Goal: Task Accomplishment & Management: Manage account settings

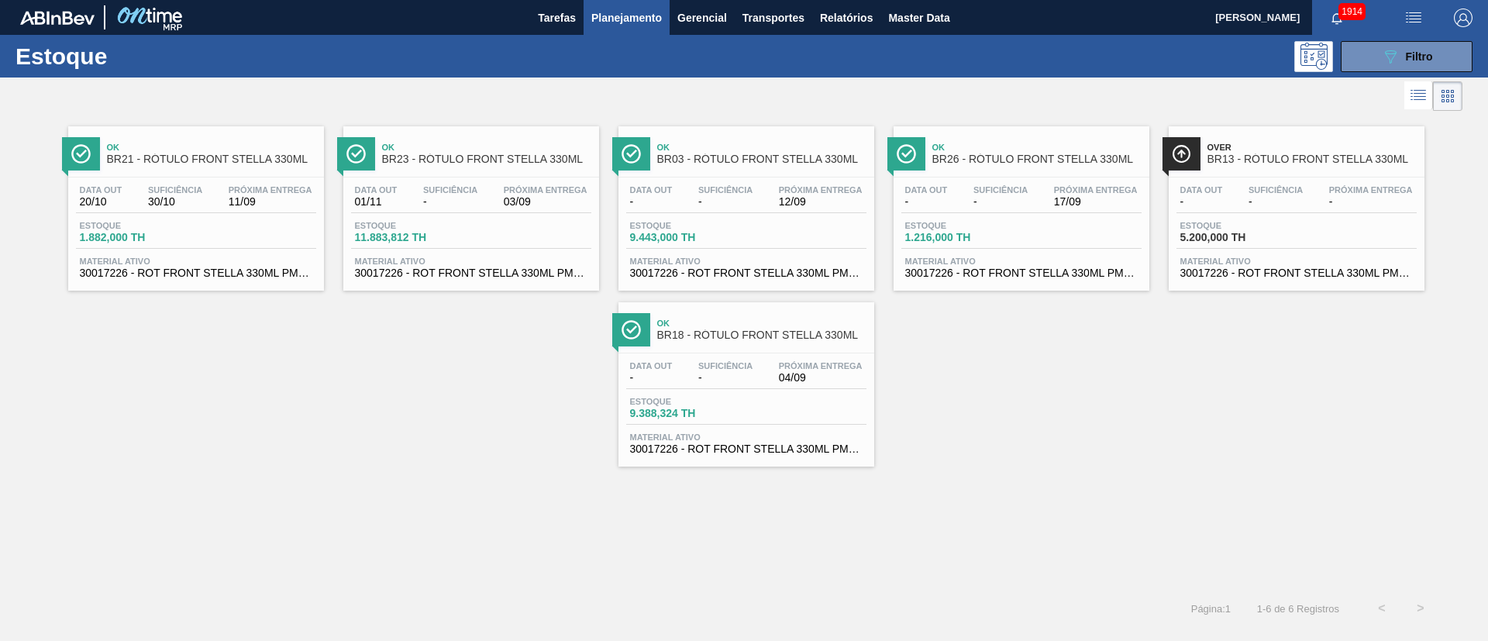
click at [1413, 37] on div "Estoque 089F7B8B-B2A5-4AFE-B5C0-19BA573D28AC Filtro" at bounding box center [744, 56] width 1488 height 43
click at [1393, 58] on icon "089F7B8B-B2A5-4AFE-B5C0-19BA573D28AC" at bounding box center [1390, 56] width 19 height 19
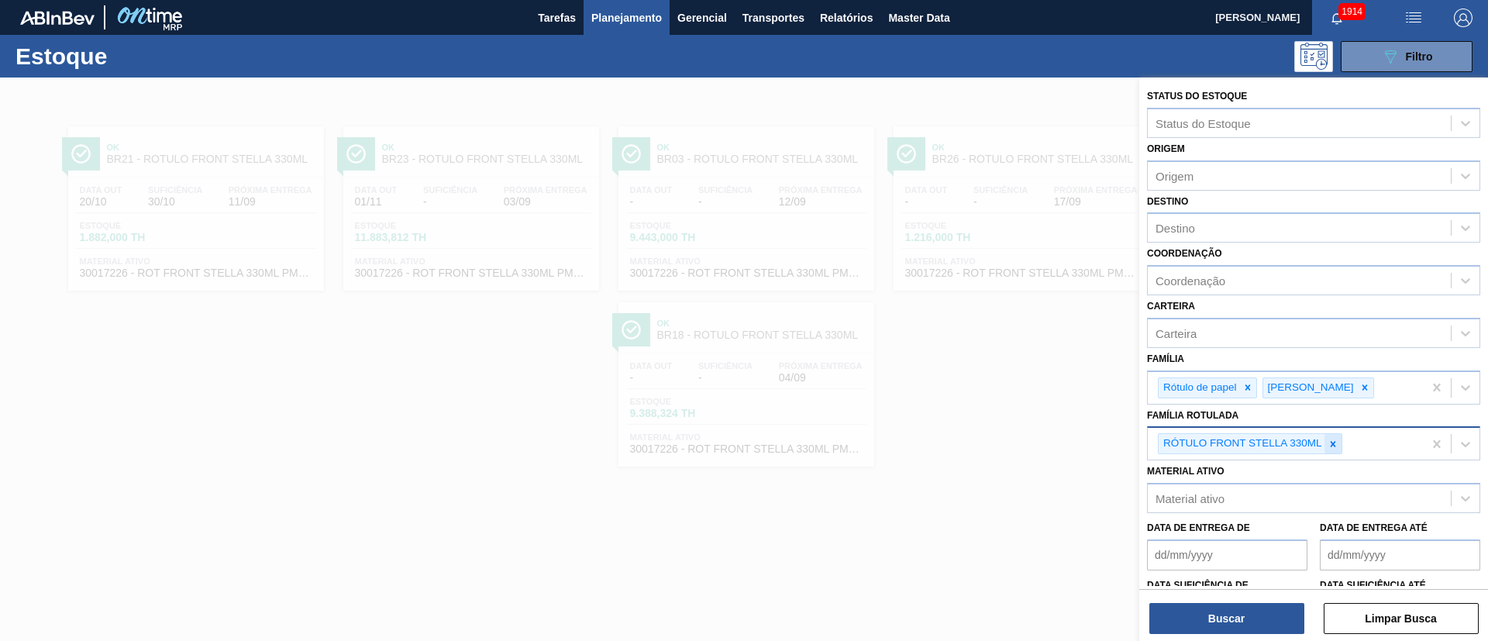
click at [1329, 444] on icon at bounding box center [1332, 444] width 11 height 11
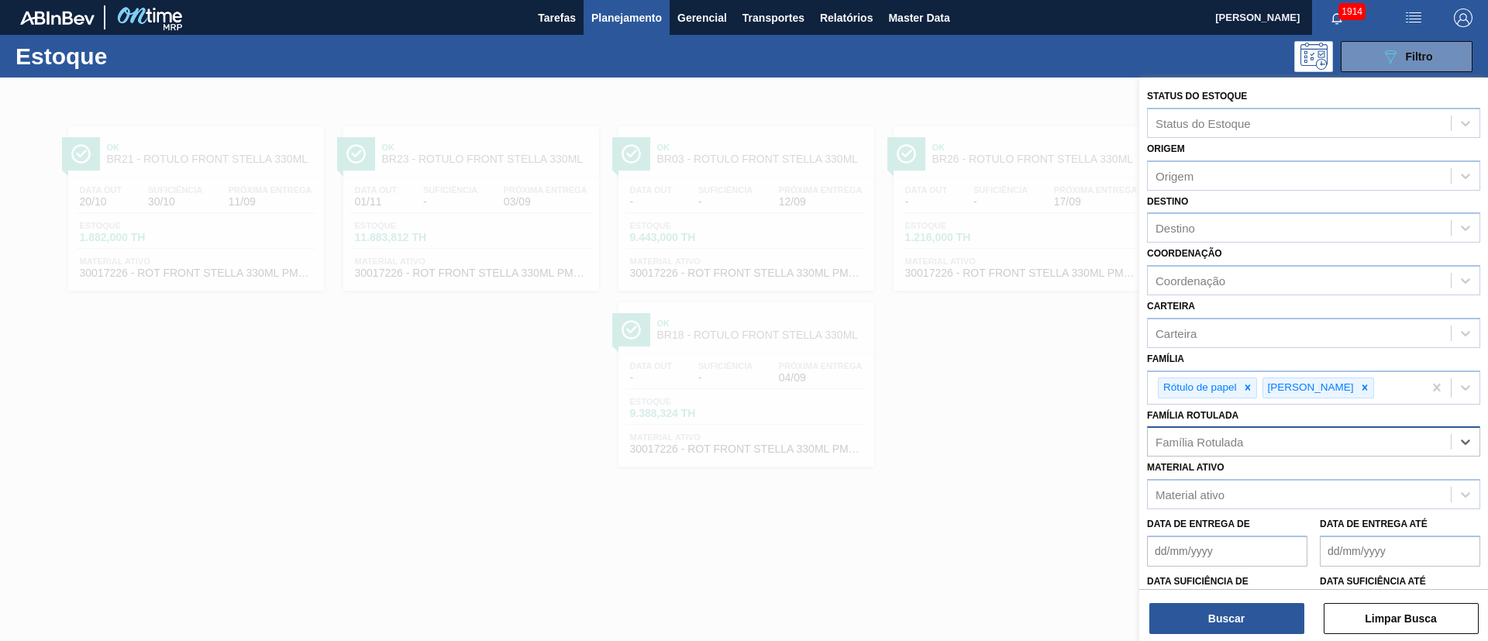
paste Rotulada "RÓTULO FRONT STELLA 330ML"
type Rotulada "RÓTULO FRONT STELLA 330ML"
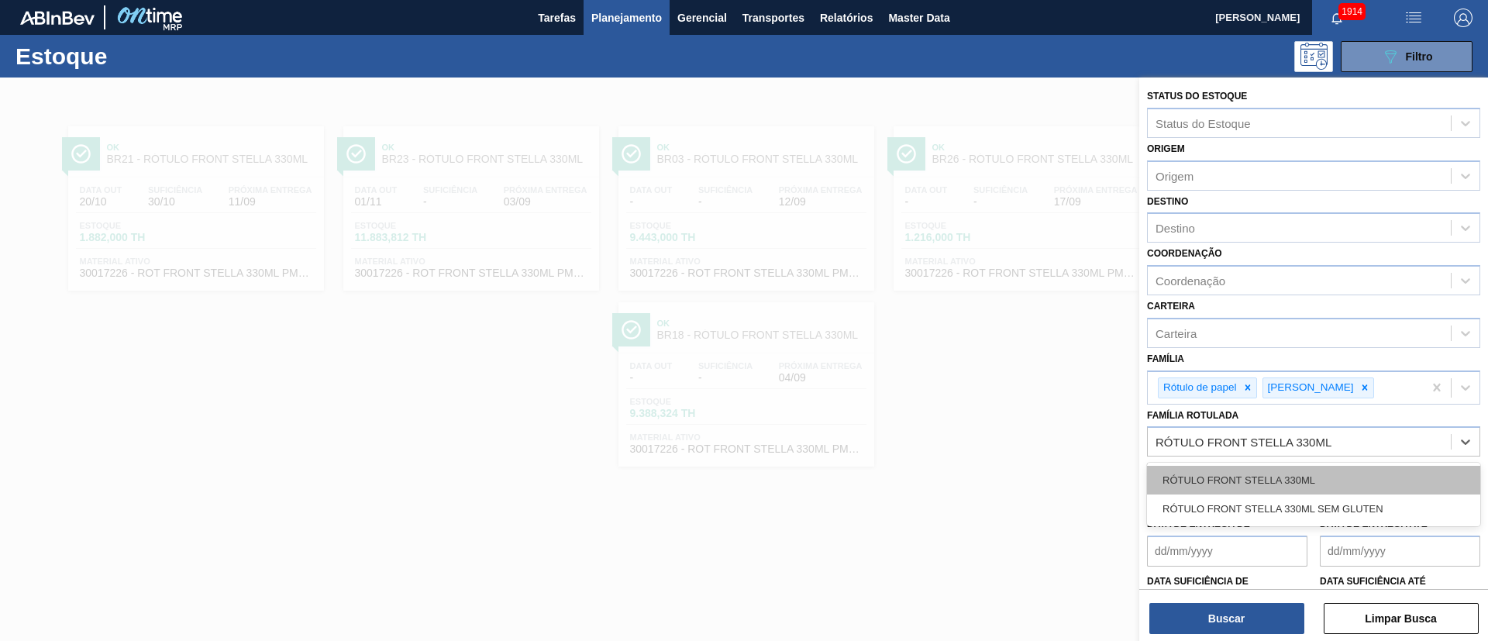
click at [1296, 469] on div "RÓTULO FRONT STELLA 330ML" at bounding box center [1313, 480] width 333 height 29
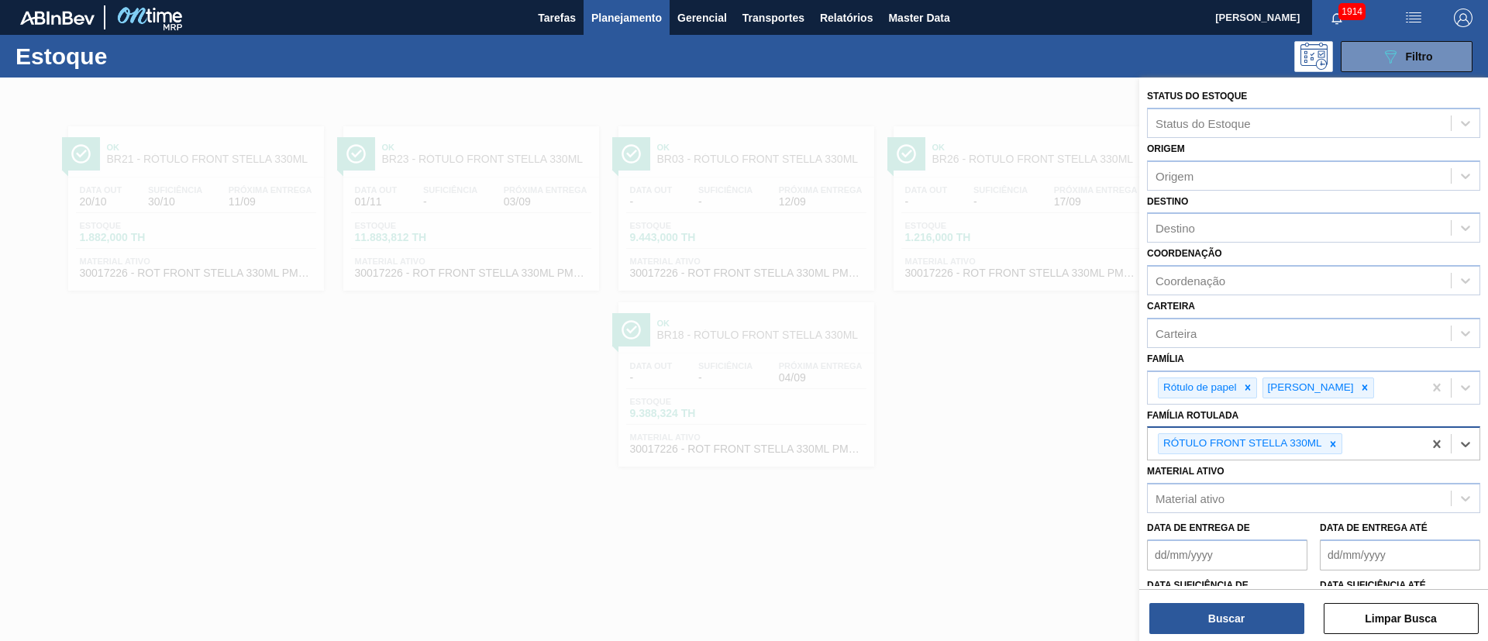
paste Rotulada "RÓTULO NECK STELLA 330ML"
type Rotulada "RÓTULO NECK STELLA 330ML"
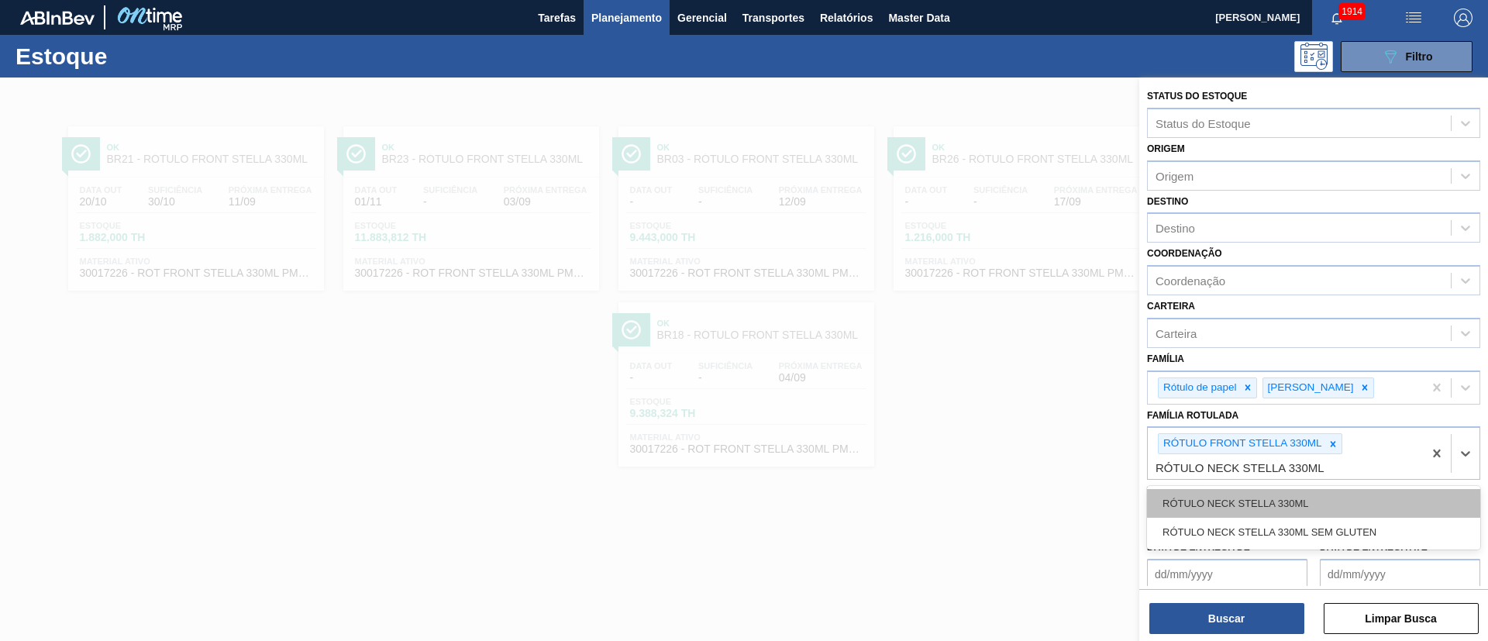
click at [1270, 497] on div "RÓTULO NECK STELLA 330ML" at bounding box center [1313, 503] width 333 height 29
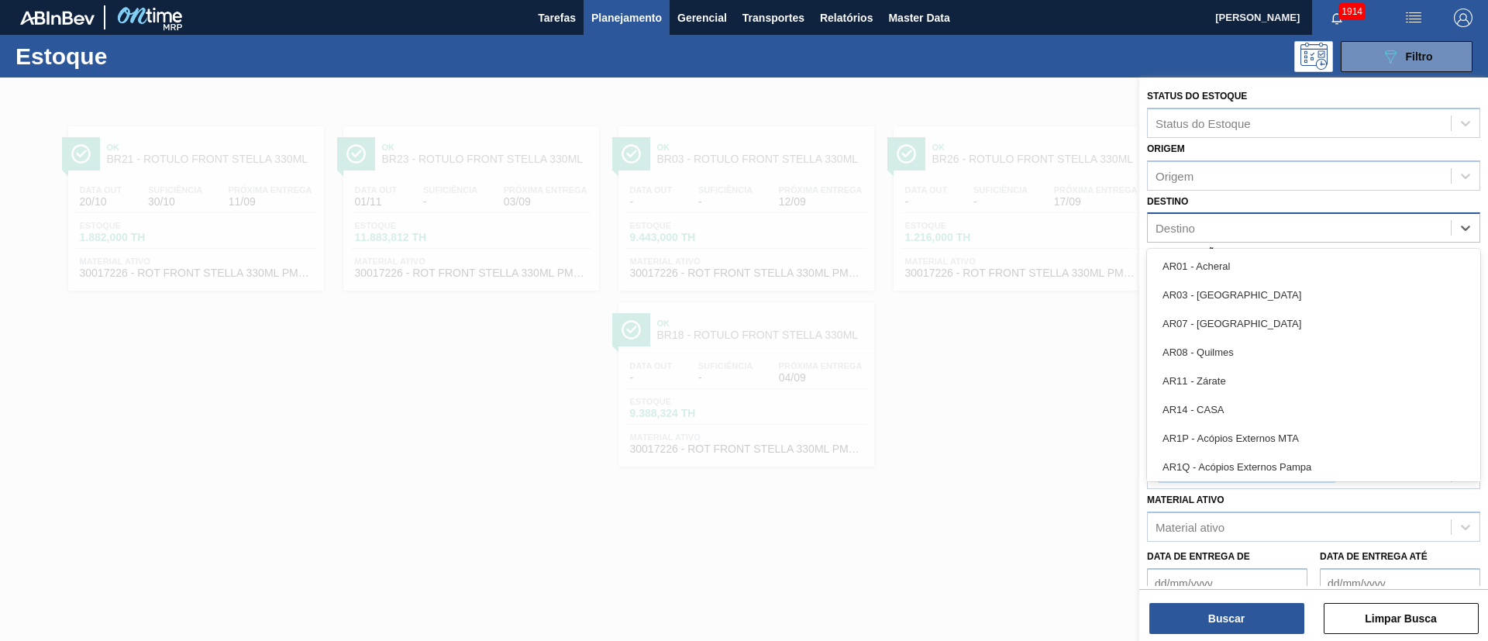
click at [1223, 226] on div "Destino" at bounding box center [1299, 228] width 303 height 22
type input "BR26"
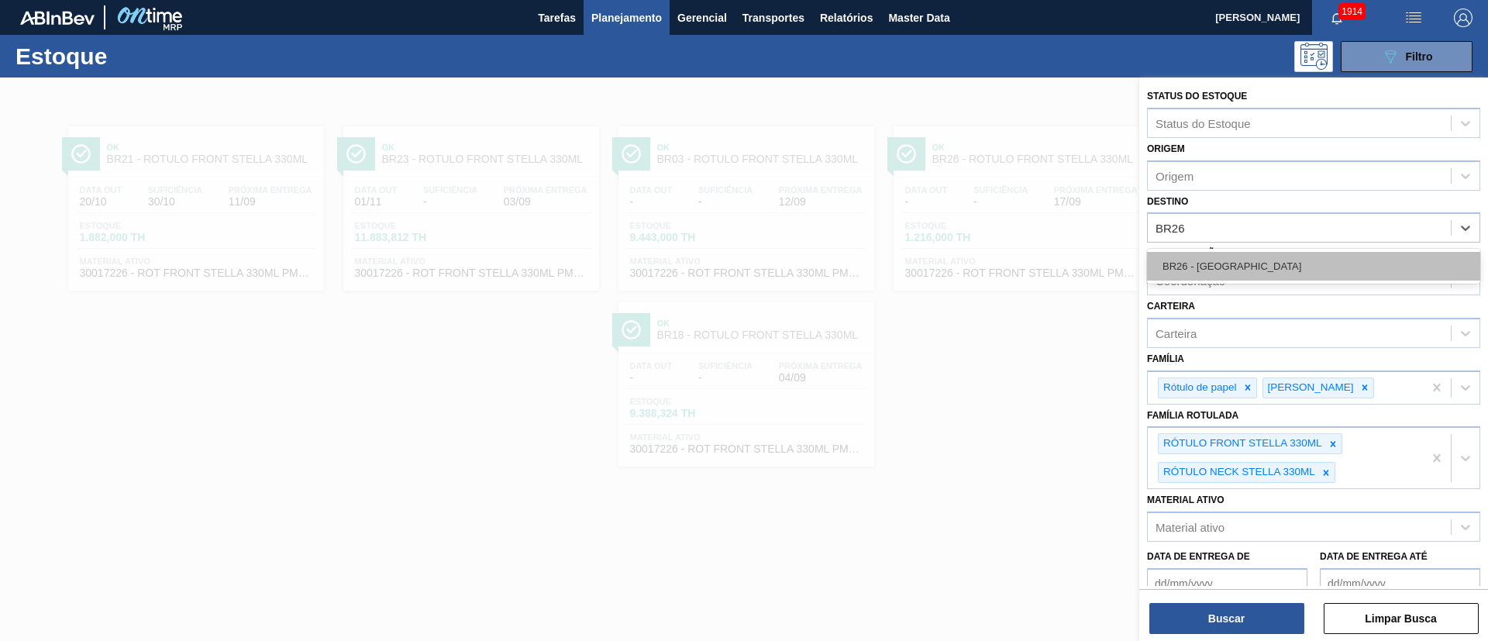
click at [1208, 257] on div "BR26 - Uberlândia" at bounding box center [1313, 266] width 333 height 29
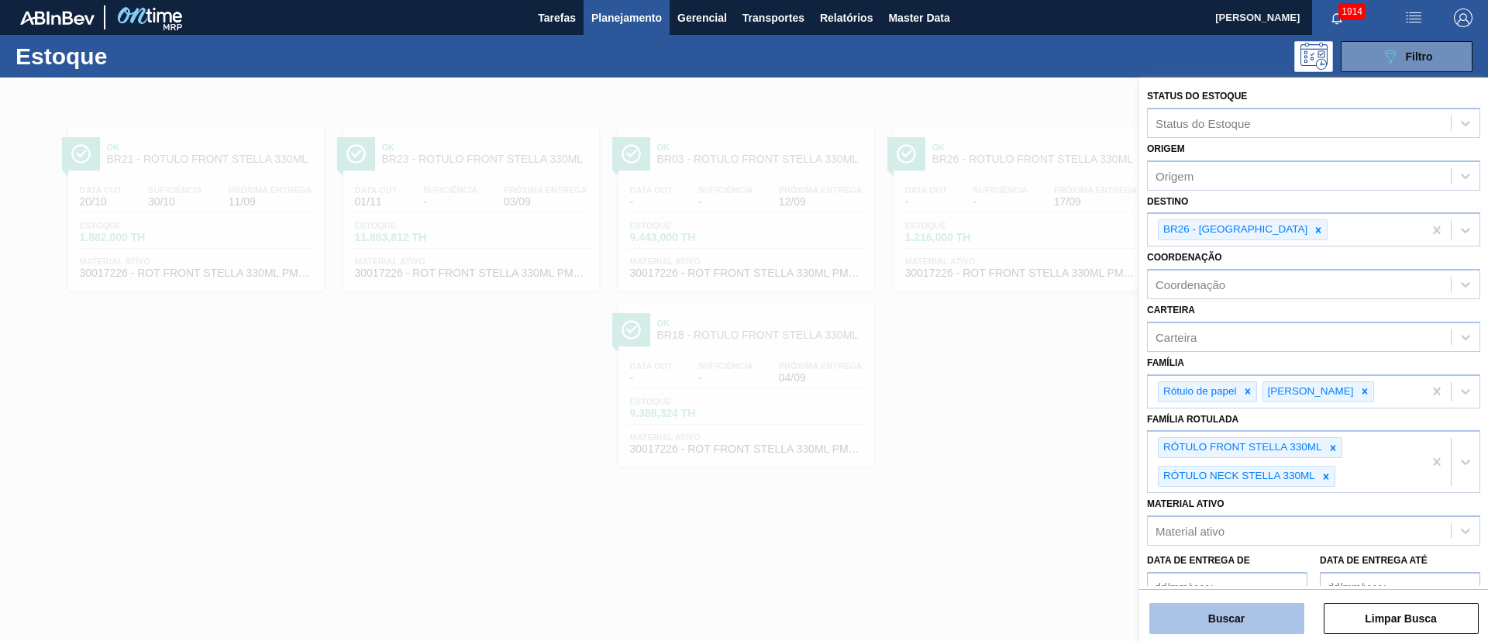
click at [1276, 614] on button "Buscar" at bounding box center [1226, 618] width 155 height 31
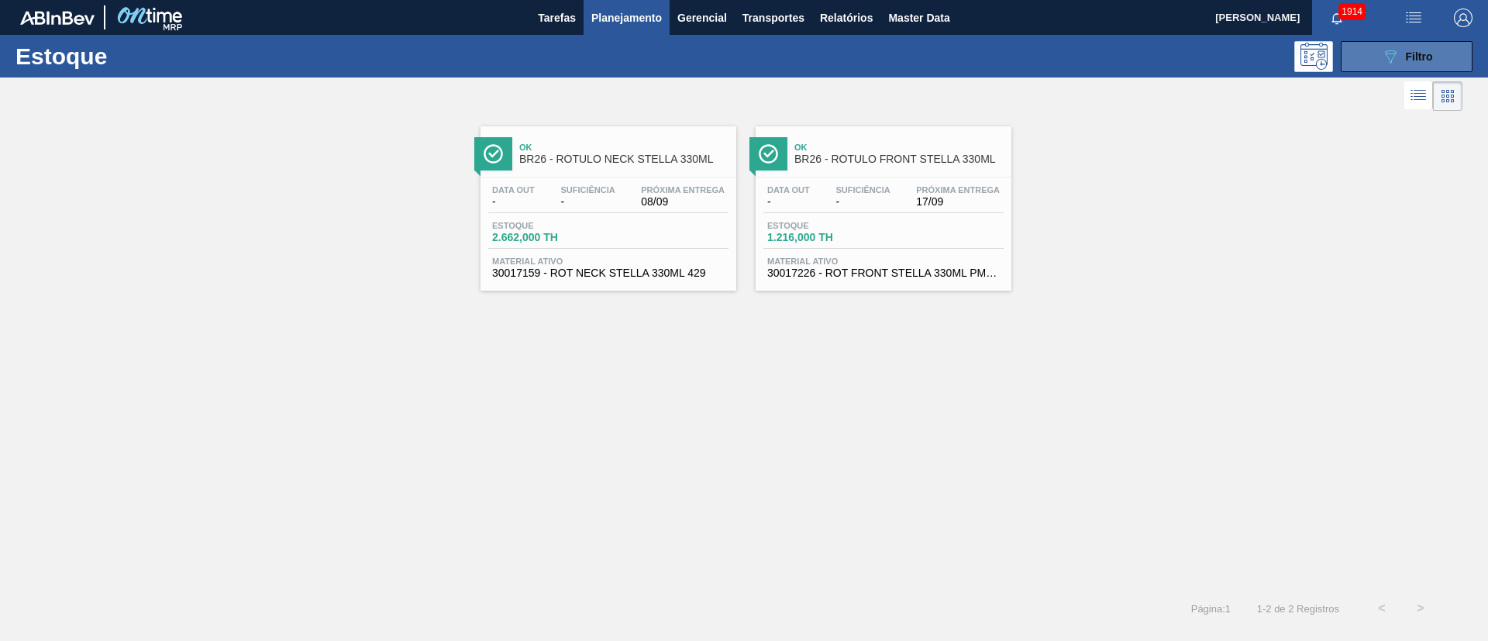
click at [1423, 60] on span "Filtro" at bounding box center [1419, 56] width 27 height 12
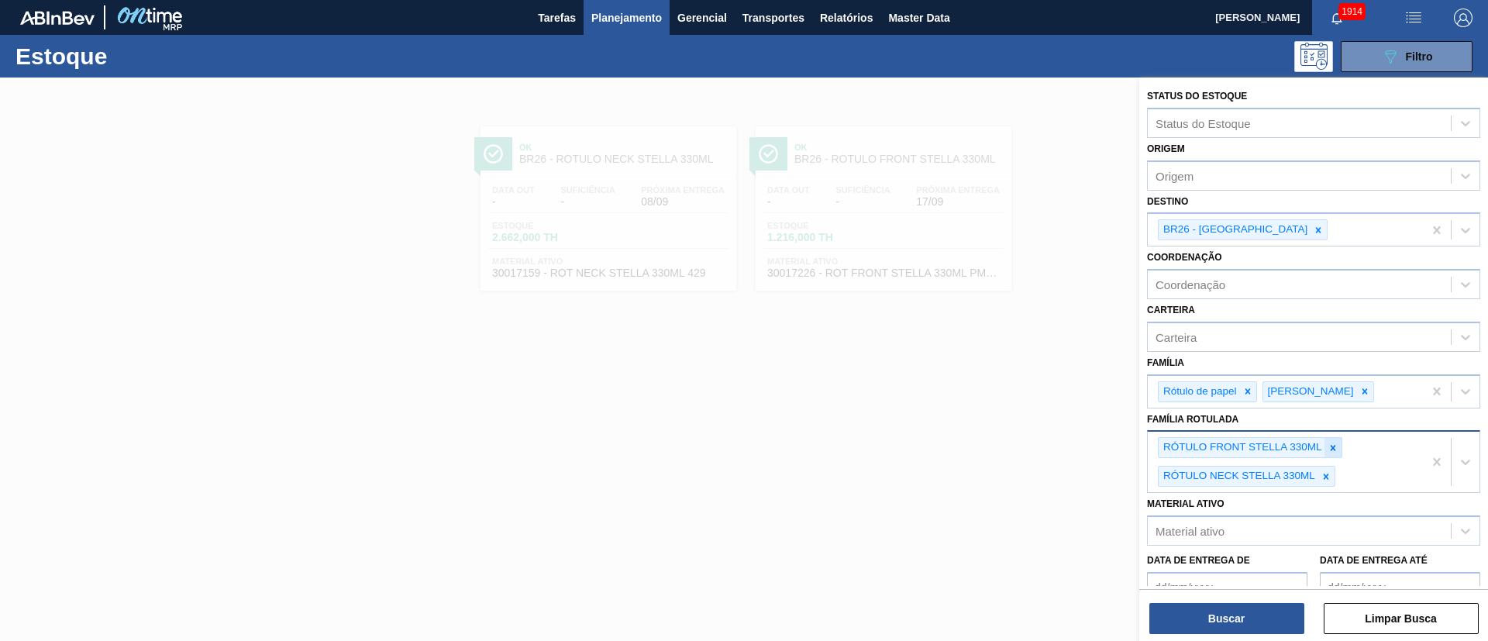
click at [1333, 447] on icon at bounding box center [1332, 447] width 5 height 5
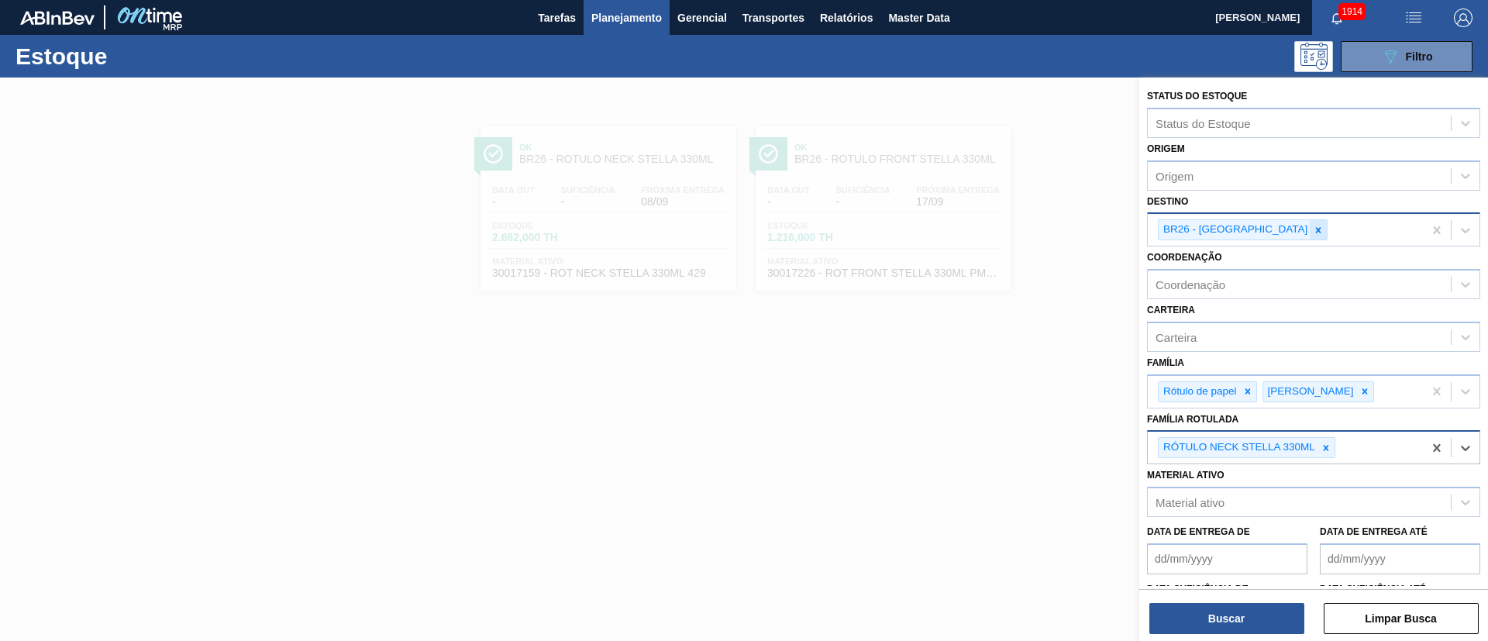
click at [1310, 239] on div at bounding box center [1318, 229] width 17 height 19
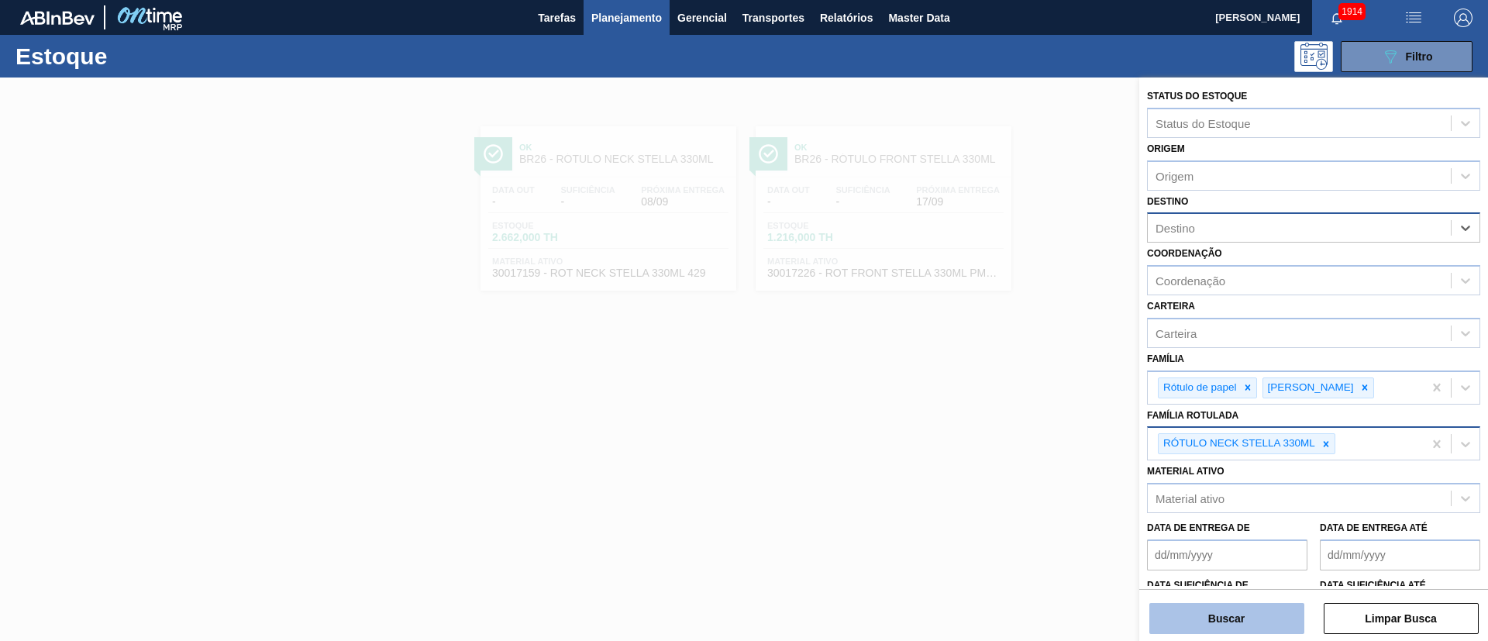
click at [1224, 609] on button "Buscar" at bounding box center [1226, 618] width 155 height 31
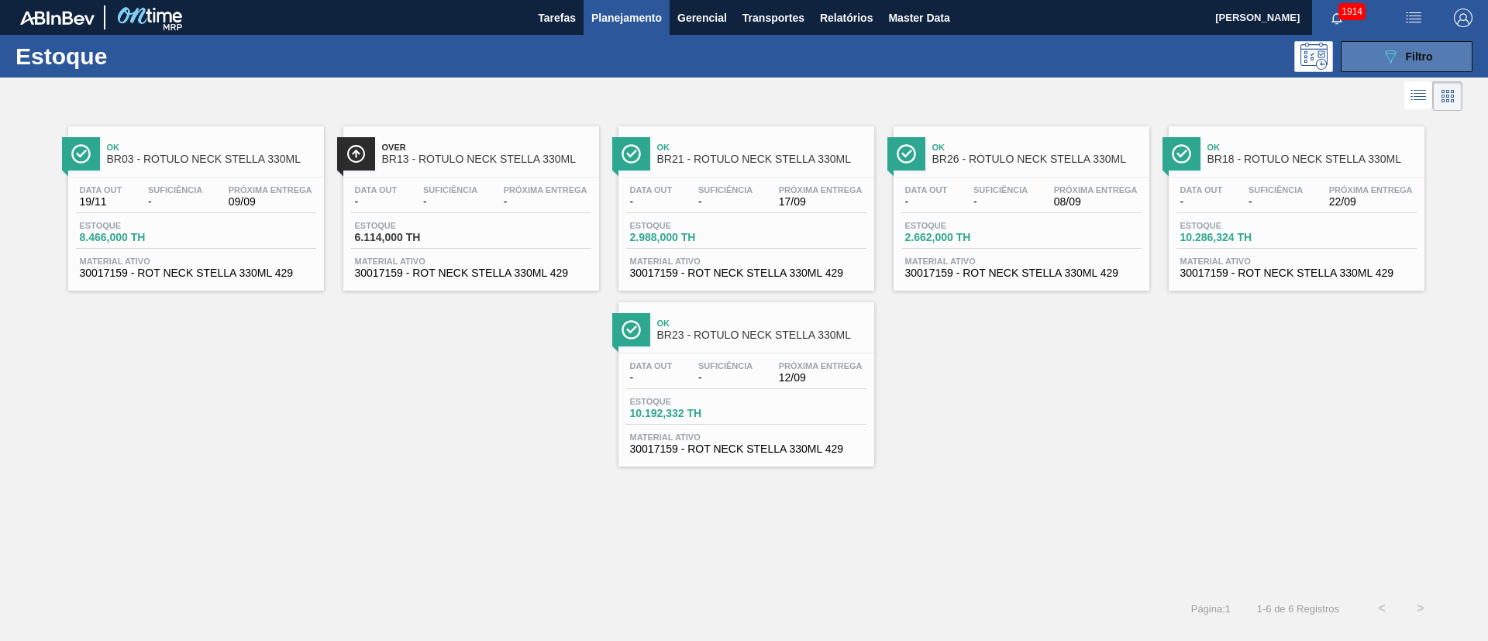
click at [1372, 47] on button "089F7B8B-B2A5-4AFE-B5C0-19BA573D28AC Filtro" at bounding box center [1407, 56] width 132 height 31
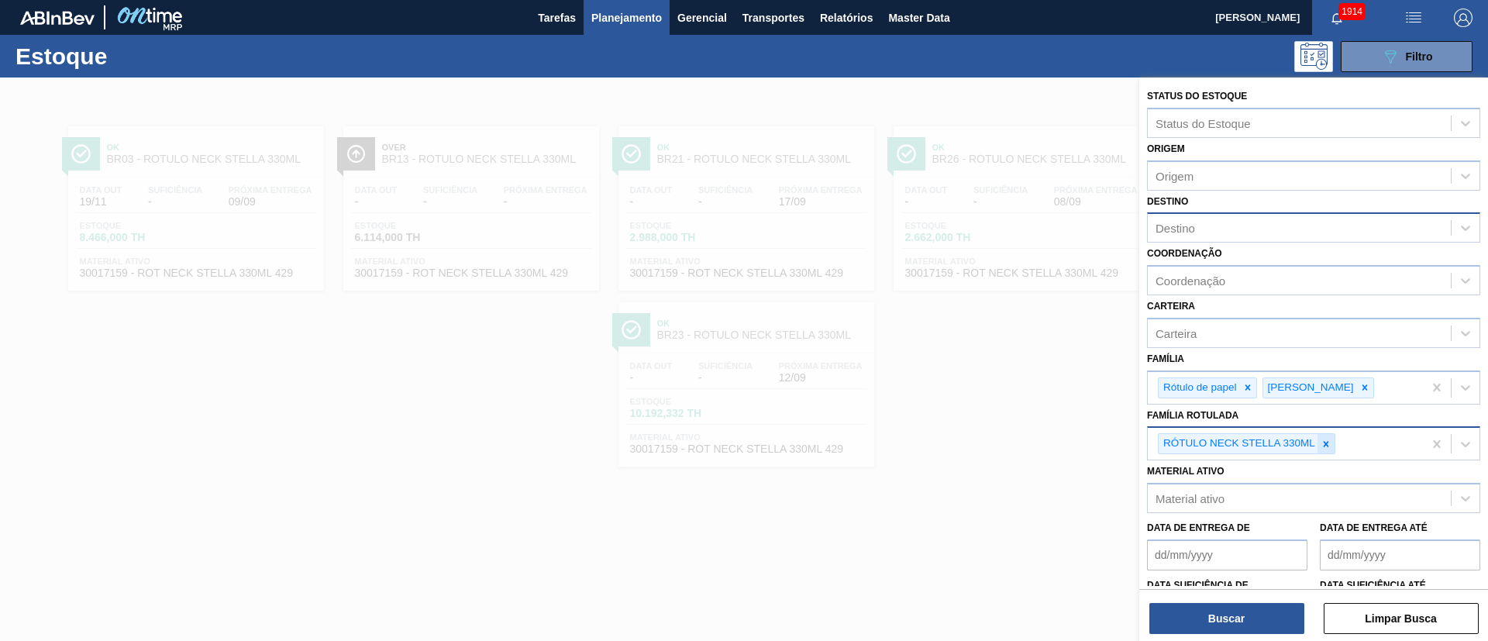
click at [1327, 435] on div at bounding box center [1325, 443] width 17 height 19
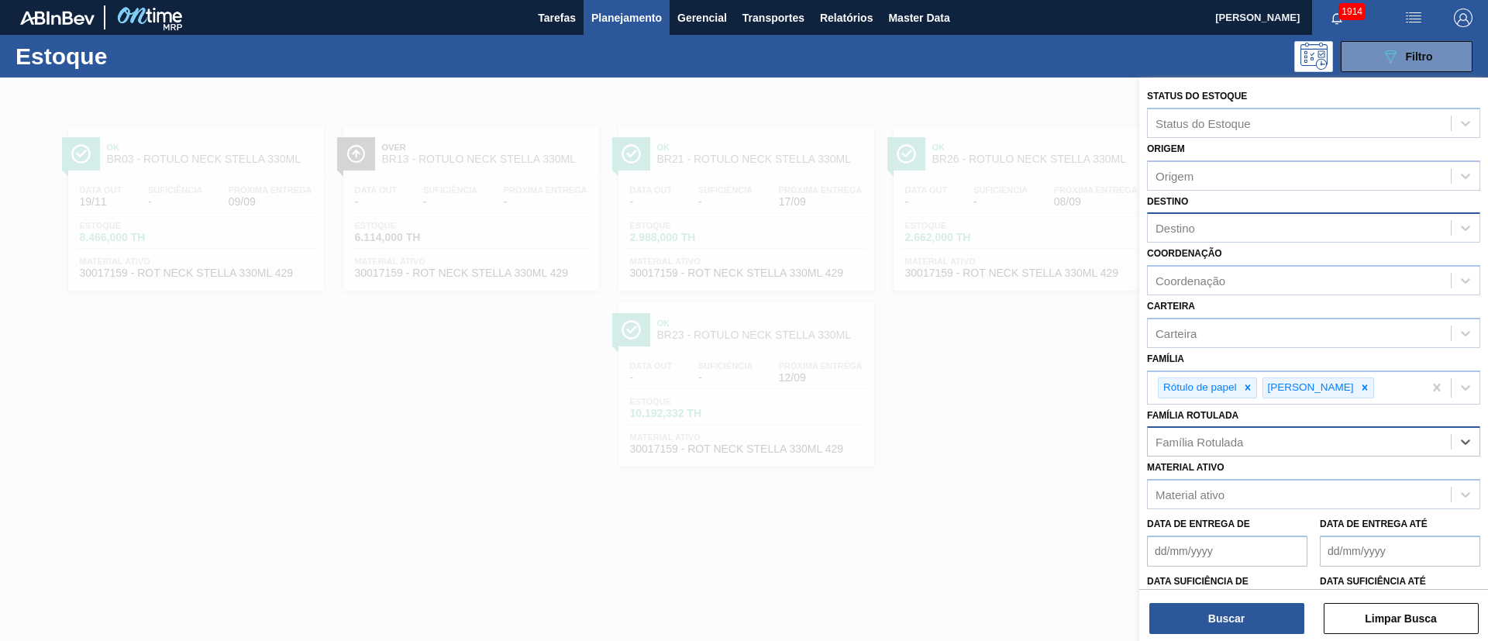
paste Rotulada "RÓTULO FRONT ORIGINAL 300ML"
type Rotulada "RÓTULO FRONT ORIGINAL 300ML"
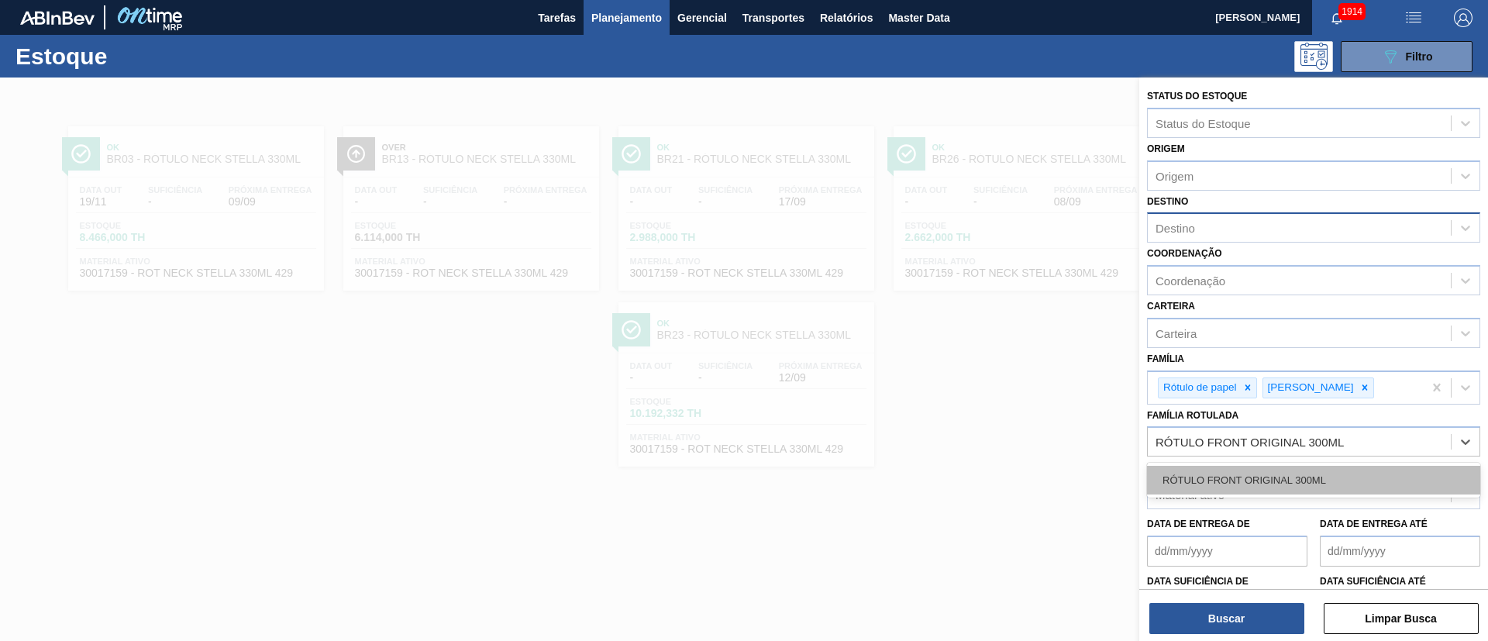
click at [1254, 473] on div "RÓTULO FRONT ORIGINAL 300ML" at bounding box center [1313, 480] width 333 height 29
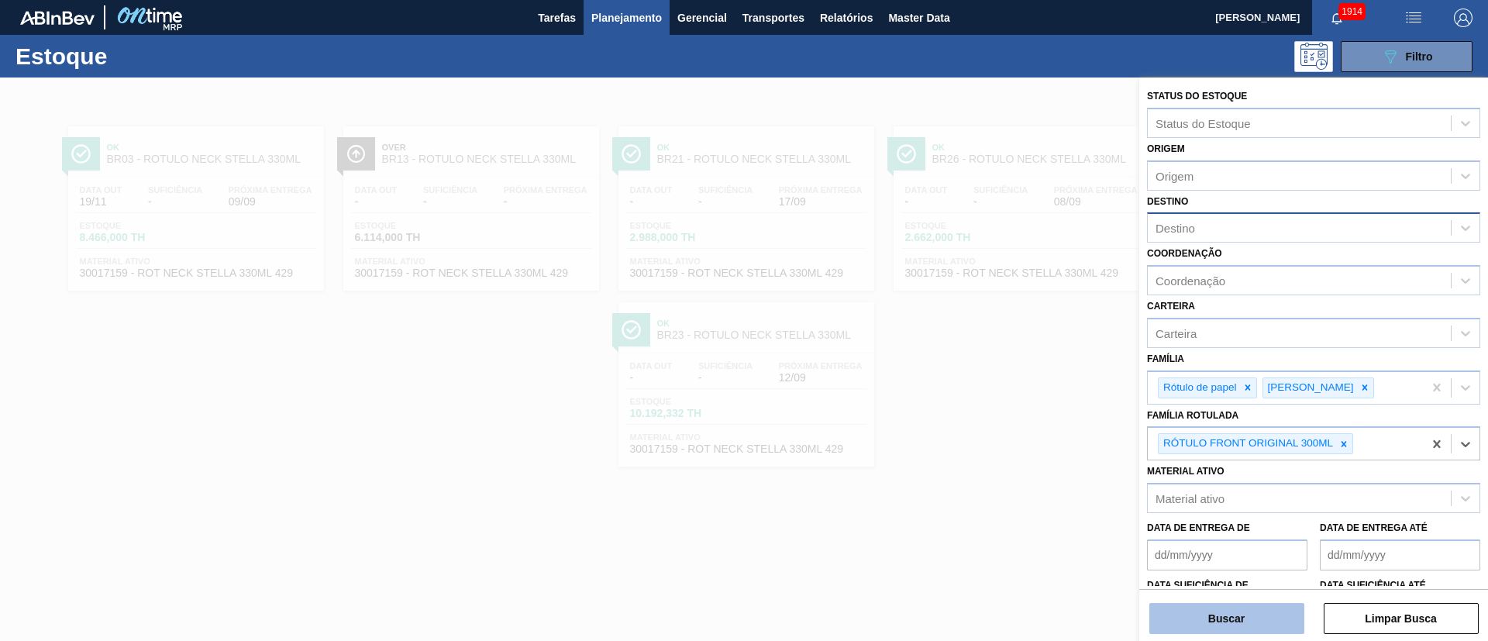
click at [1233, 618] on button "Buscar" at bounding box center [1226, 618] width 155 height 31
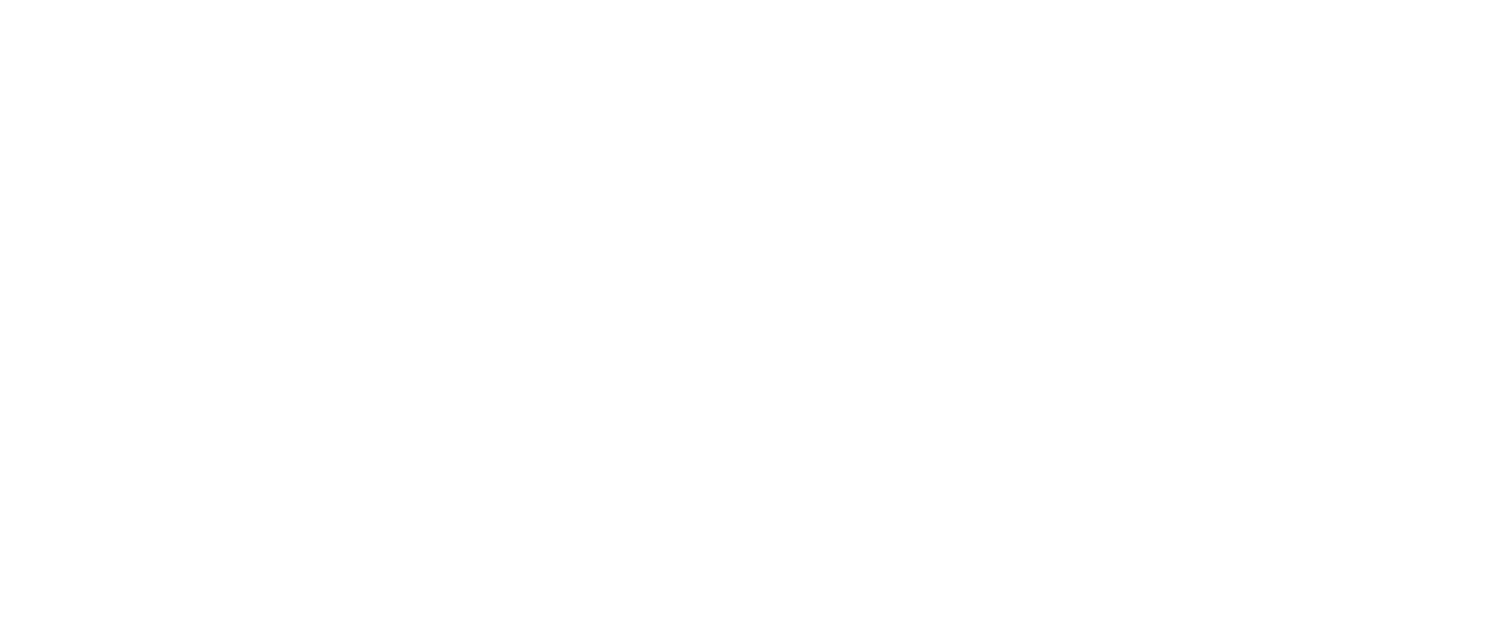
click at [577, 0] on html at bounding box center [744, 0] width 1488 height 0
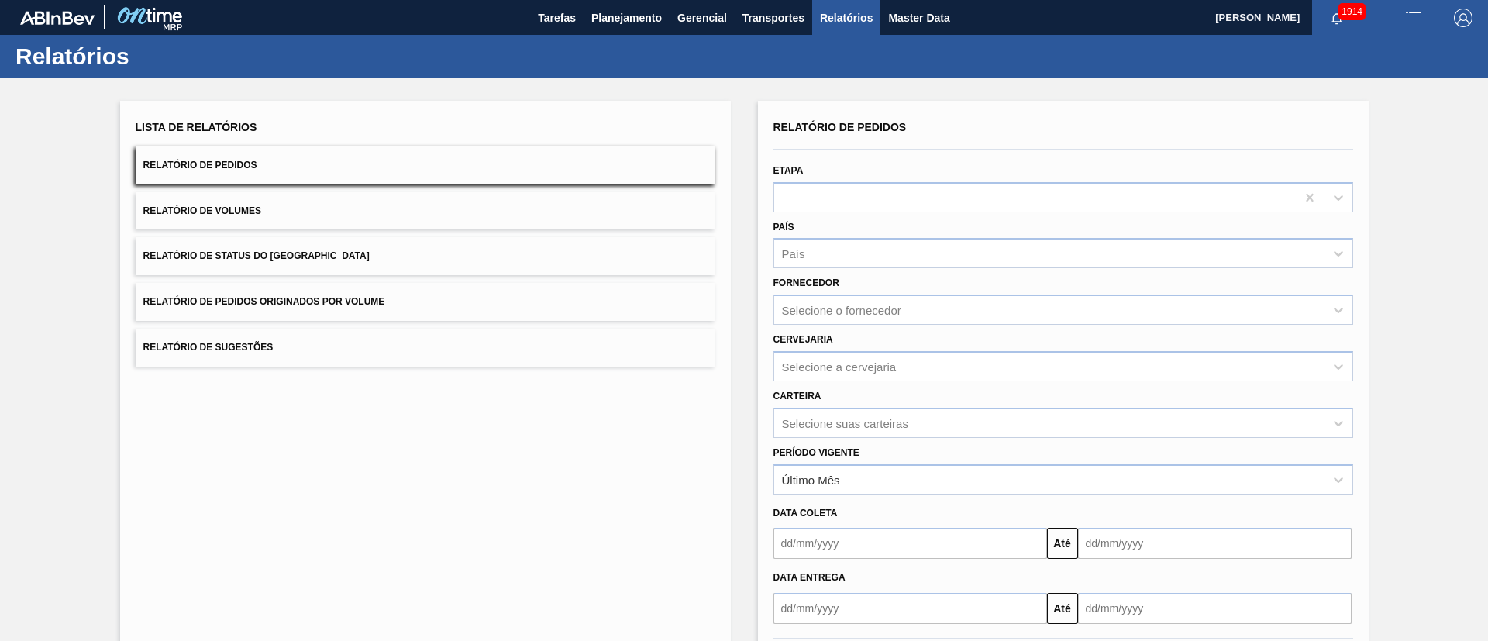
click at [294, 263] on button "Relatório de Status do Estoque" at bounding box center [426, 256] width 580 height 38
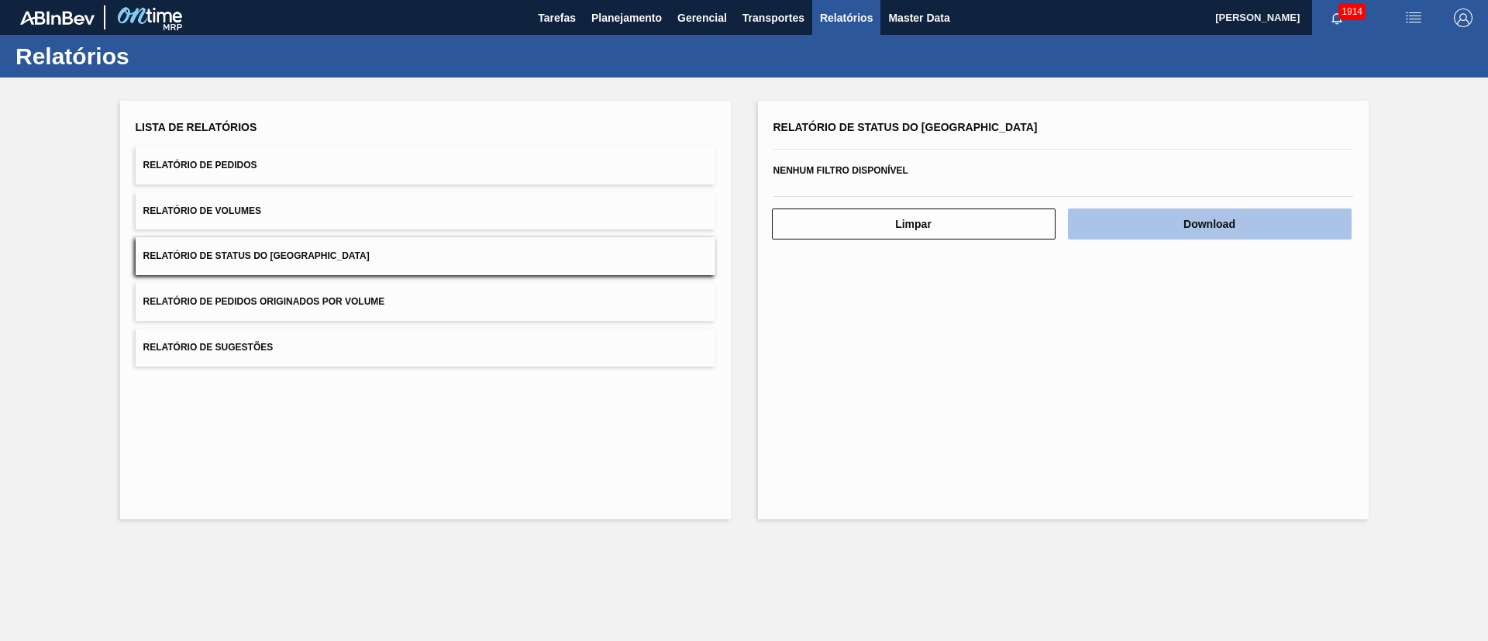
click at [1293, 231] on button "Download" at bounding box center [1210, 223] width 284 height 31
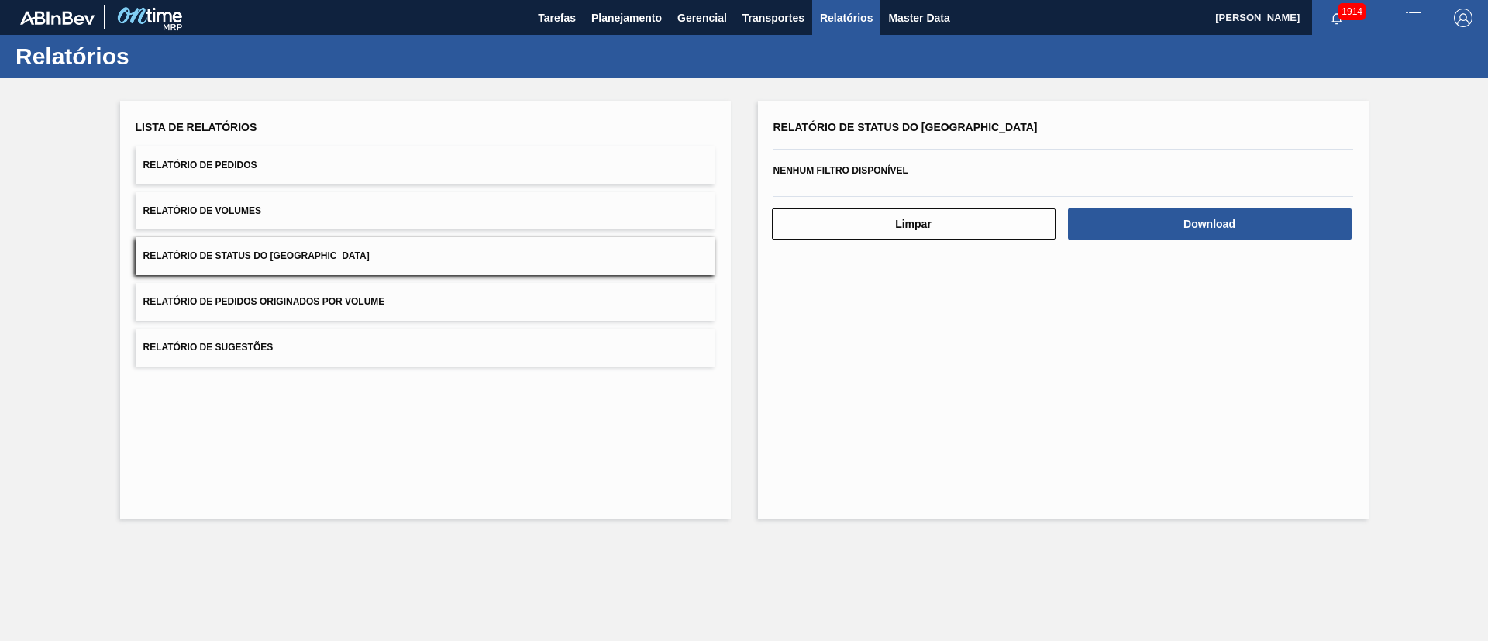
click at [257, 170] on button "Relatório de Pedidos" at bounding box center [426, 165] width 580 height 38
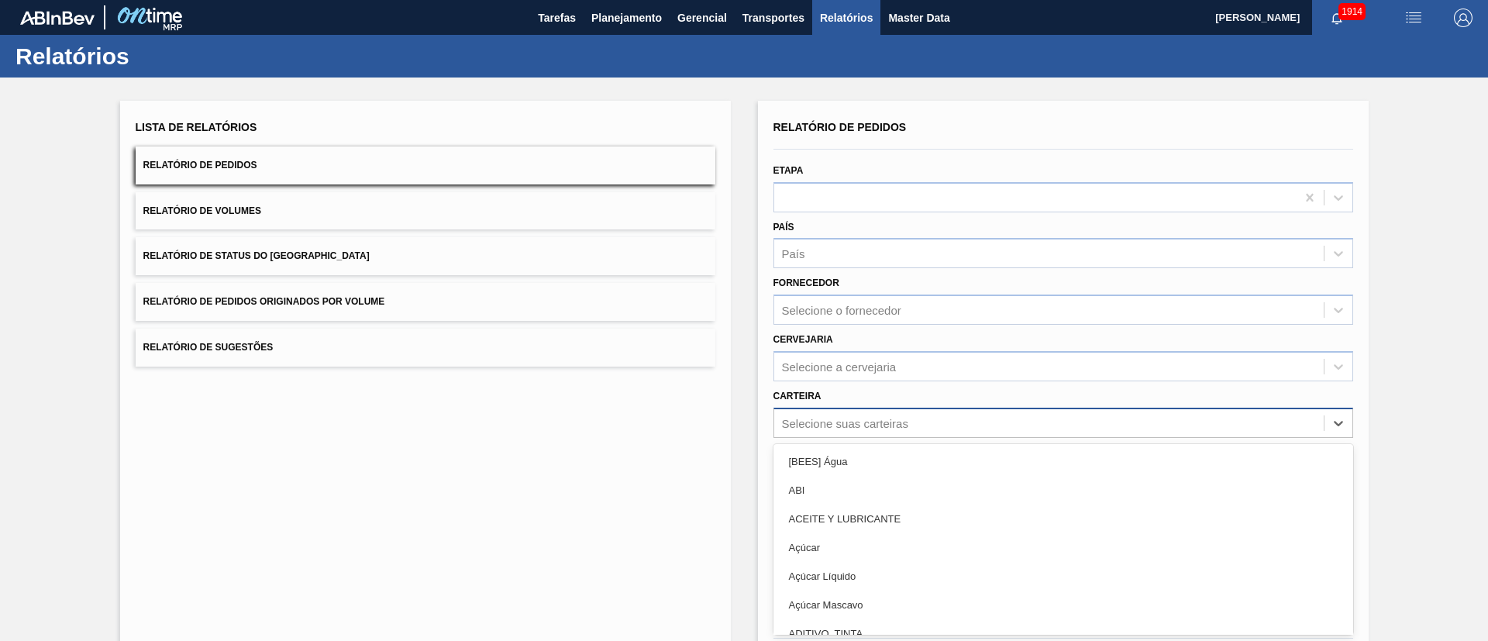
click at [847, 422] on div "option [BEES] Água focused, 1 of 101. 101 results available. Use Up and Down to…" at bounding box center [1063, 423] width 580 height 30
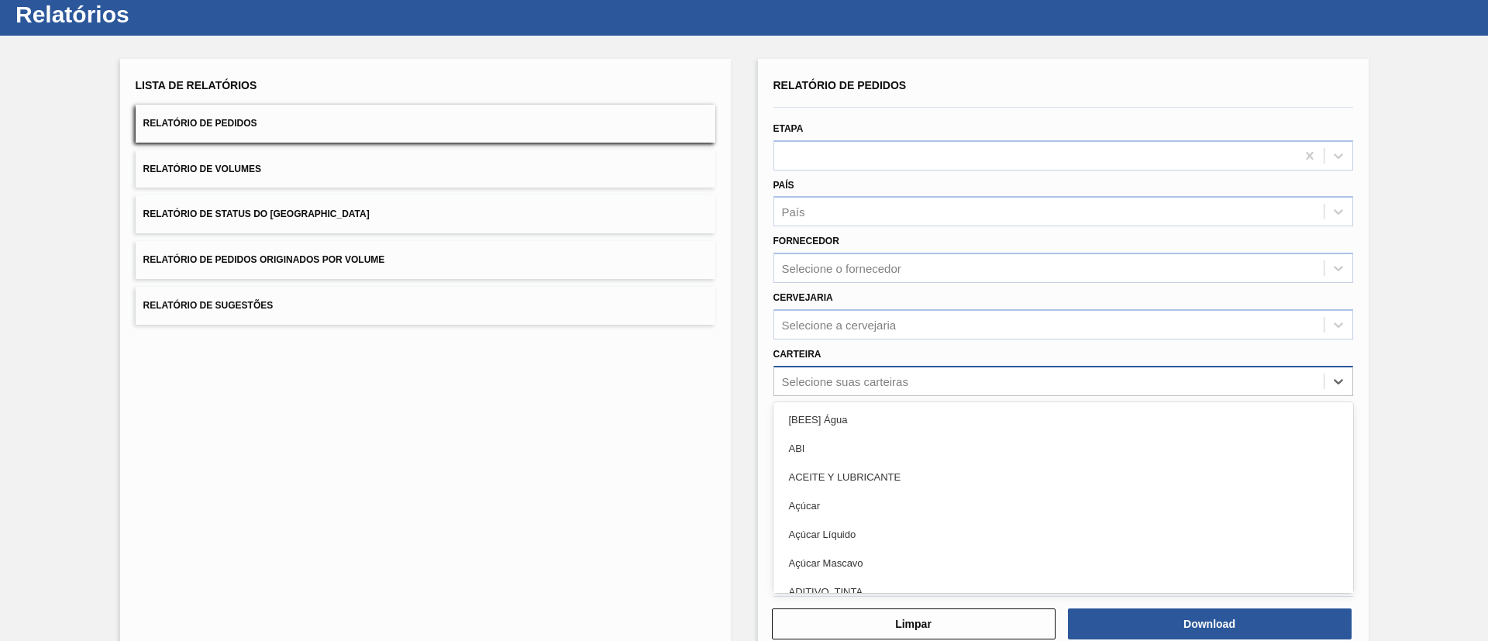
scroll to position [42, 0]
type input "R"
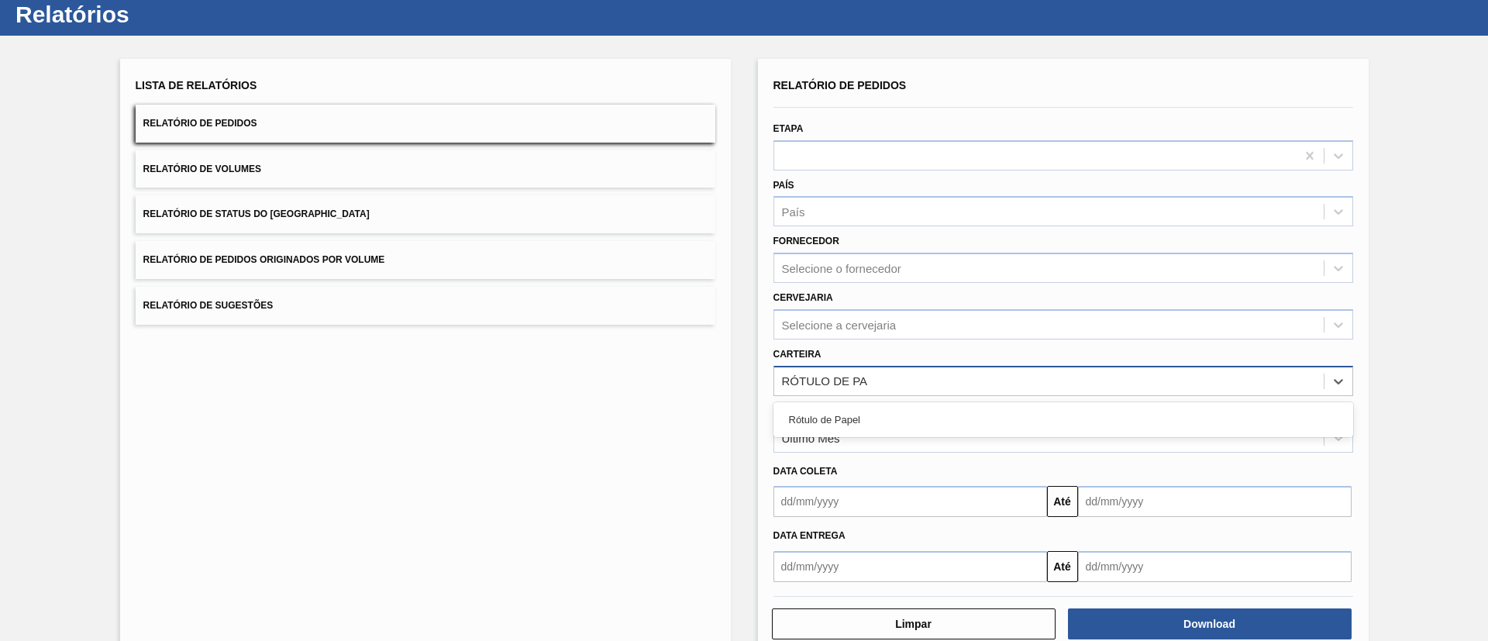
type input "RÓTULO DE PAP"
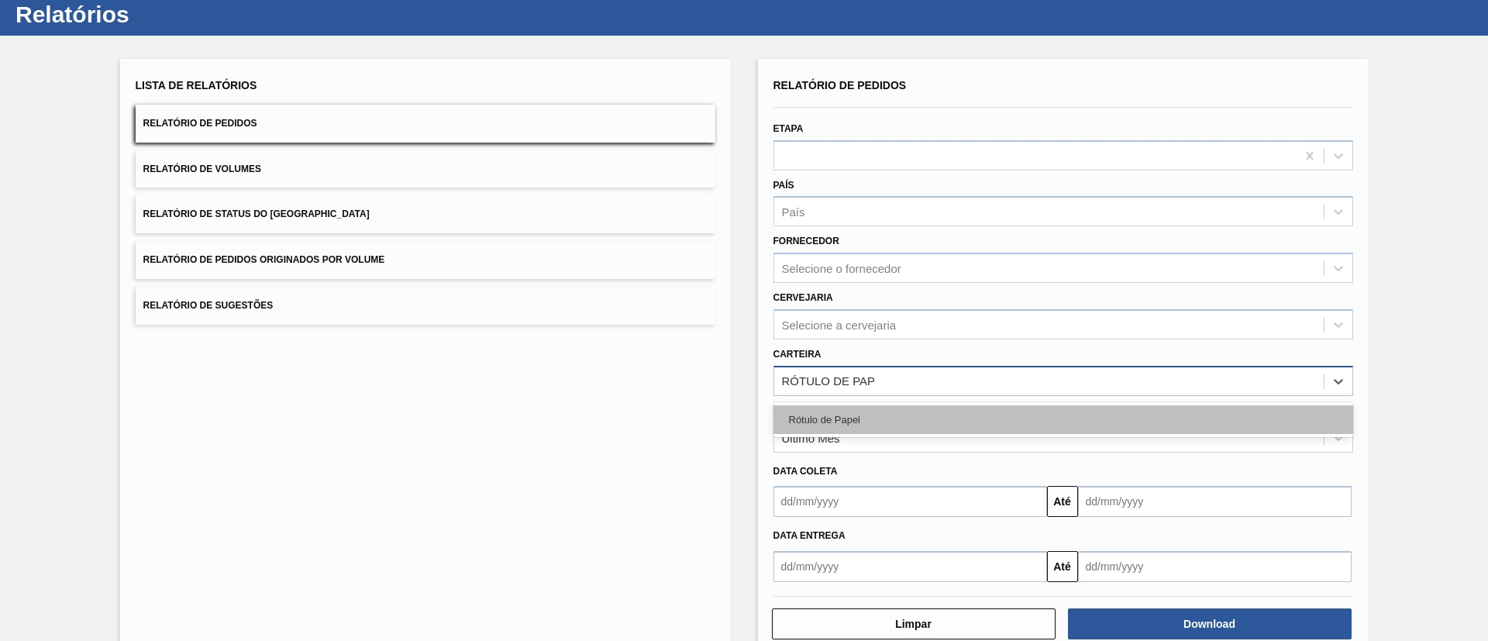
click at [859, 418] on div "Rótulo de Papel" at bounding box center [1063, 419] width 580 height 29
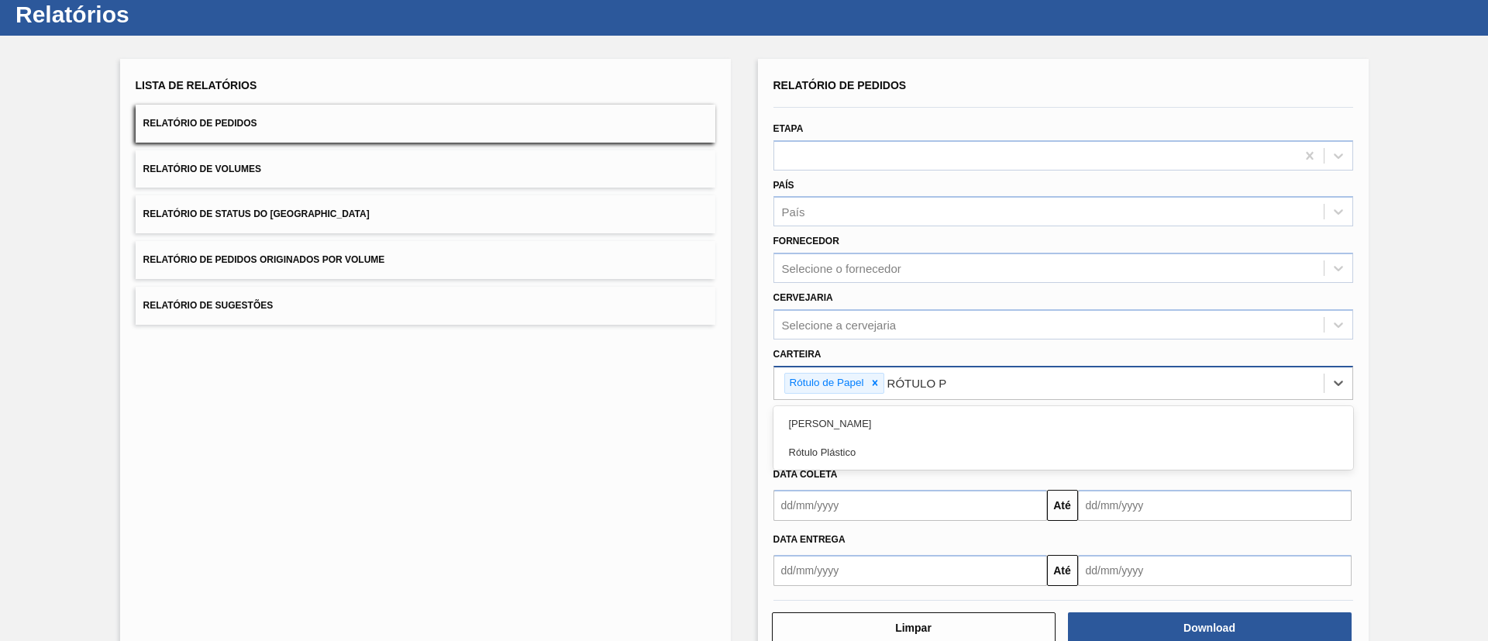
type input "RÓTULO PA"
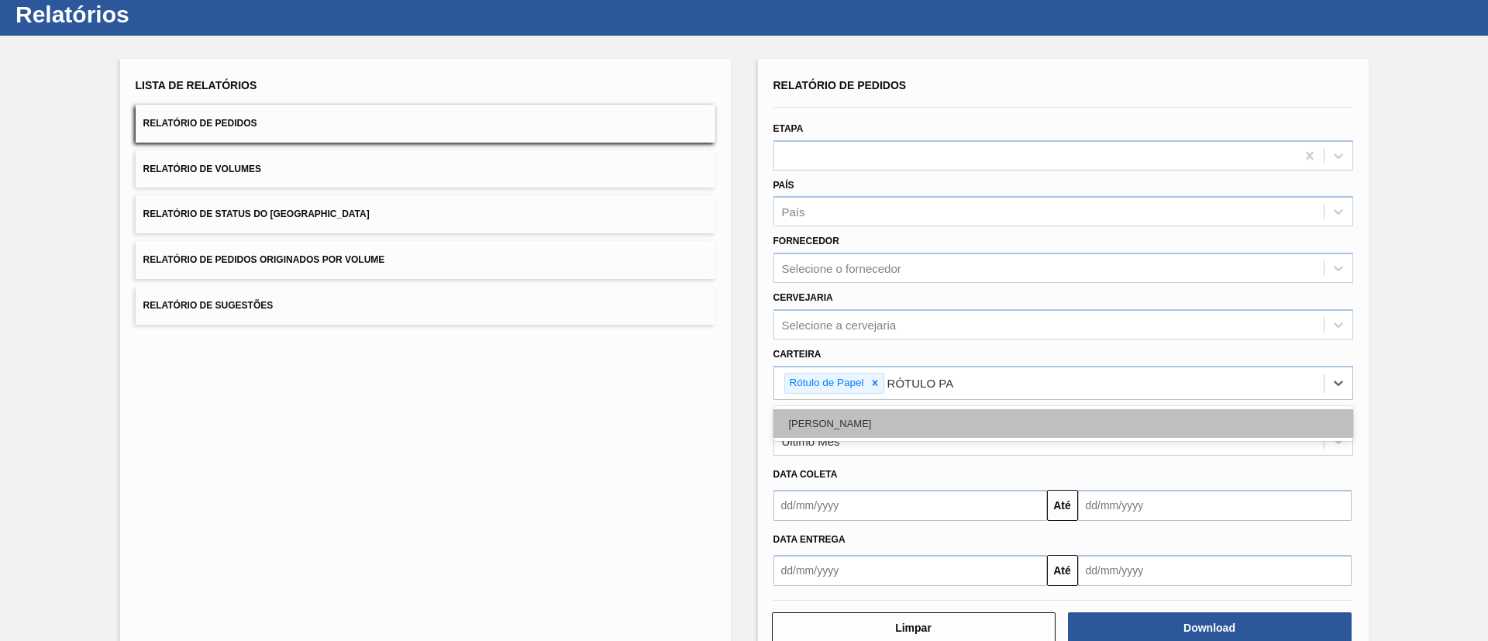
click at [904, 419] on div "Rótulo Papel" at bounding box center [1063, 423] width 580 height 29
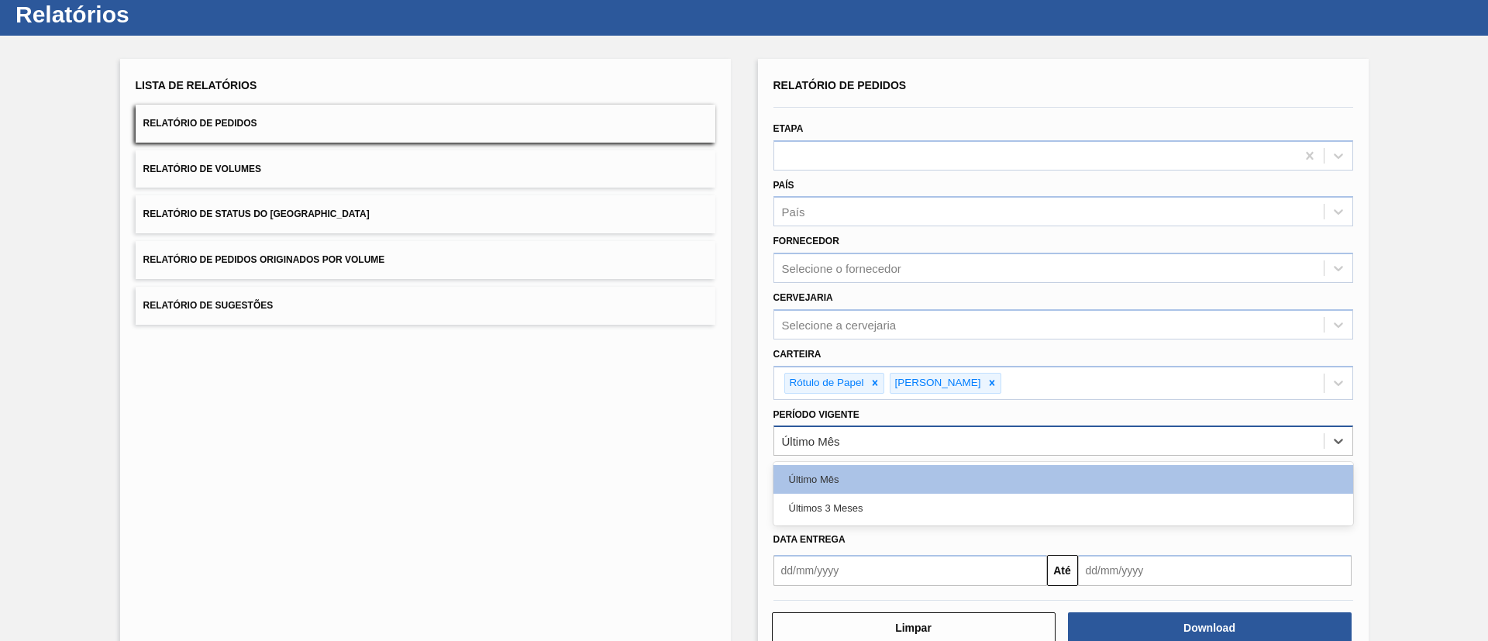
click at [865, 436] on div "Último Mês" at bounding box center [1048, 441] width 549 height 22
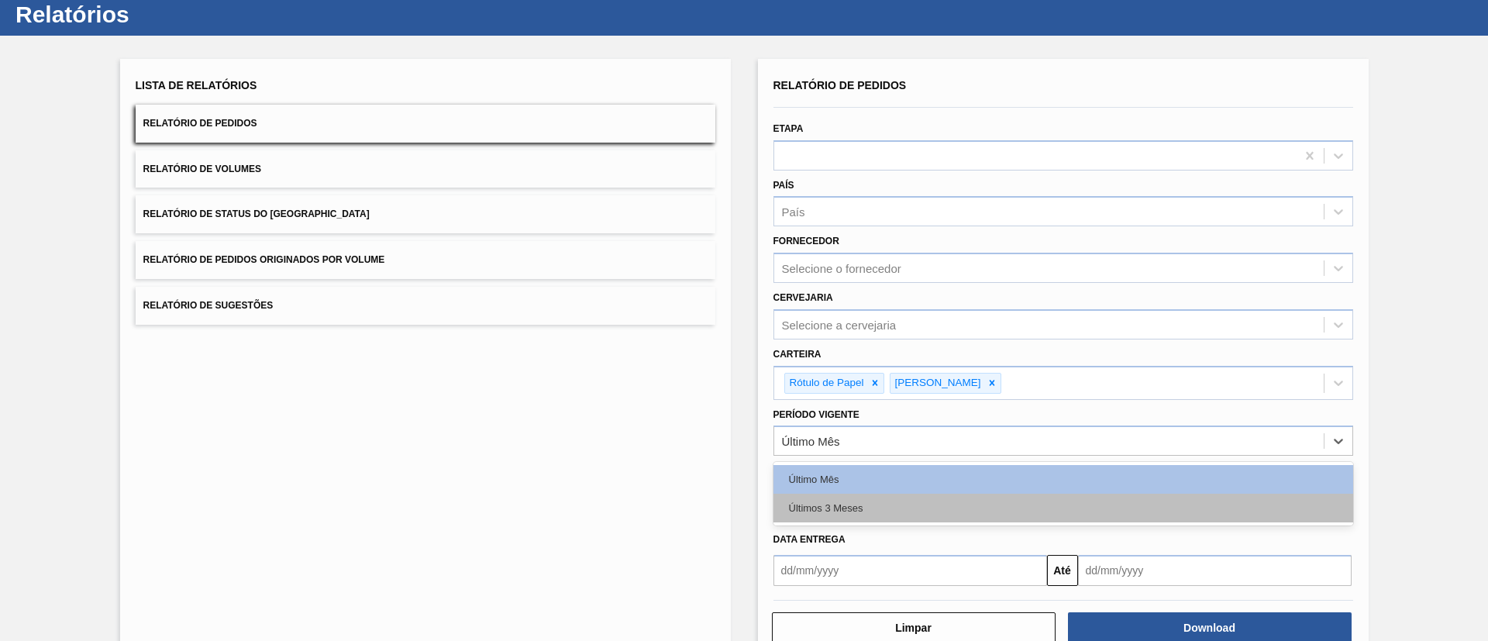
click at [845, 494] on div "Últimos 3 Meses" at bounding box center [1063, 508] width 580 height 29
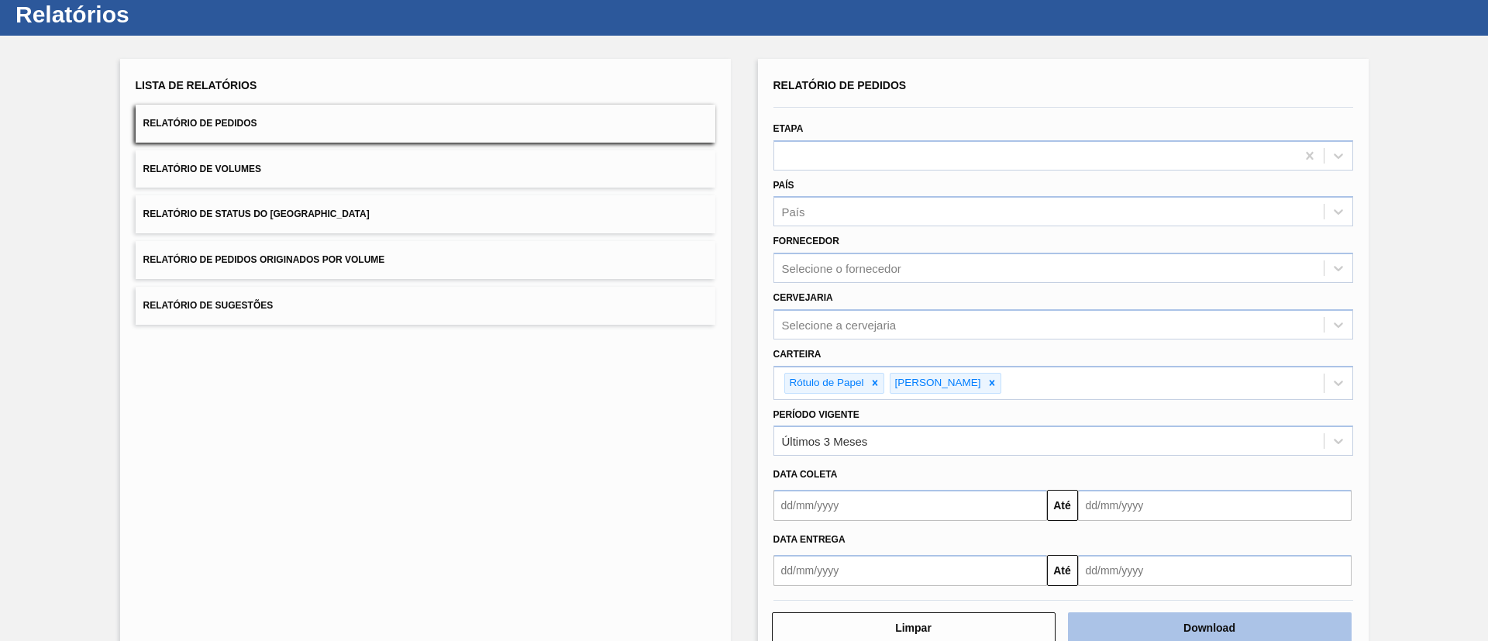
click at [1194, 615] on button "Download" at bounding box center [1210, 627] width 284 height 31
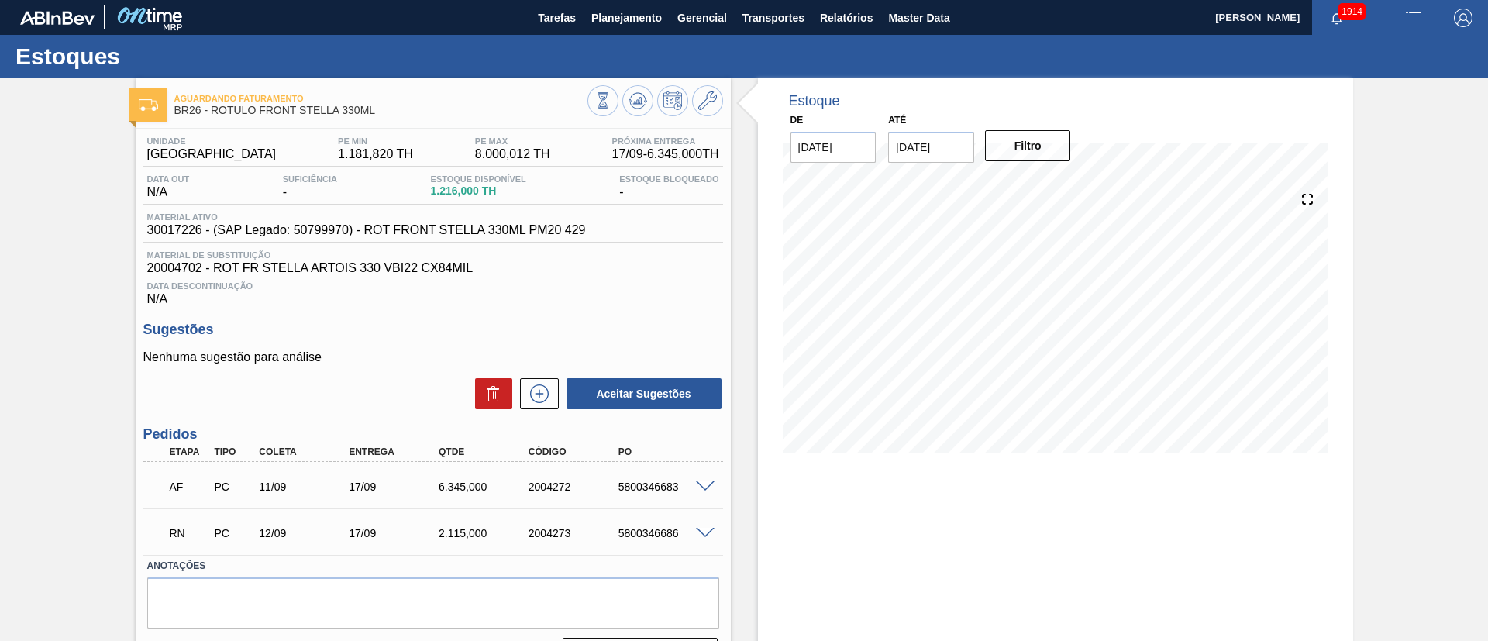
click at [946, 149] on input "10/09/2025" at bounding box center [931, 147] width 86 height 31
click at [1051, 332] on div "4" at bounding box center [1057, 334] width 21 height 21
click at [947, 149] on input "04/10/2025" at bounding box center [931, 147] width 86 height 31
click at [1055, 309] on div "25" at bounding box center [1057, 309] width 21 height 21
type input "[DATE]"
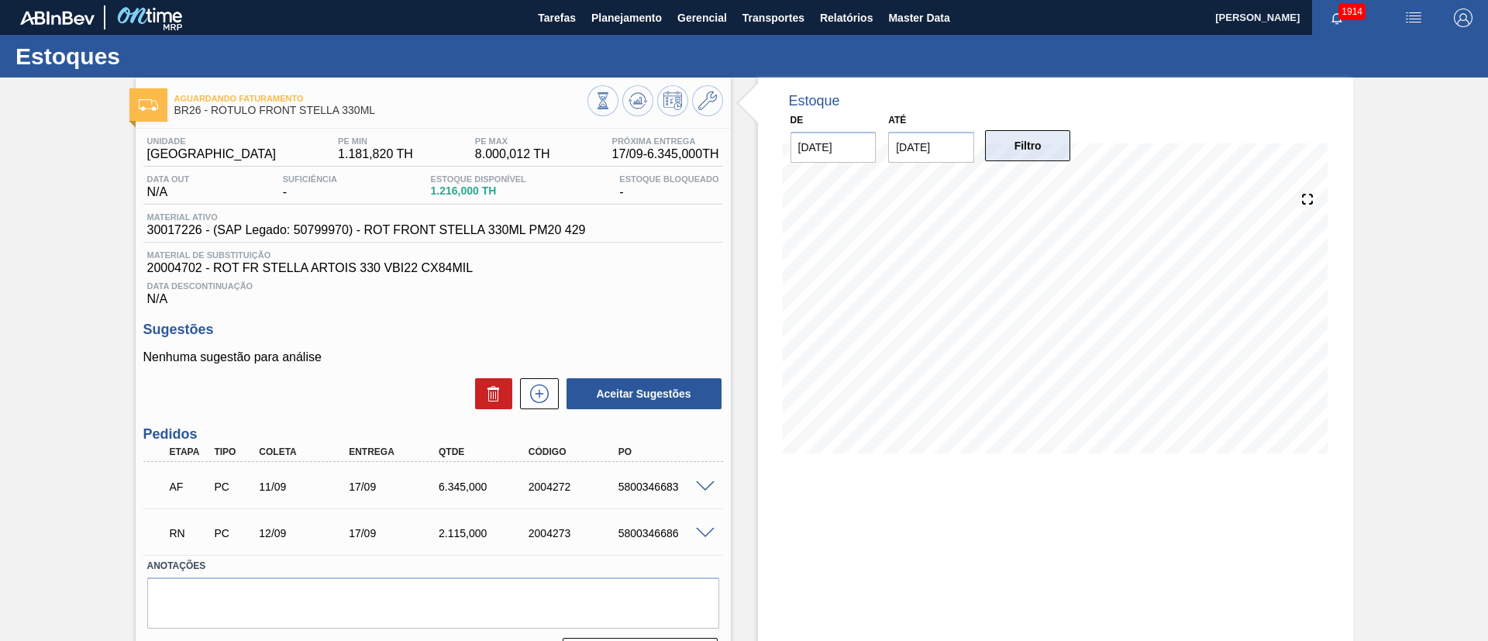
click at [1024, 151] on button "Filtro" at bounding box center [1028, 145] width 86 height 31
click at [700, 533] on span at bounding box center [705, 534] width 19 height 12
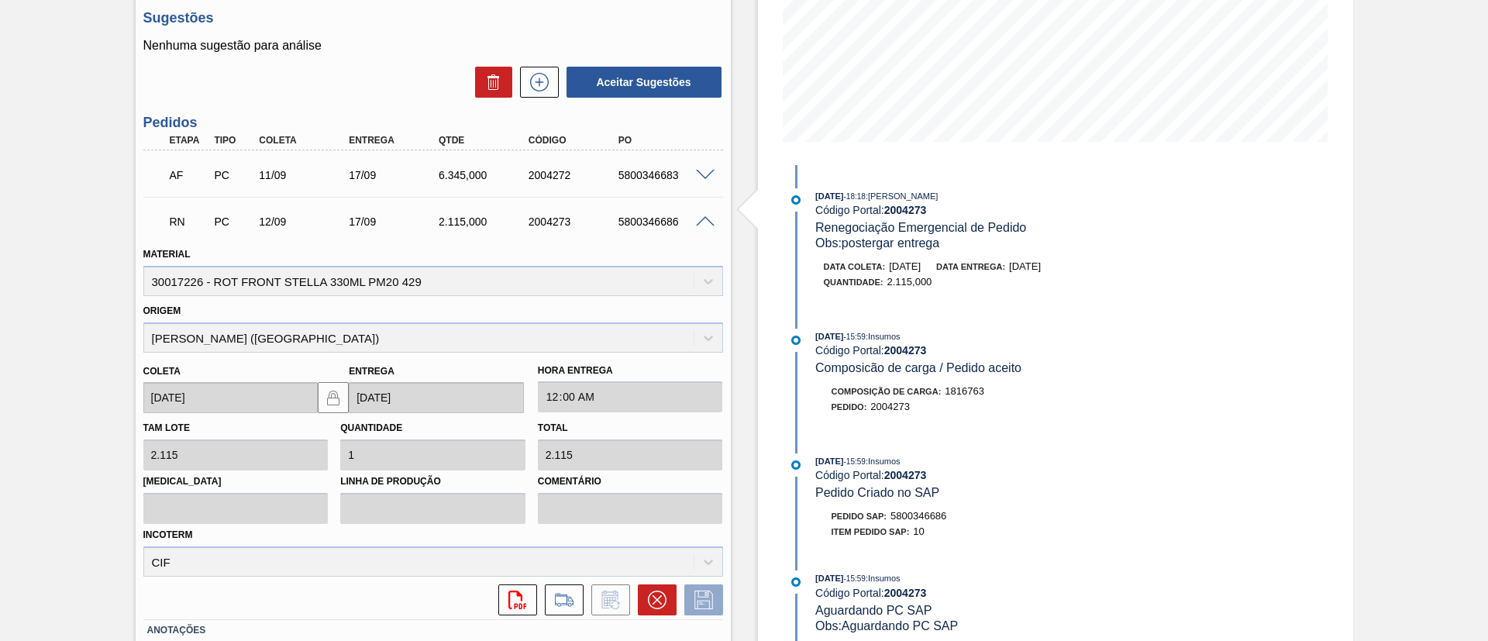
scroll to position [184, 0]
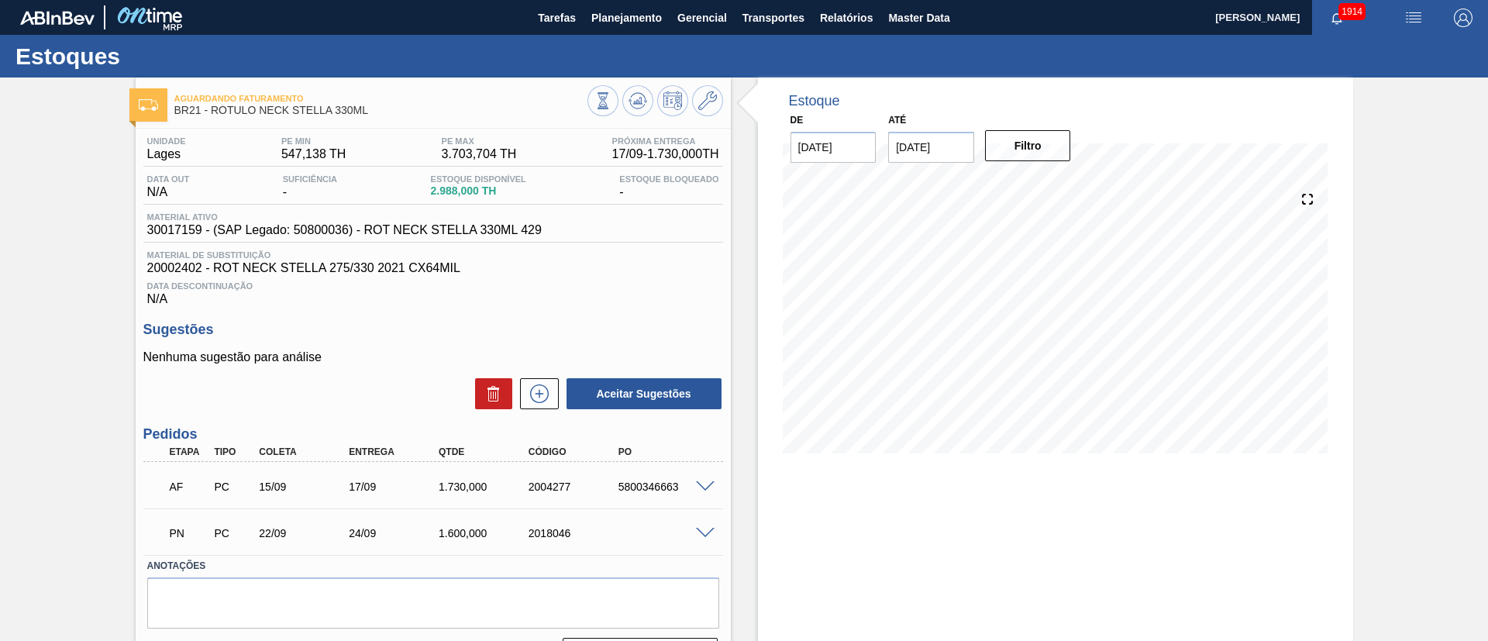
click at [700, 528] on span at bounding box center [705, 534] width 19 height 12
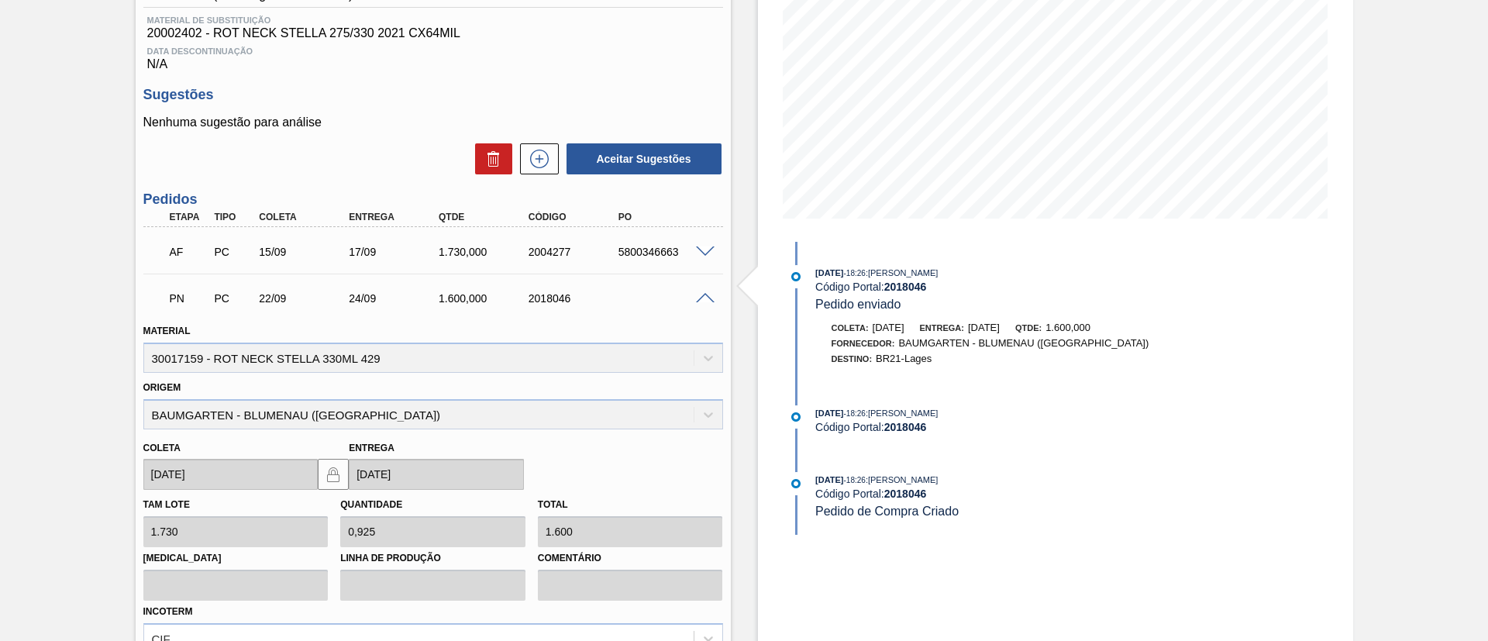
scroll to position [349, 0]
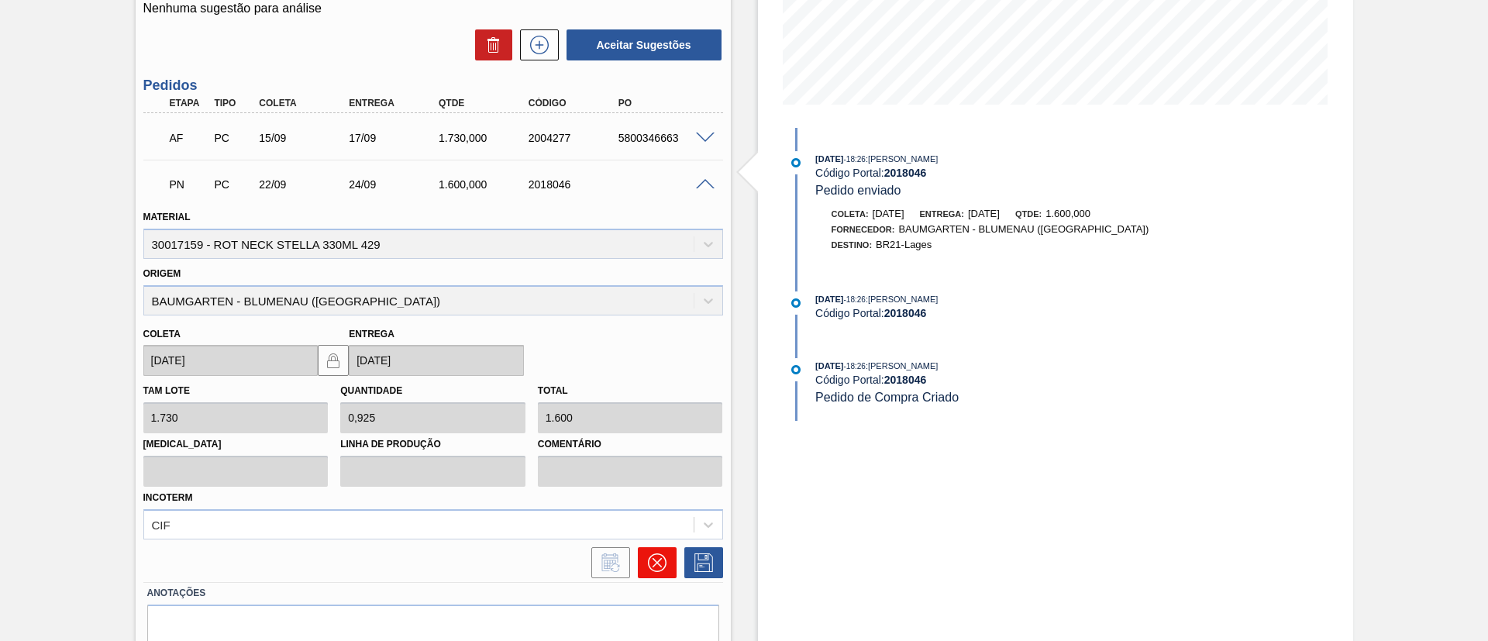
click at [659, 559] on icon at bounding box center [656, 562] width 9 height 9
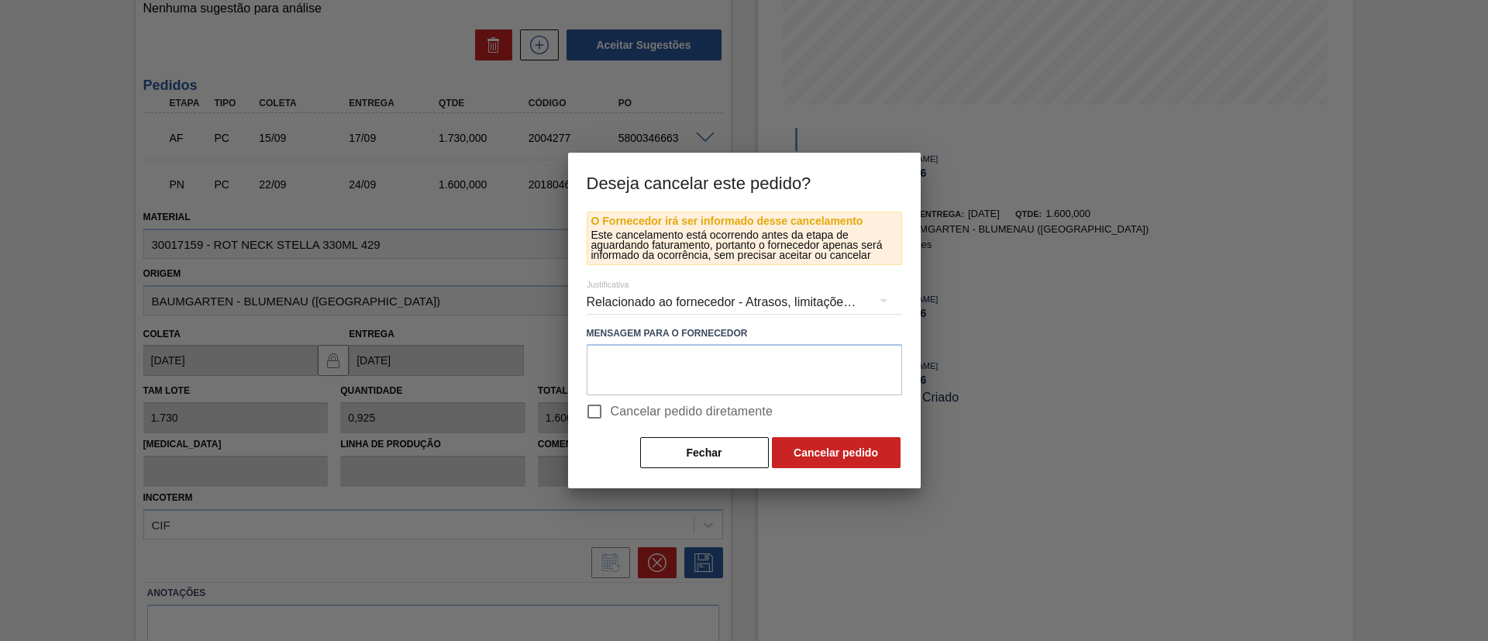
click at [652, 401] on label "Cancelar pedido diretamente" at bounding box center [675, 411] width 195 height 33
click at [611, 401] on input "Cancelar pedido diretamente" at bounding box center [594, 411] width 33 height 33
checkbox input "true"
click at [796, 440] on button "Cancelar pedido" at bounding box center [836, 452] width 129 height 31
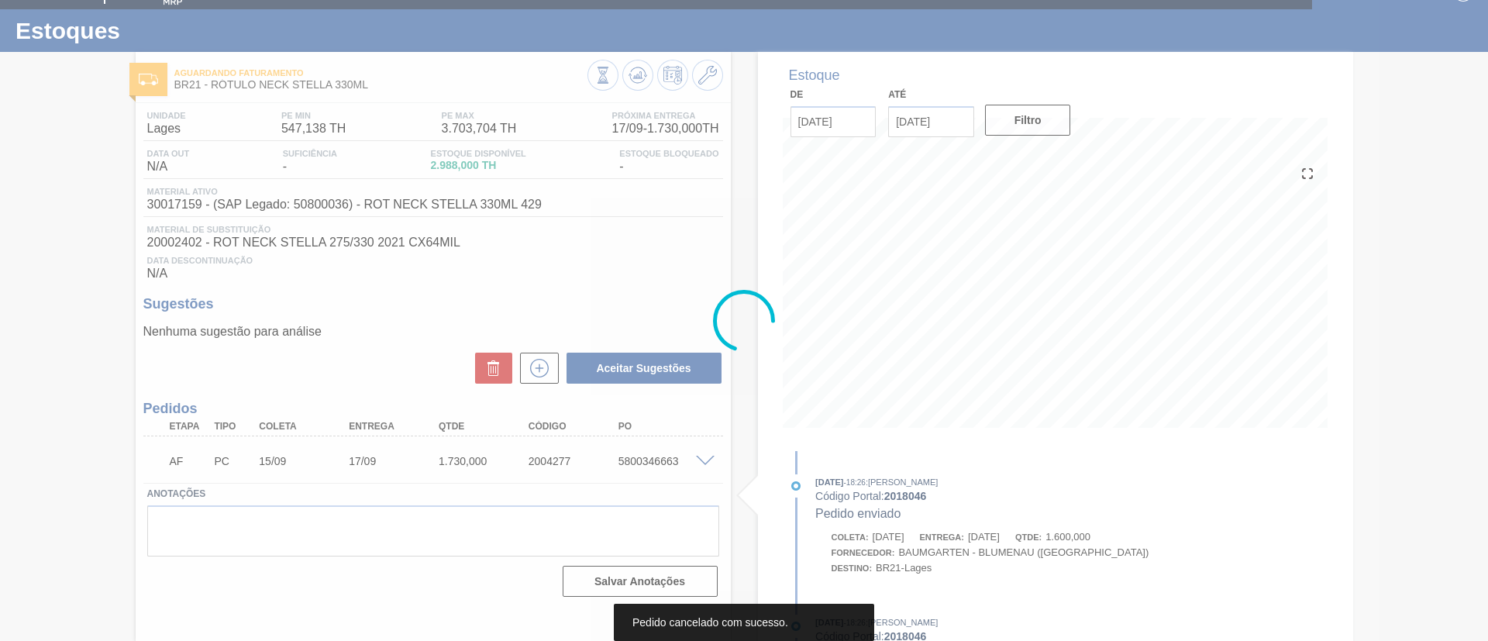
scroll to position [26, 0]
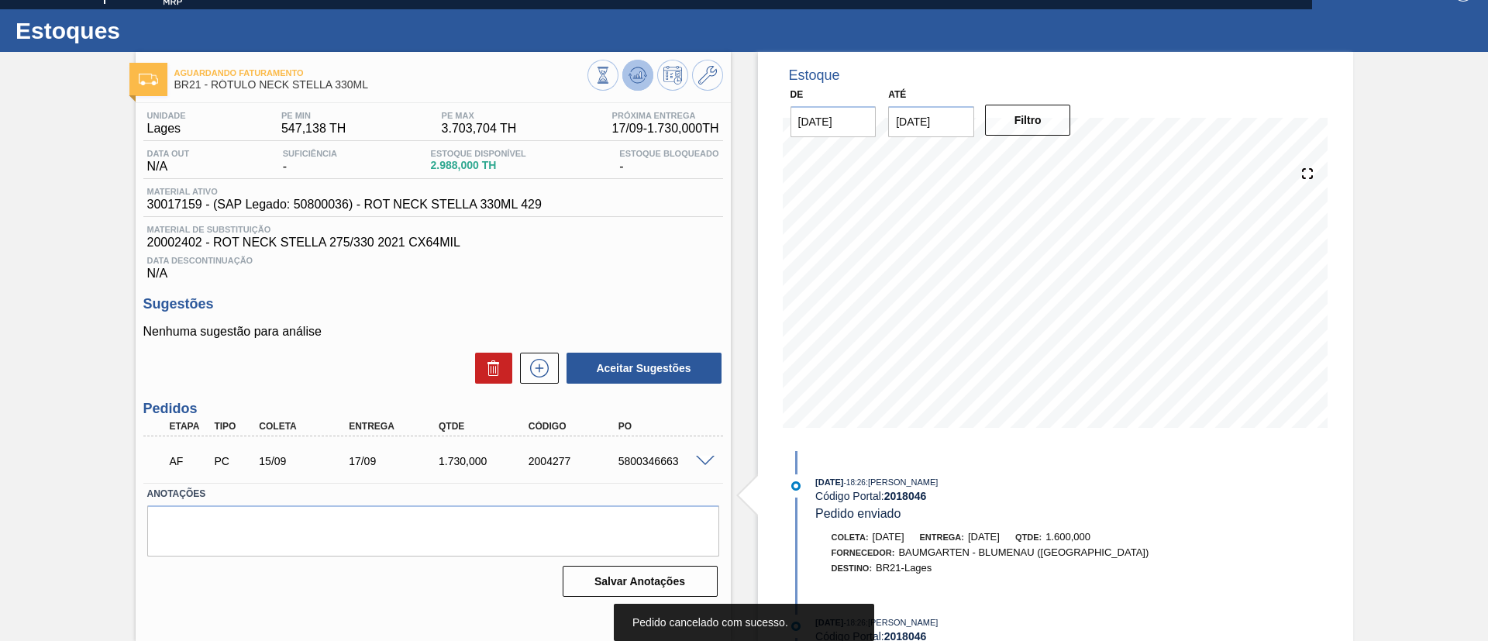
click at [639, 66] on icon at bounding box center [637, 75] width 19 height 19
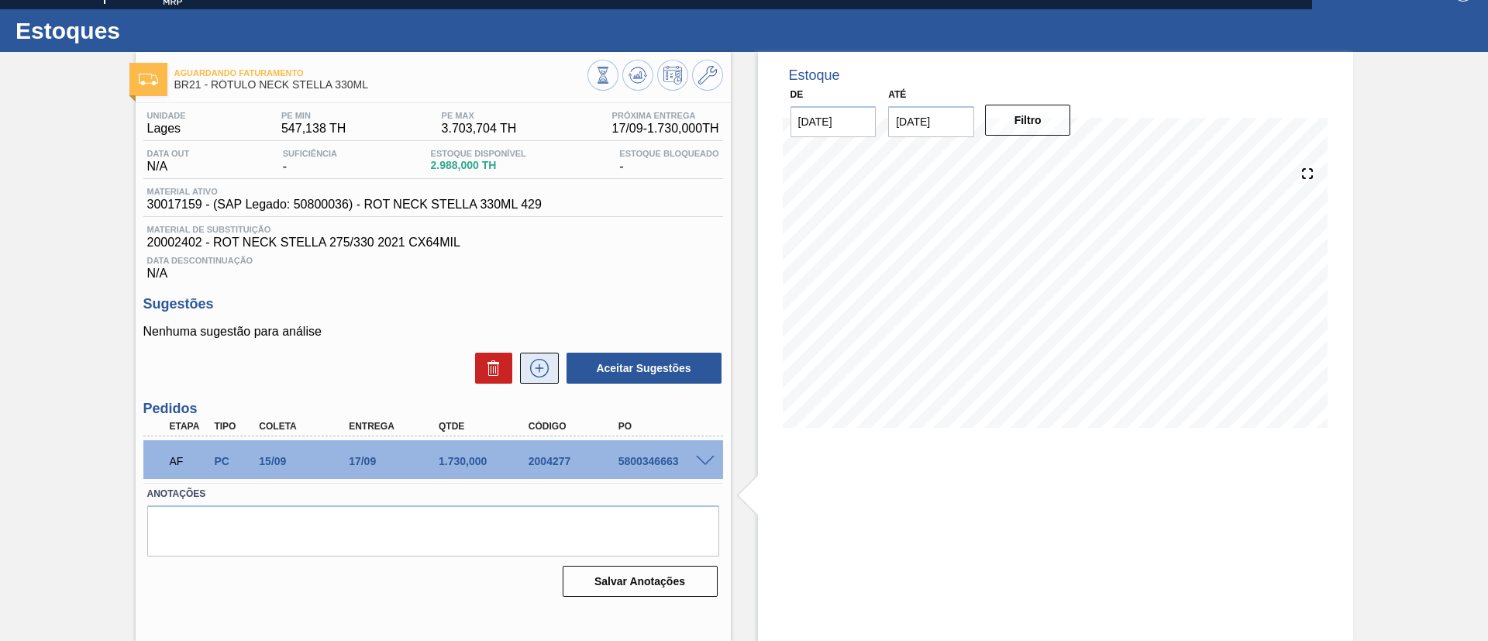
click at [549, 367] on icon at bounding box center [539, 368] width 25 height 19
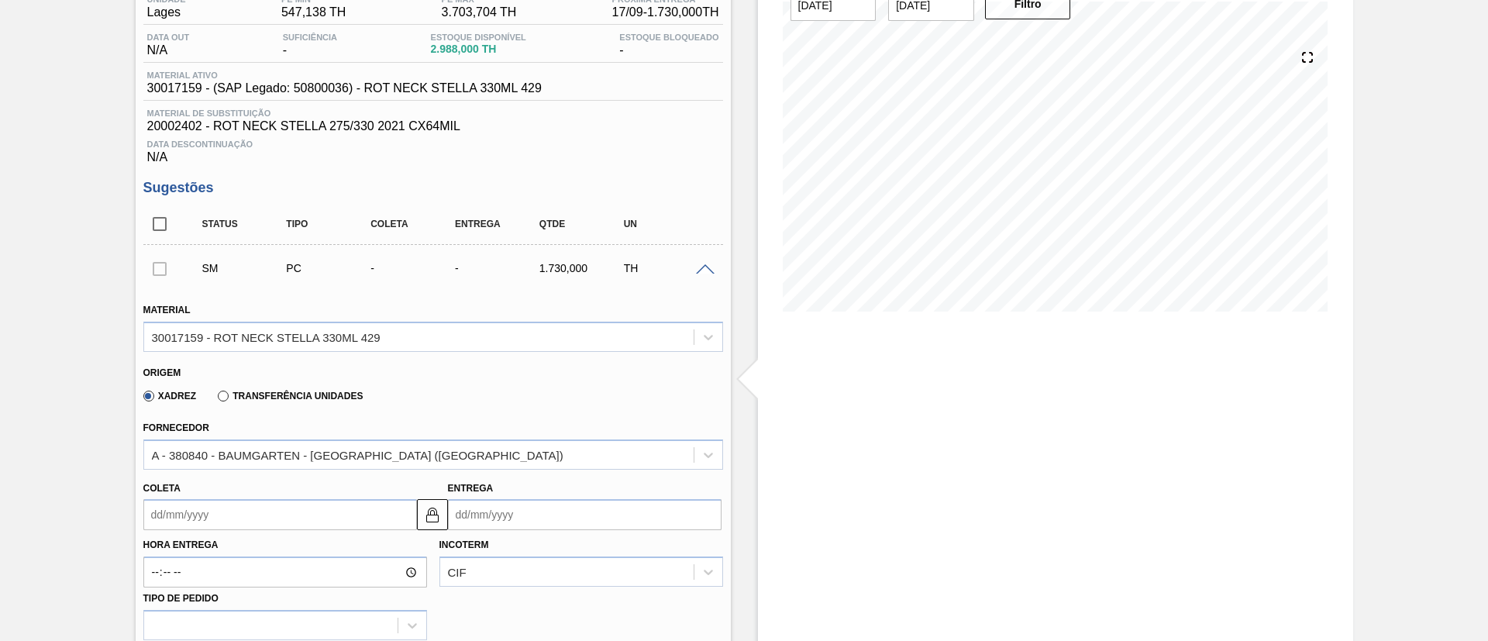
scroll to position [374, 0]
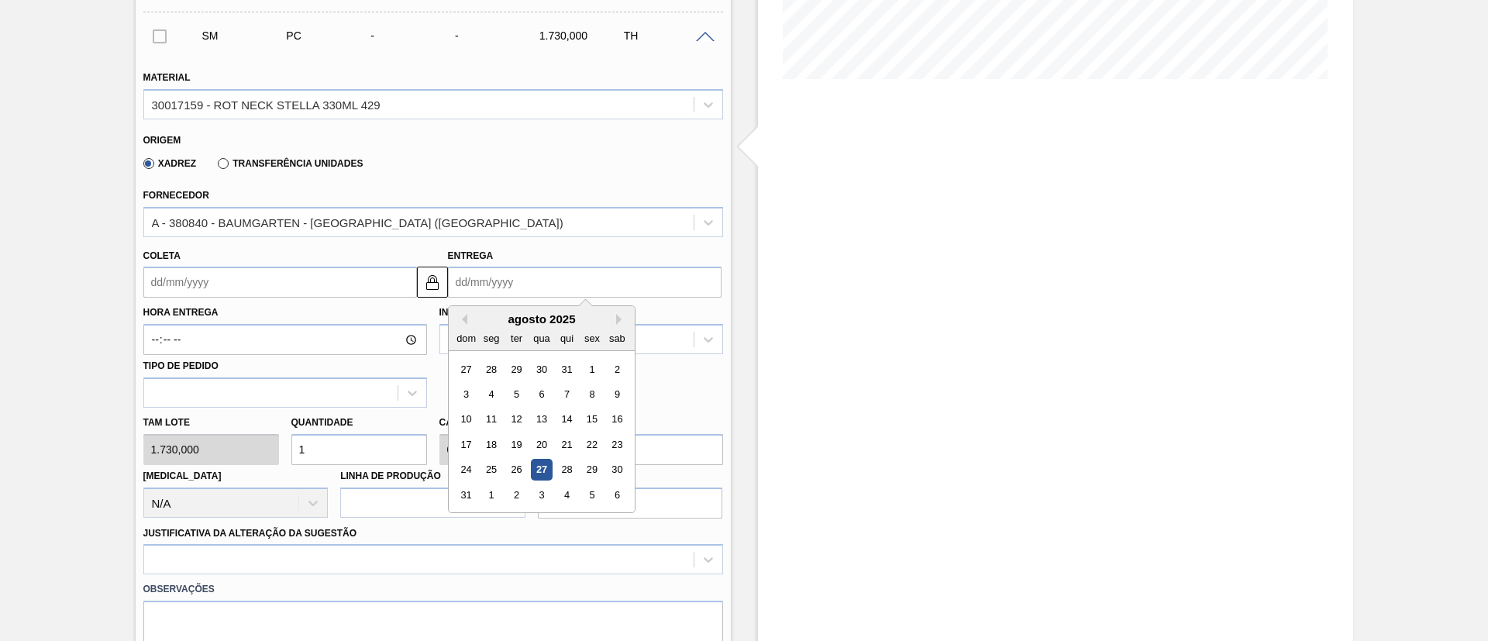
click at [497, 280] on input "Entrega" at bounding box center [585, 282] width 274 height 31
click at [519, 317] on div "agosto 2025" at bounding box center [542, 318] width 186 height 13
click at [618, 324] on button "Next Month" at bounding box center [621, 319] width 11 height 11
click at [507, 442] on div "21" at bounding box center [515, 444] width 21 height 21
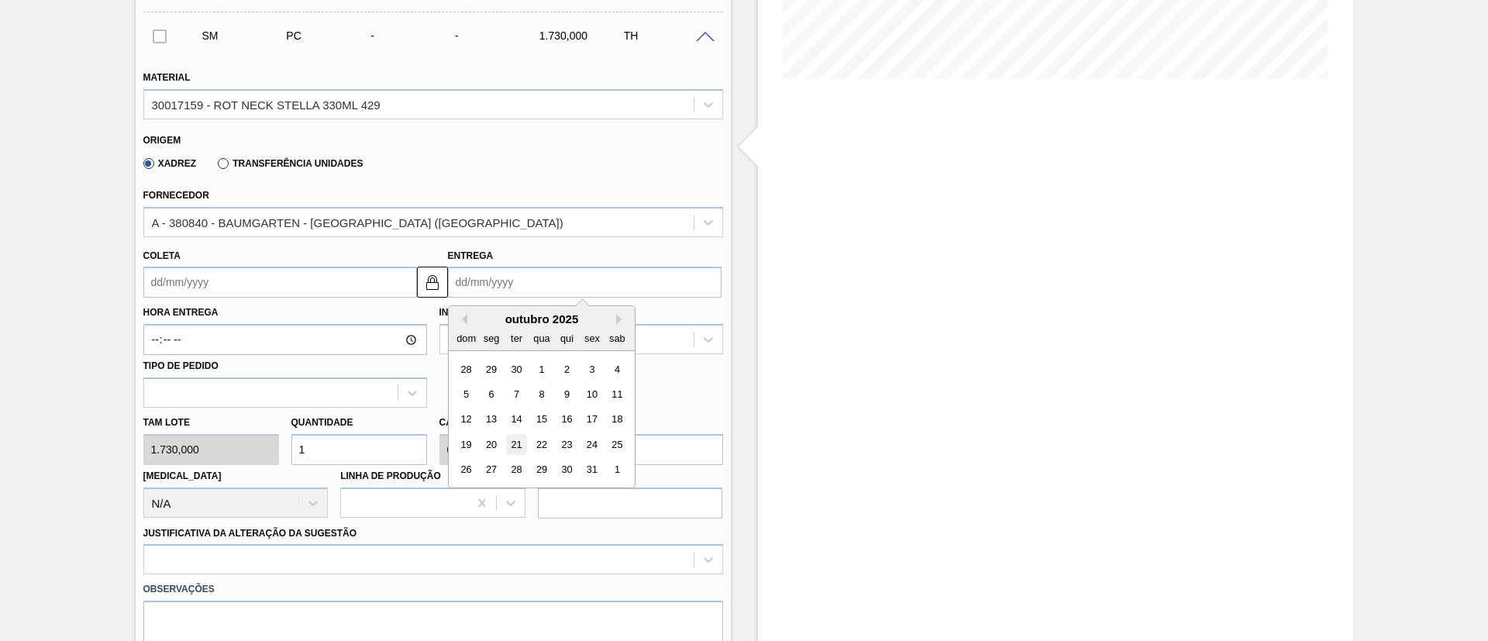
type input "19/10/2025"
type input "21/10/2025"
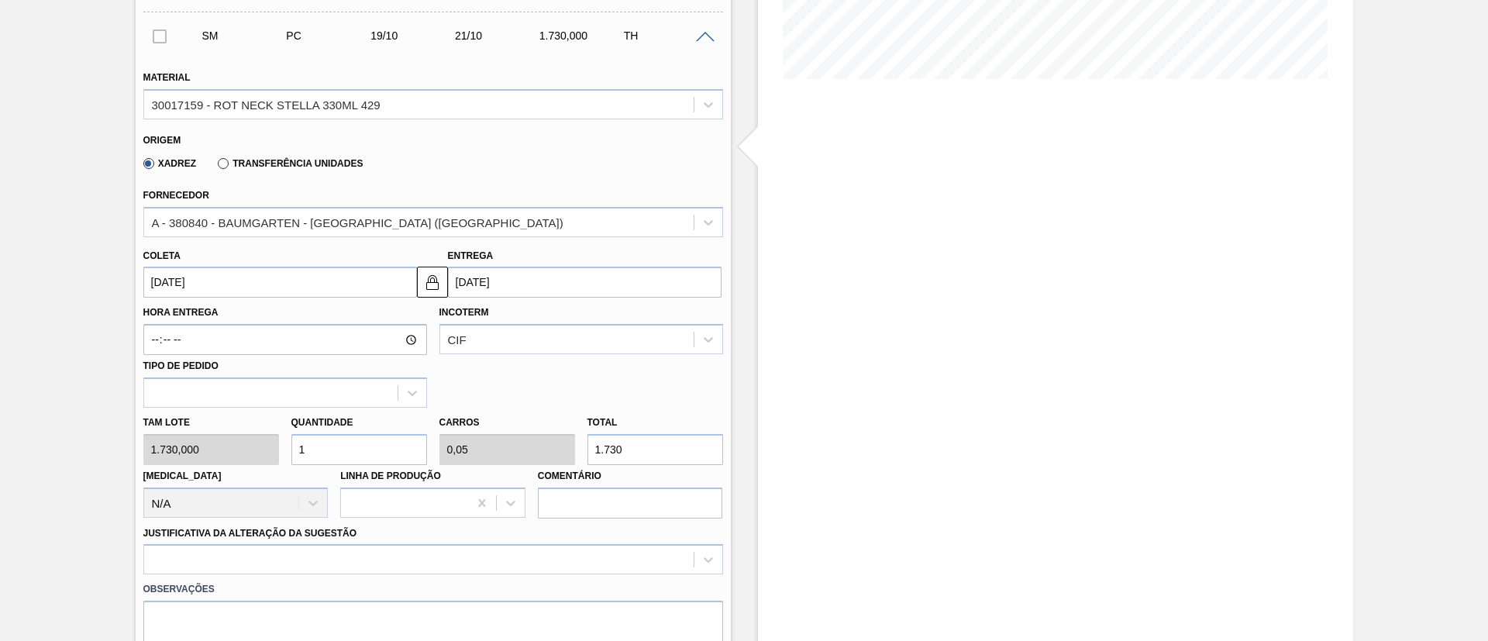
click at [505, 449] on div "Tam lote 1.730,000 Quantidade 1 Carros 0,05 Total 1.730 Doca N/A Linha de Produ…" at bounding box center [433, 463] width 592 height 111
type input "0,001"
type input "0"
type input "1"
type input "0,009"
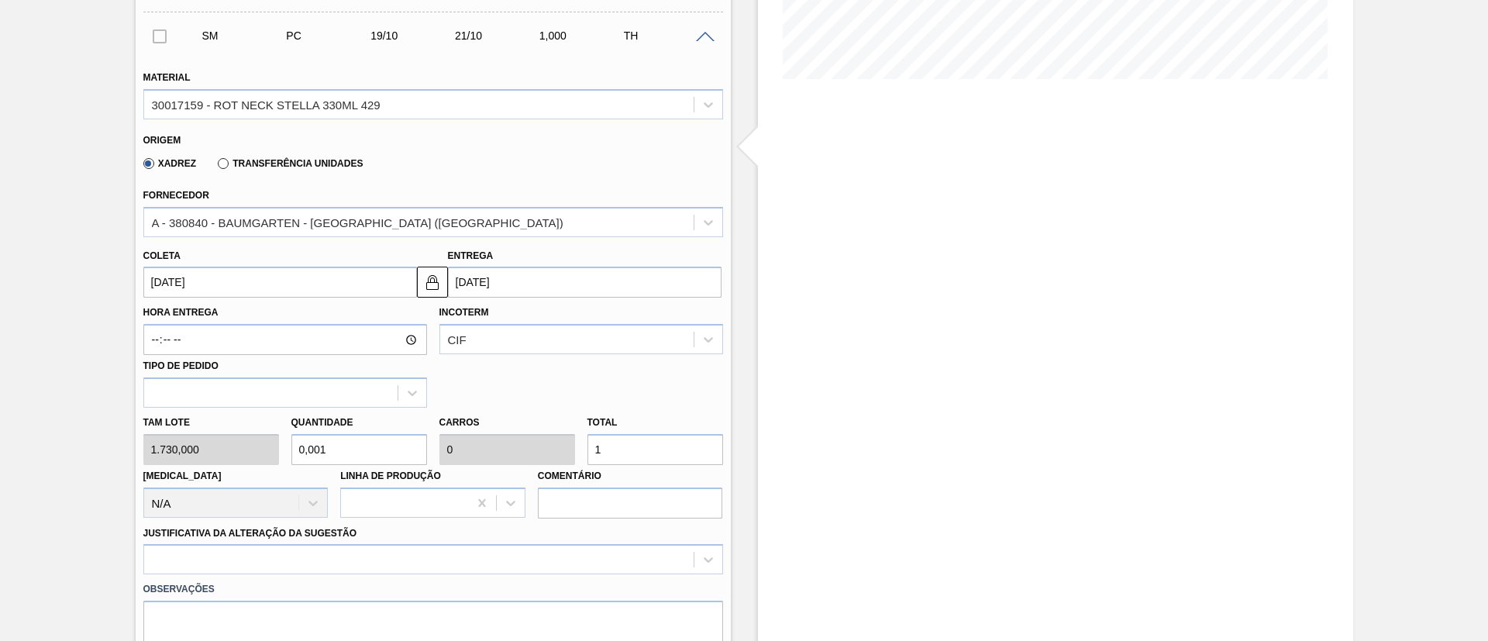
type input "16"
type input "0,092"
type input "0,005"
type input "160"
type input "0,925"
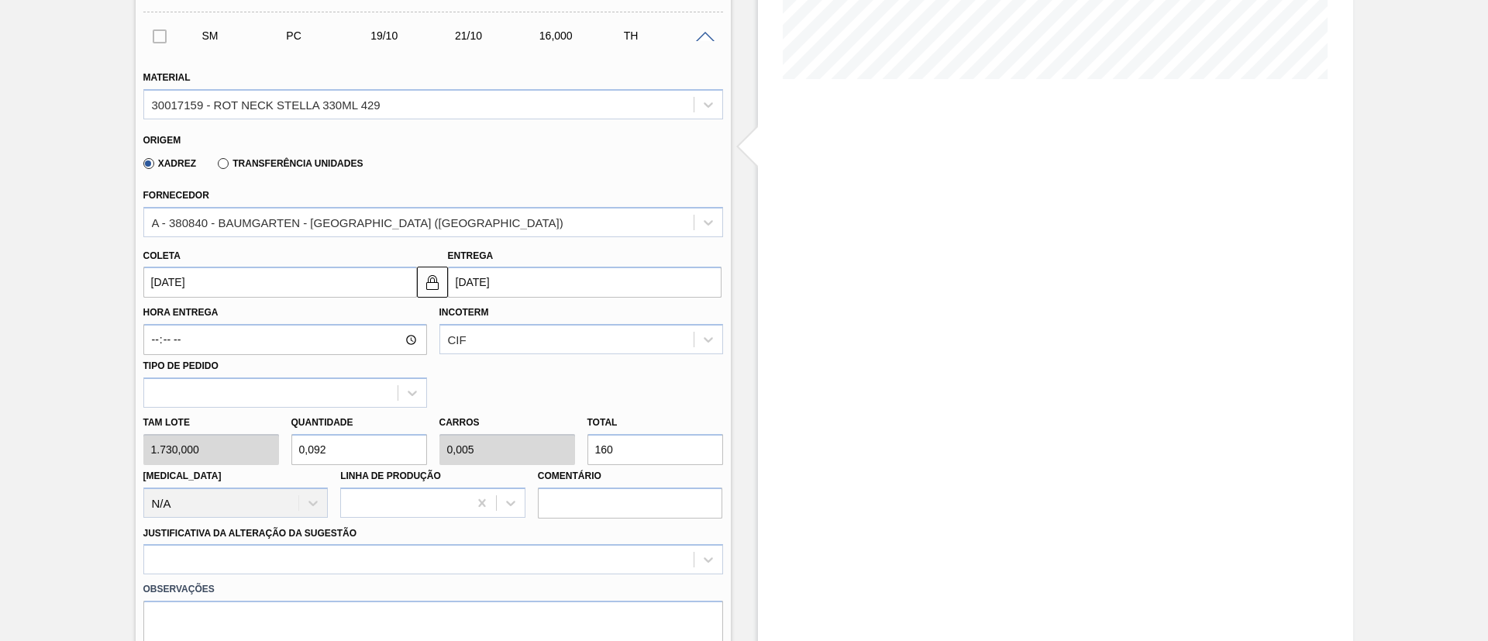
type input "0,046"
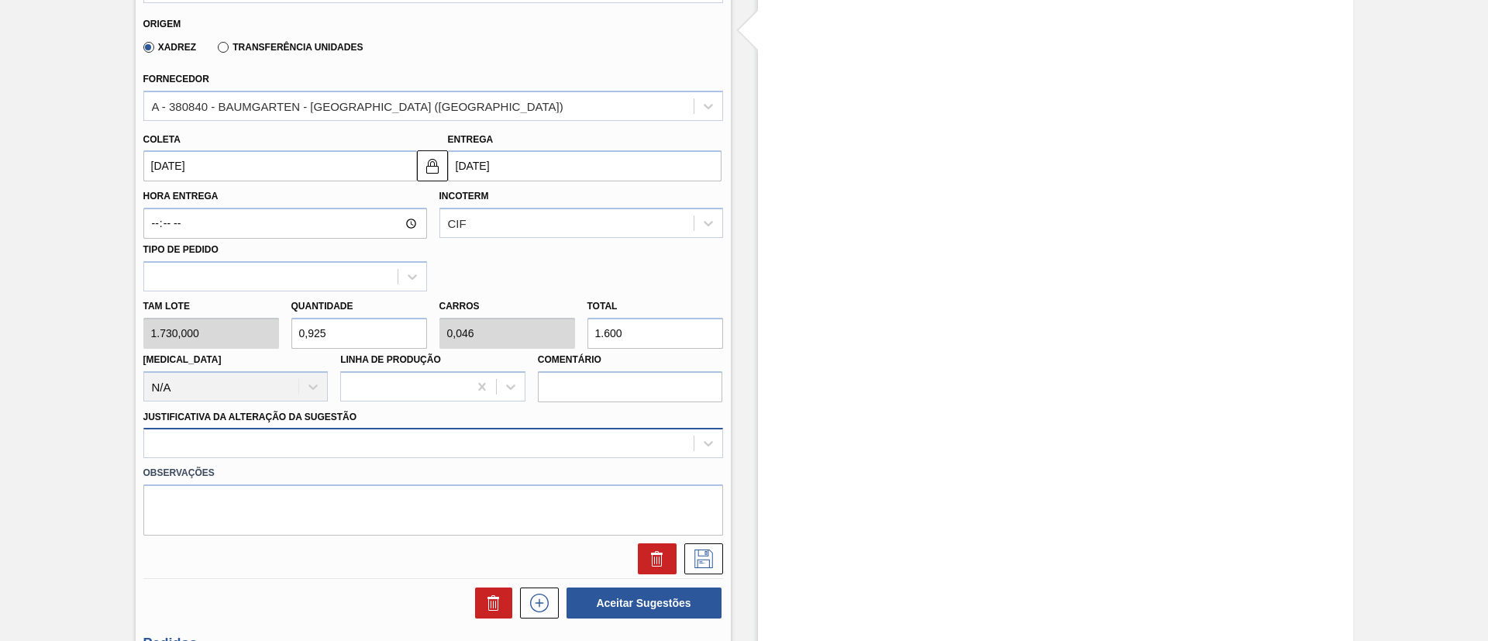
type input "1.600"
click at [384, 431] on div at bounding box center [433, 443] width 580 height 30
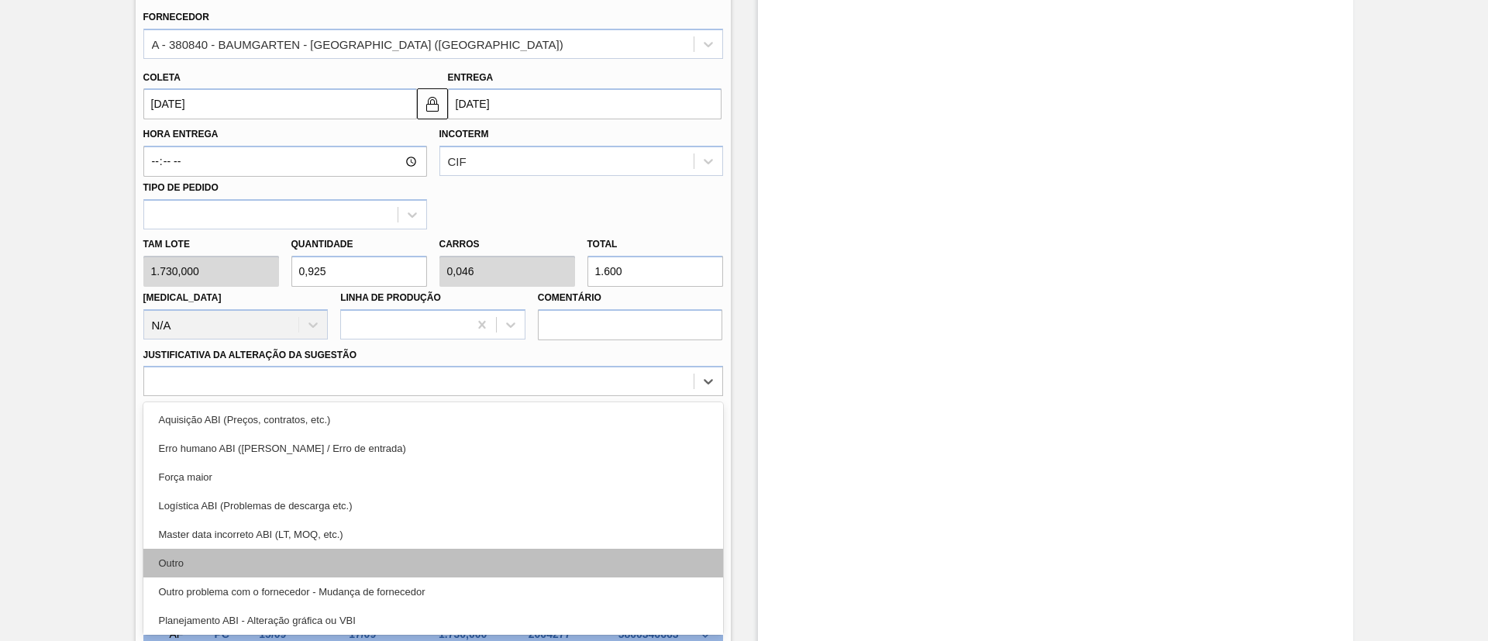
drag, startPoint x: 321, startPoint y: 546, endPoint x: 322, endPoint y: 556, distance: 10.1
click at [322, 556] on div "Aquisição ABI (Preços, contratos, etc.) Erro humano ABI (Cálculo / Erro de entr…" at bounding box center [433, 518] width 580 height 232
click at [322, 557] on div "Outro" at bounding box center [433, 563] width 580 height 29
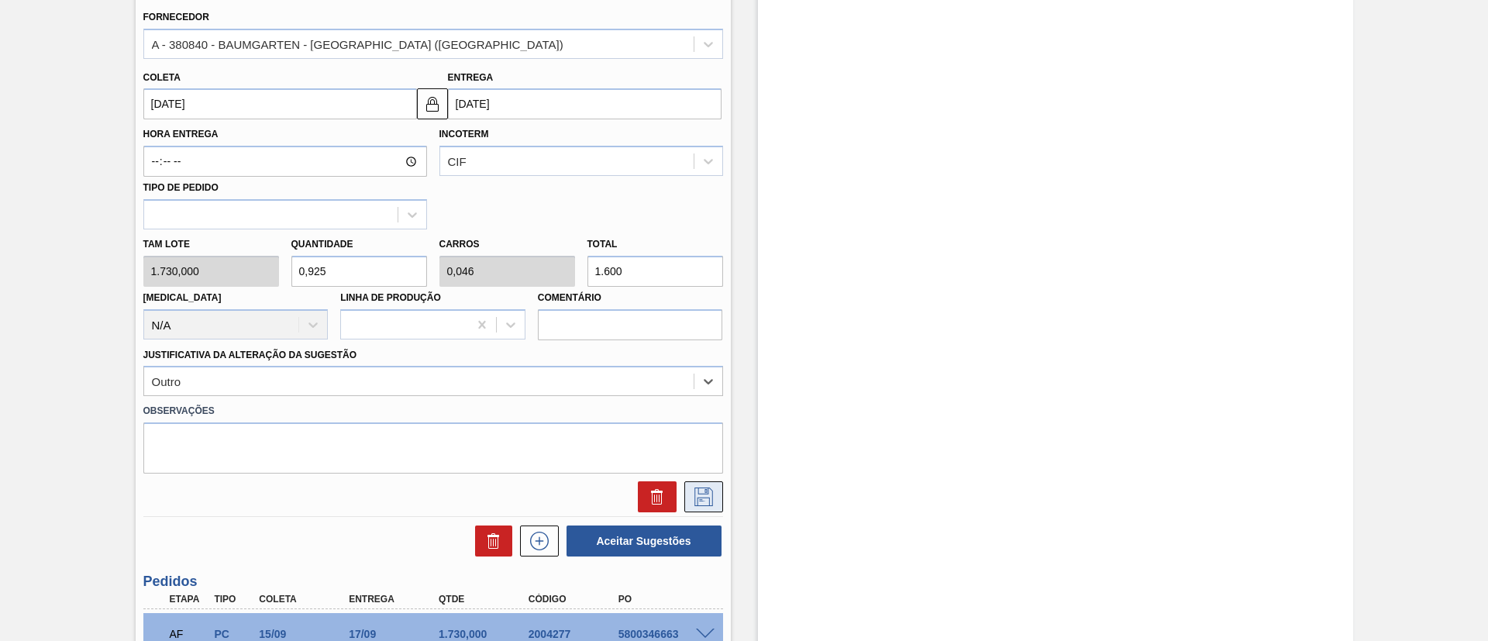
click at [687, 489] on button at bounding box center [703, 496] width 39 height 31
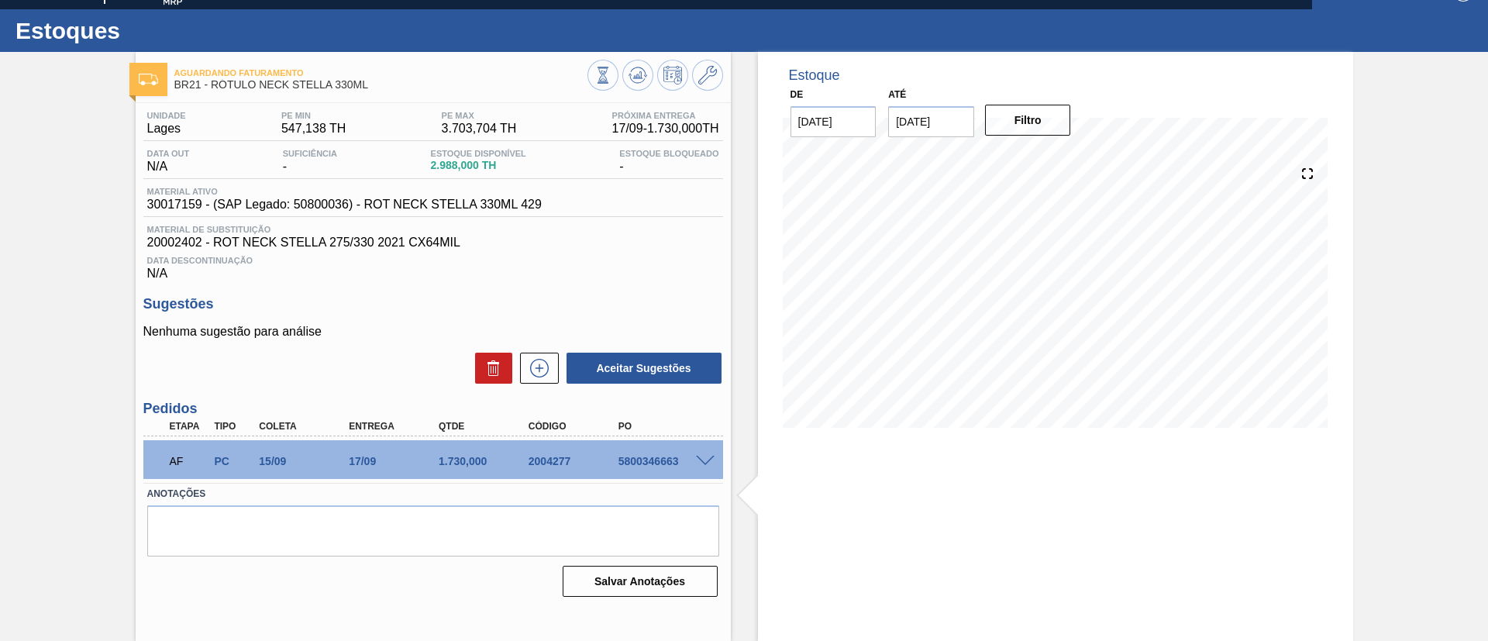
scroll to position [26, 0]
click at [539, 370] on icon at bounding box center [539, 368] width 25 height 19
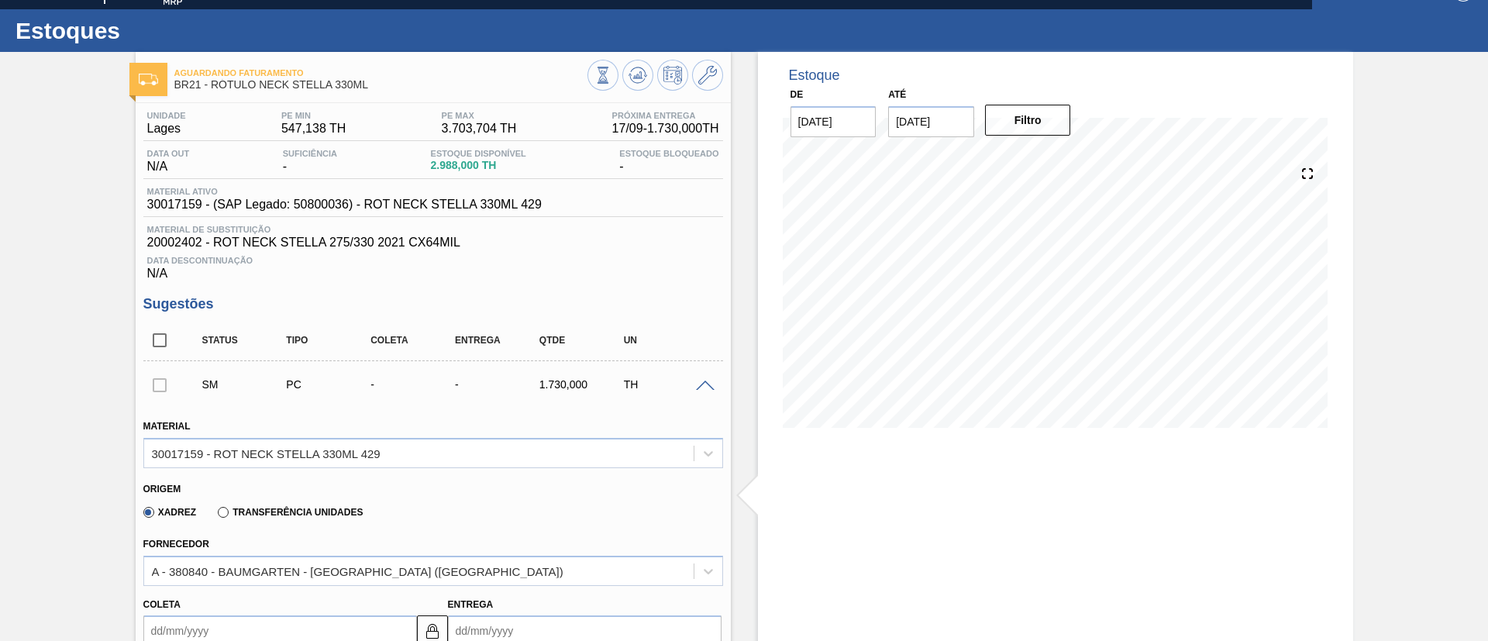
scroll to position [374, 0]
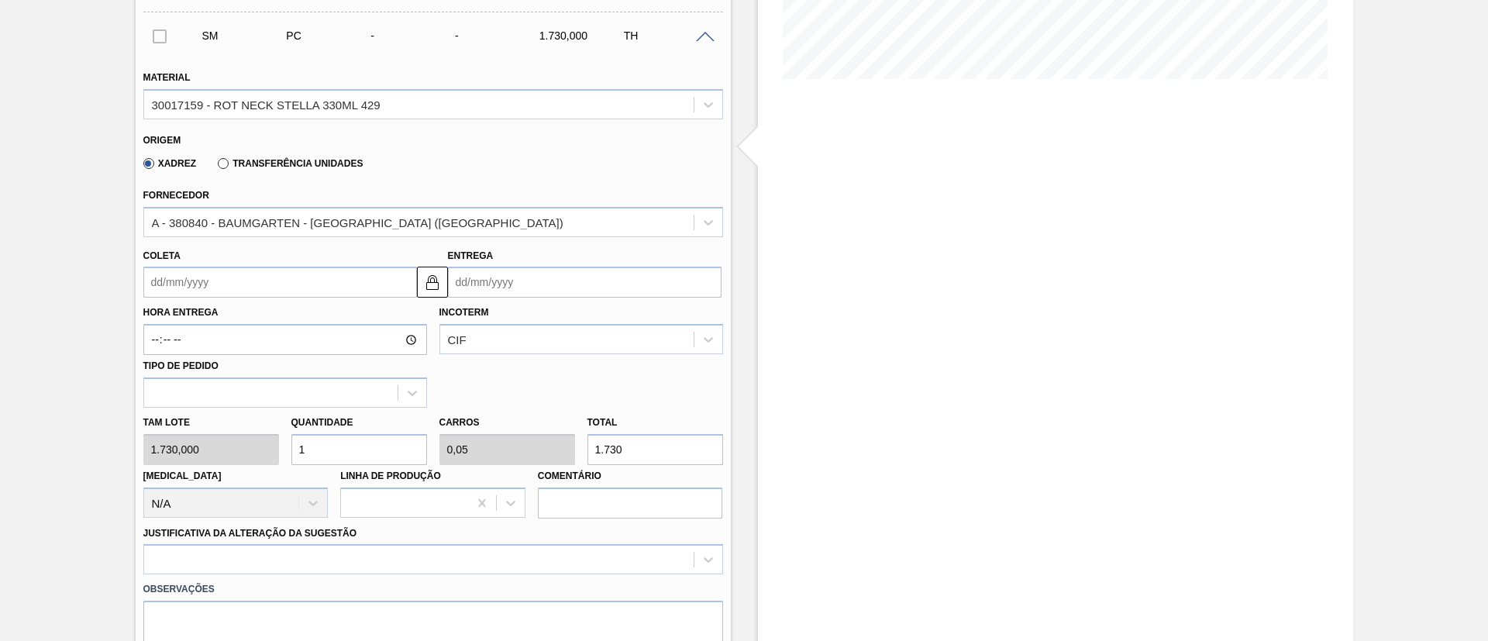
click at [184, 287] on input "Coleta" at bounding box center [280, 282] width 274 height 31
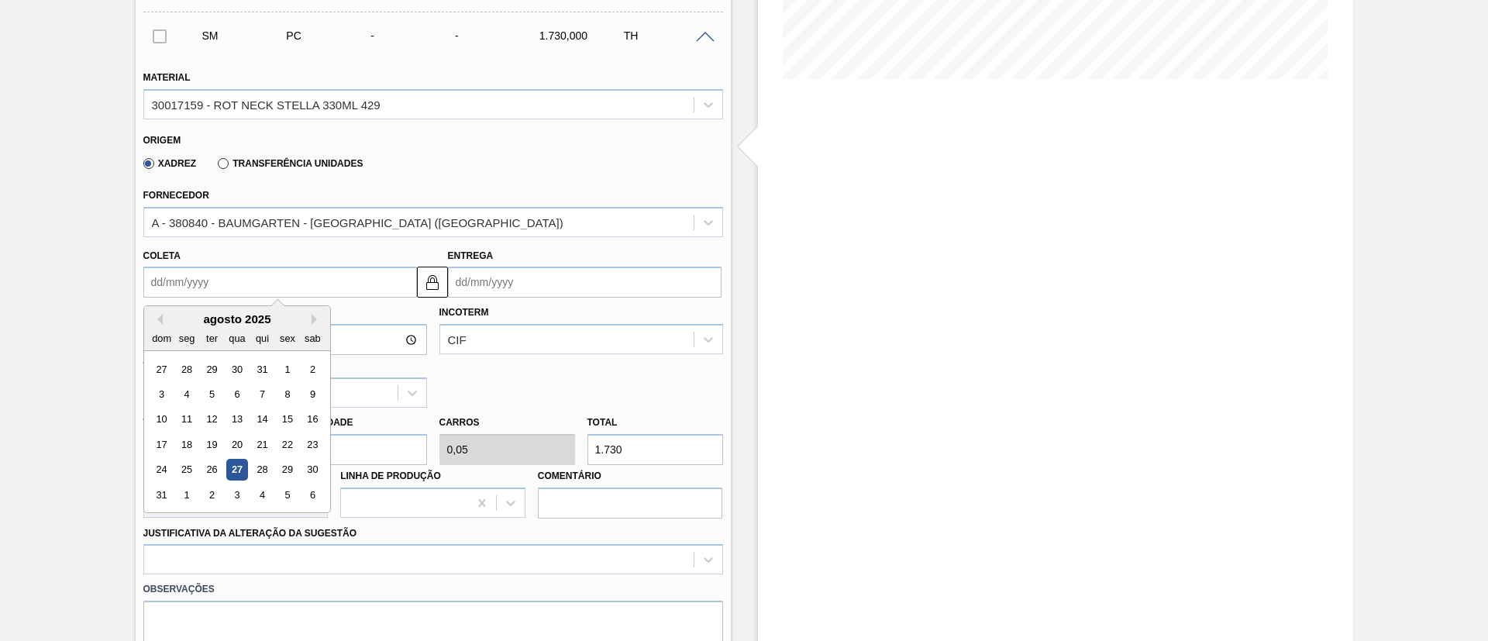
click at [198, 327] on div "dom seg ter qua qui sex sab" at bounding box center [237, 337] width 186 height 25
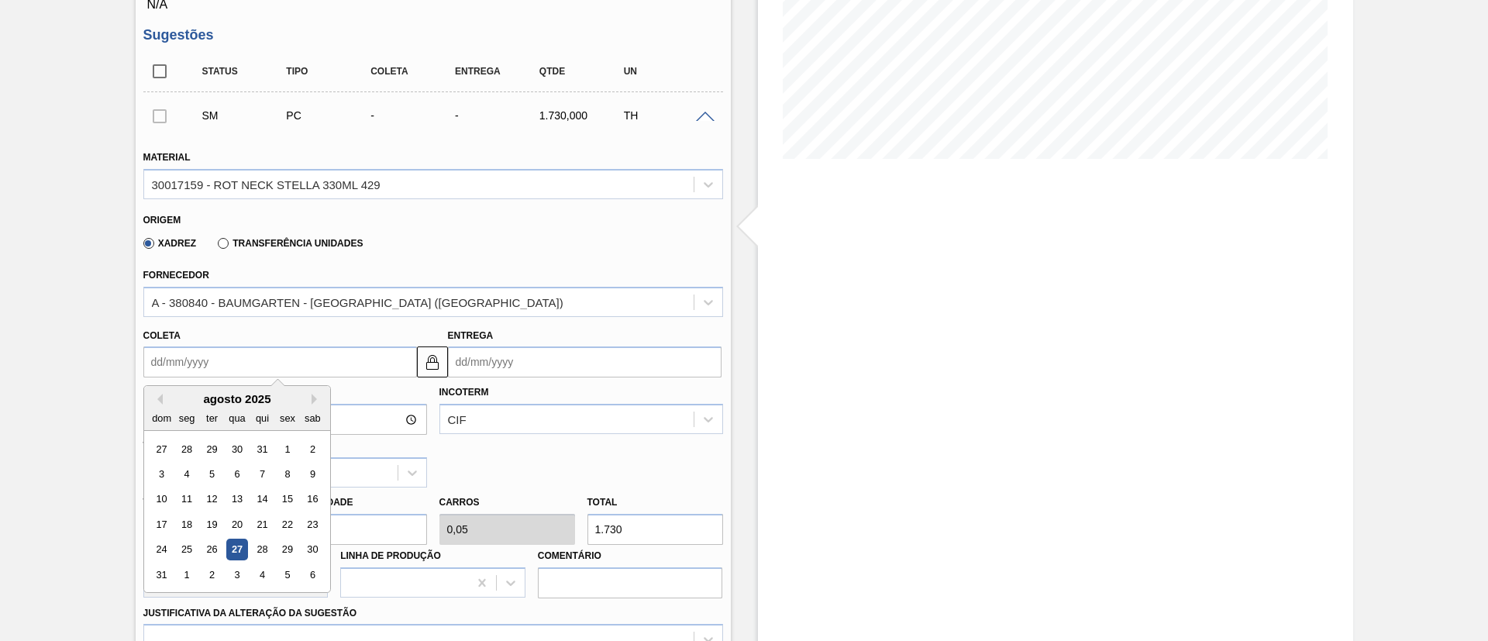
scroll to position [258, 0]
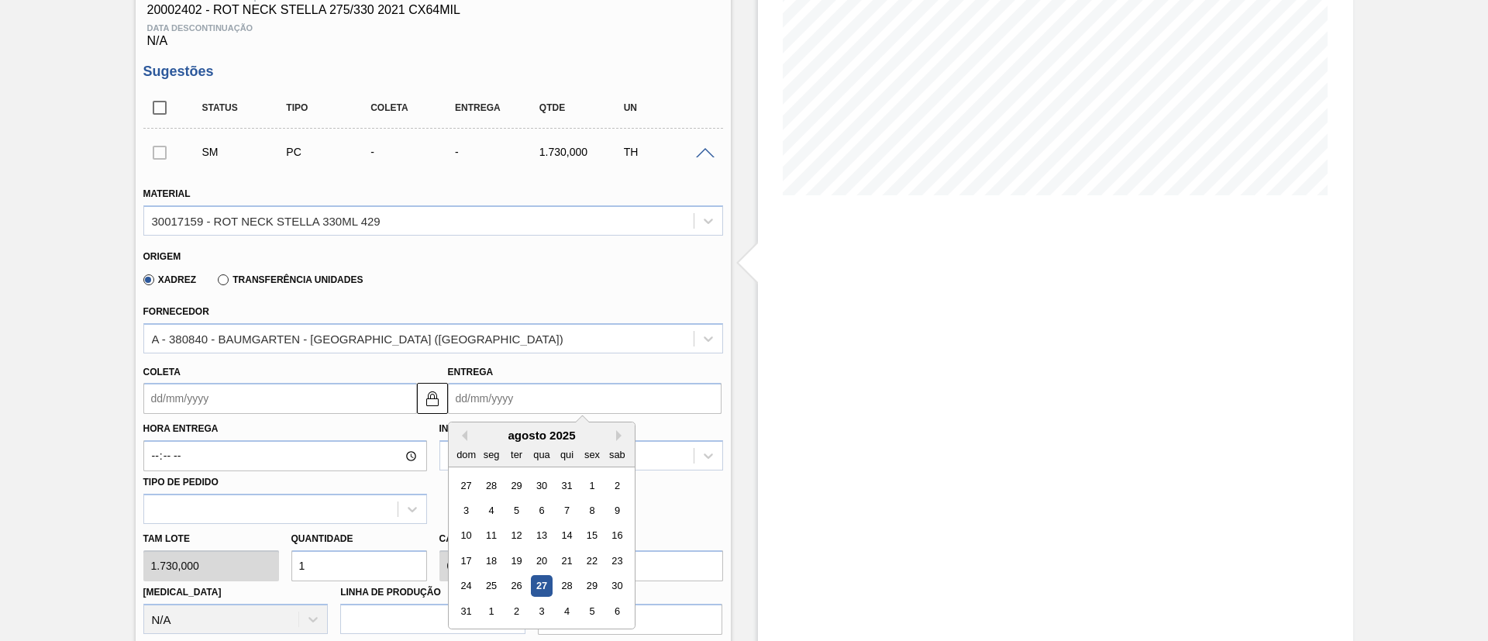
click at [488, 406] on input "Entrega" at bounding box center [585, 398] width 274 height 31
click at [532, 444] on div "qua" at bounding box center [541, 454] width 21 height 21
click at [618, 435] on button "Next Month" at bounding box center [621, 435] width 11 height 11
click at [518, 556] on div "21" at bounding box center [515, 560] width 21 height 21
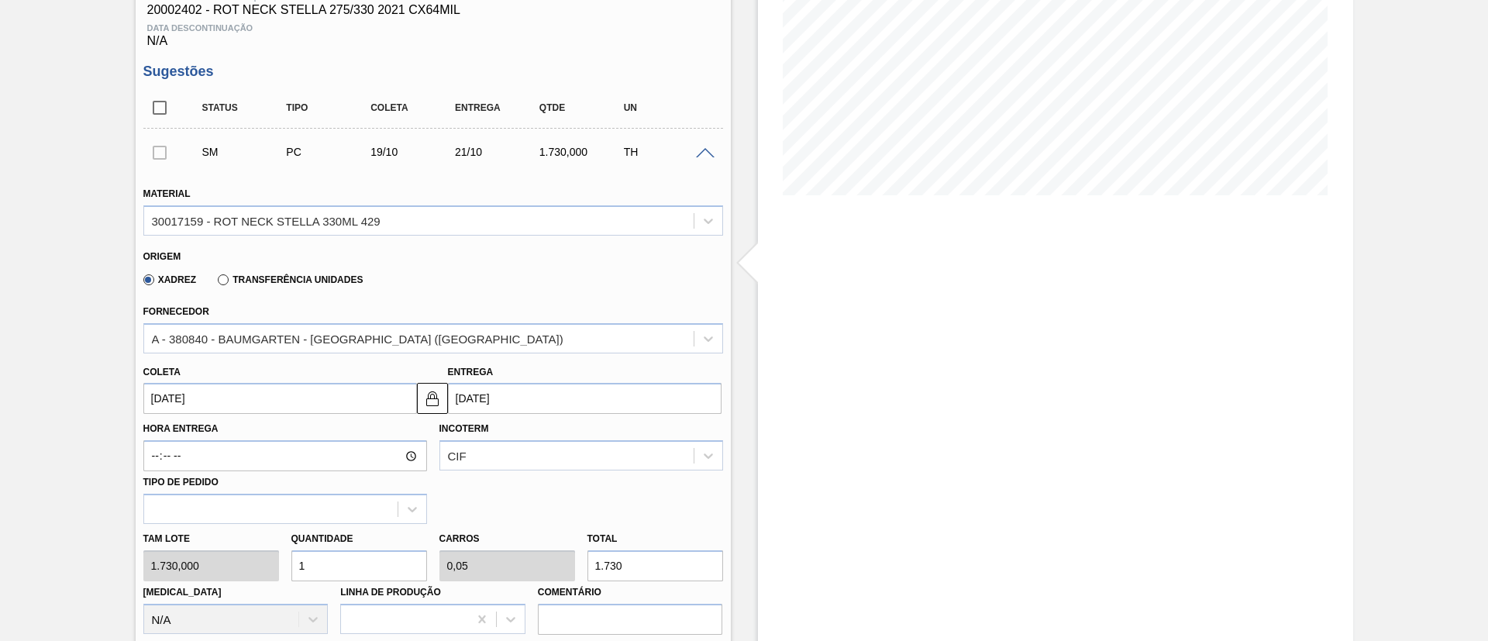
type input "19/10/2025"
type input "21/10/2025"
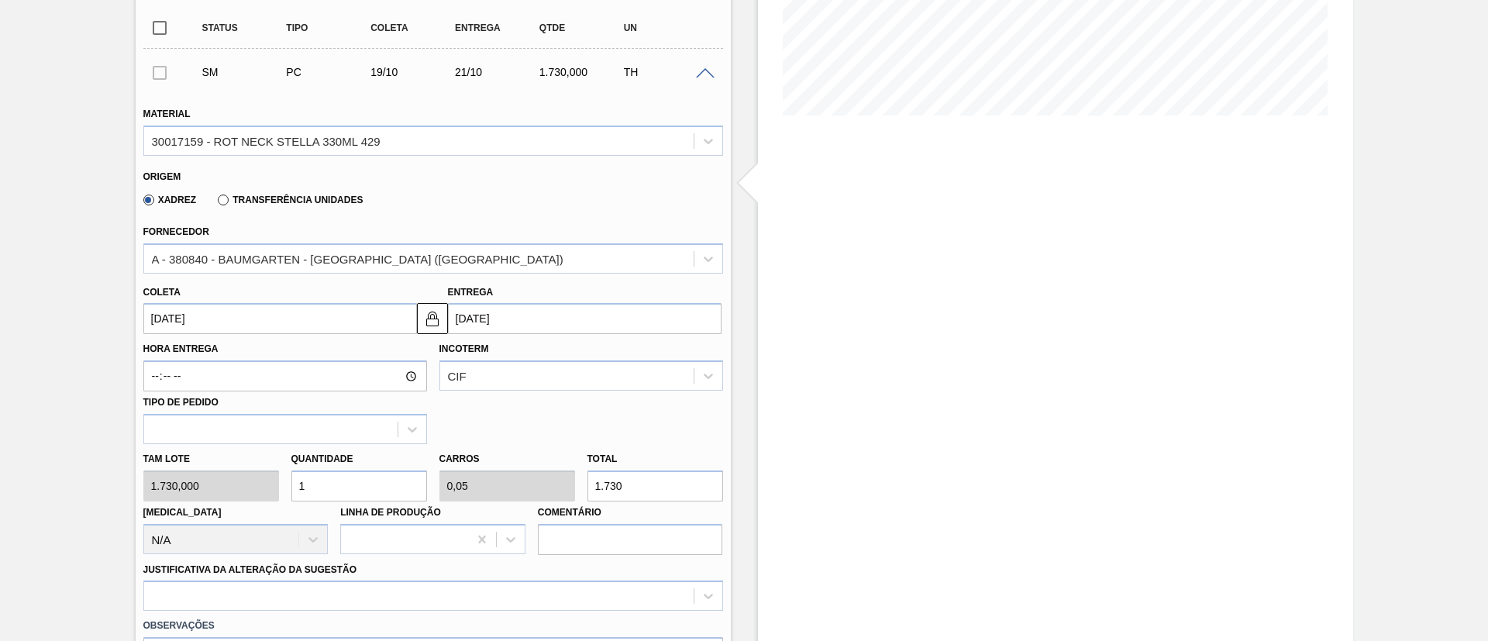
scroll to position [374, 0]
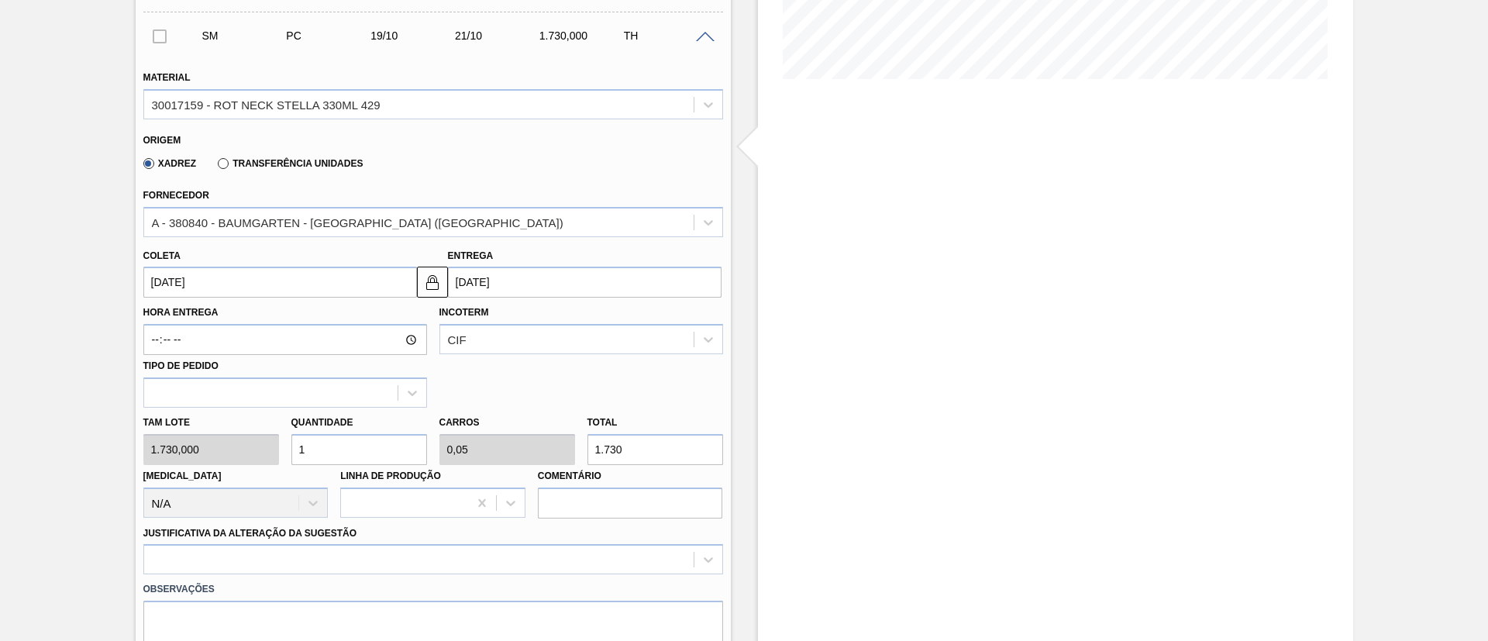
click at [494, 454] on div "Tam lote 1.730,000 Quantidade 1 Carros 0,05 Total 1.730 Doca N/A Linha de Produ…" at bounding box center [433, 463] width 592 height 111
type input "0,001"
type input "0"
type input "1"
type input "0,009"
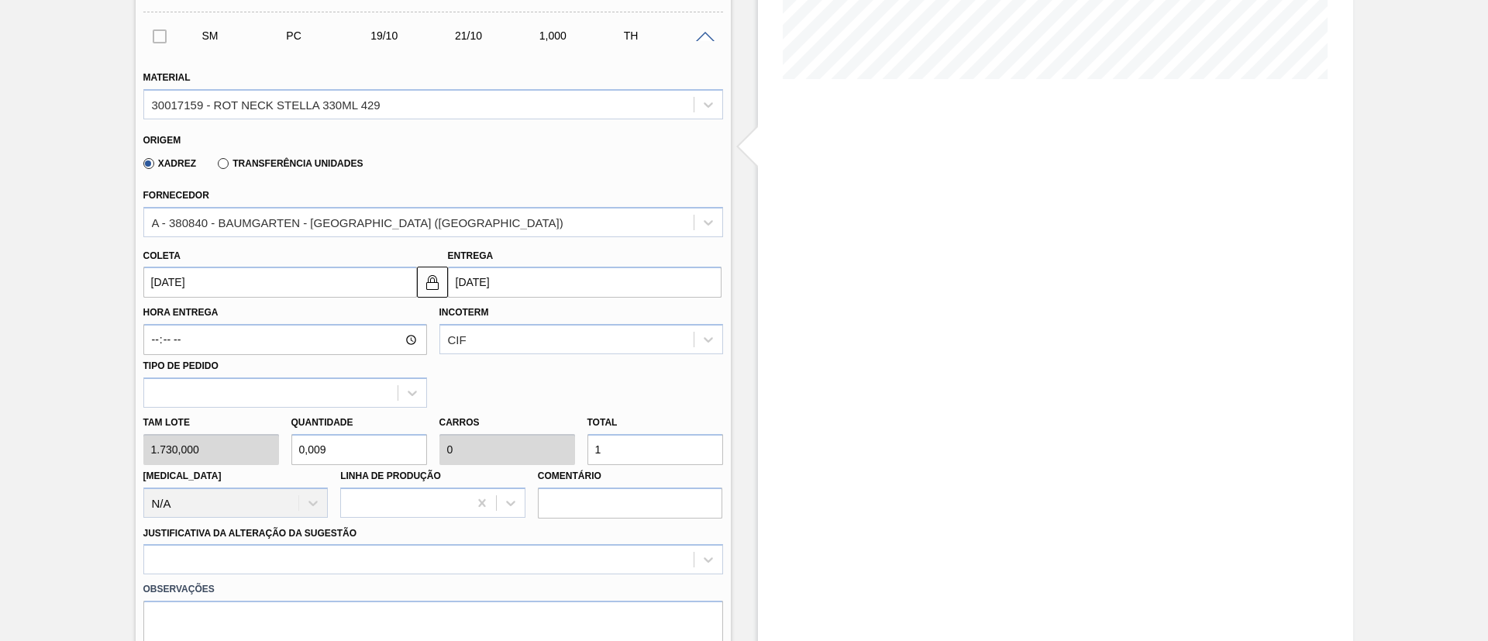
type input "16"
type input "0,092"
type input "0,005"
type input "160"
type input "0,925"
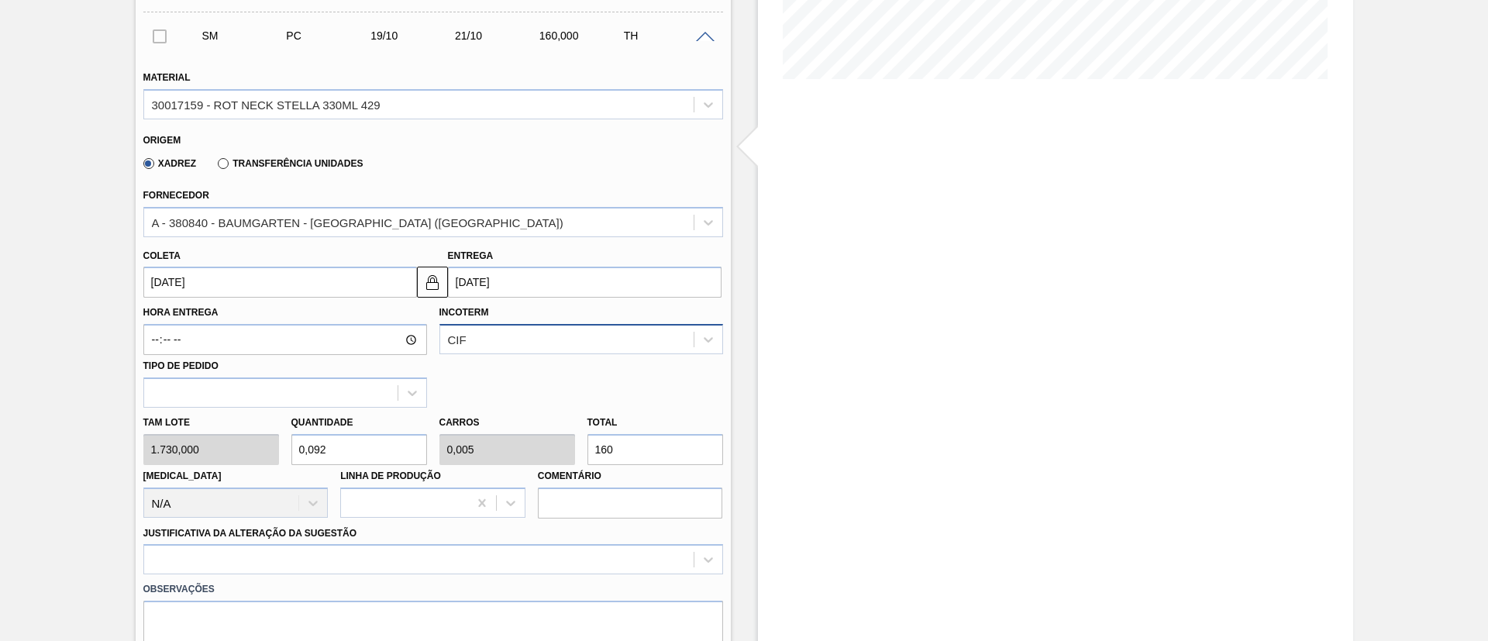
type input "0,046"
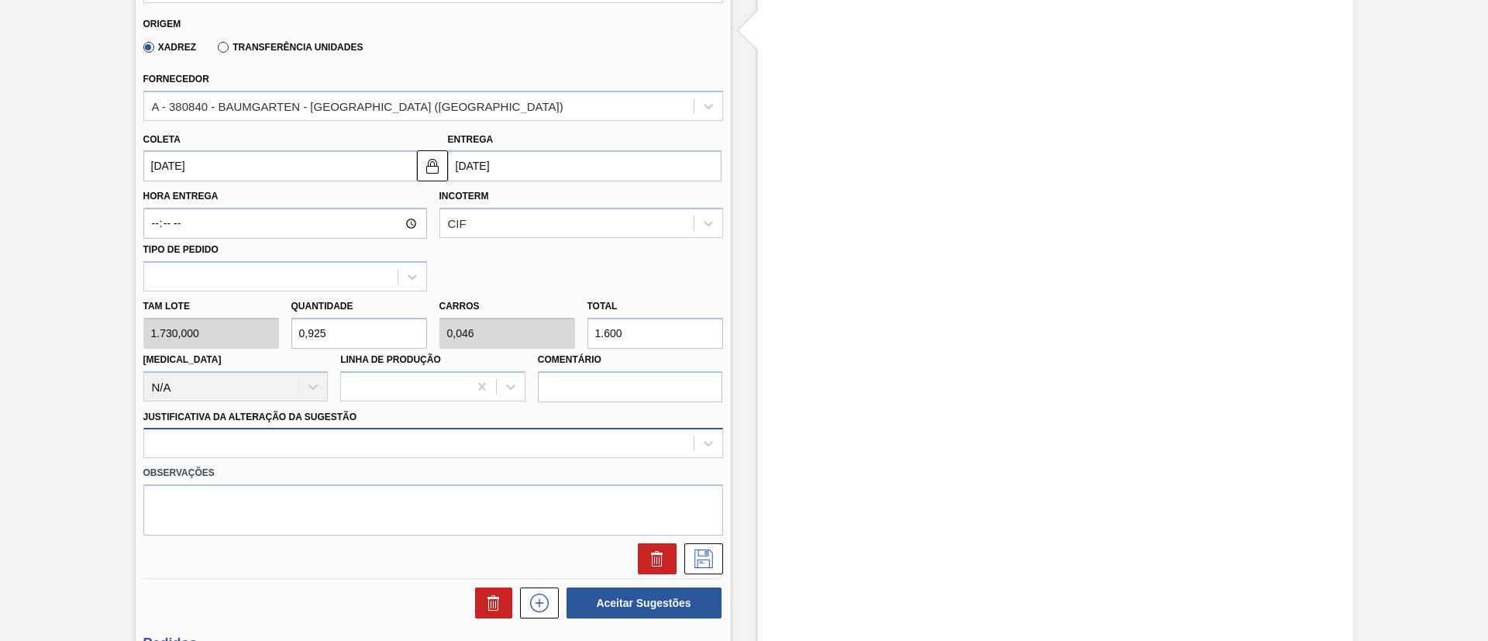
type input "1.600"
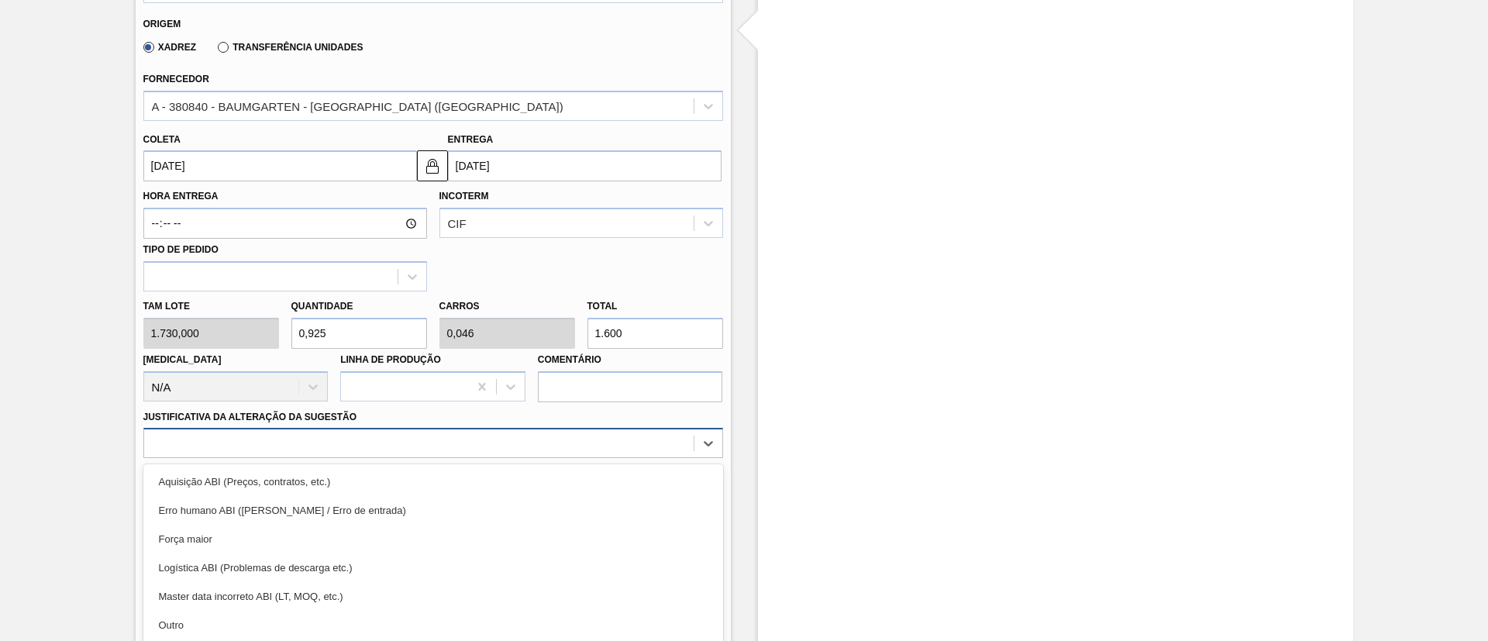
click at [379, 448] on div "option Erro humano ABI (Cálculo / Erro de entrada) focused, 2 of 18. 18 results…" at bounding box center [433, 443] width 580 height 30
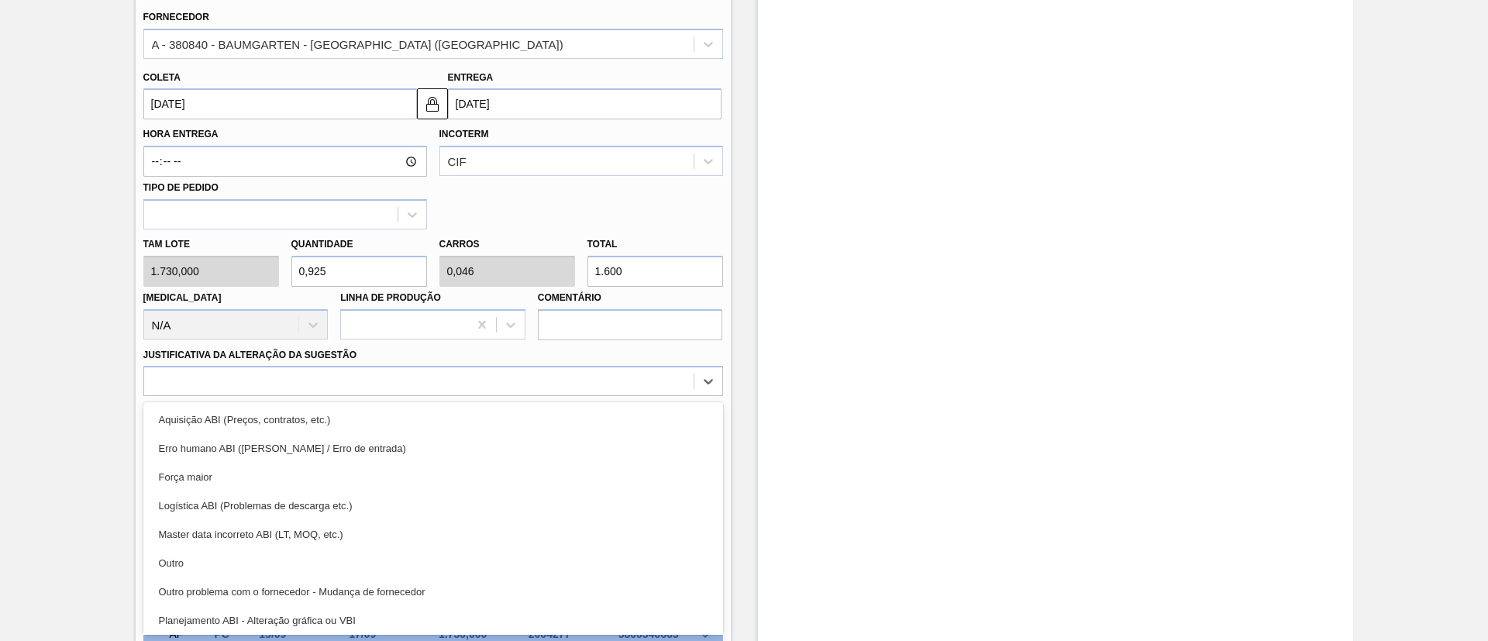
drag, startPoint x: 275, startPoint y: 549, endPoint x: 363, endPoint y: 528, distance: 90.2
click at [277, 552] on div "Outro" at bounding box center [433, 563] width 580 height 29
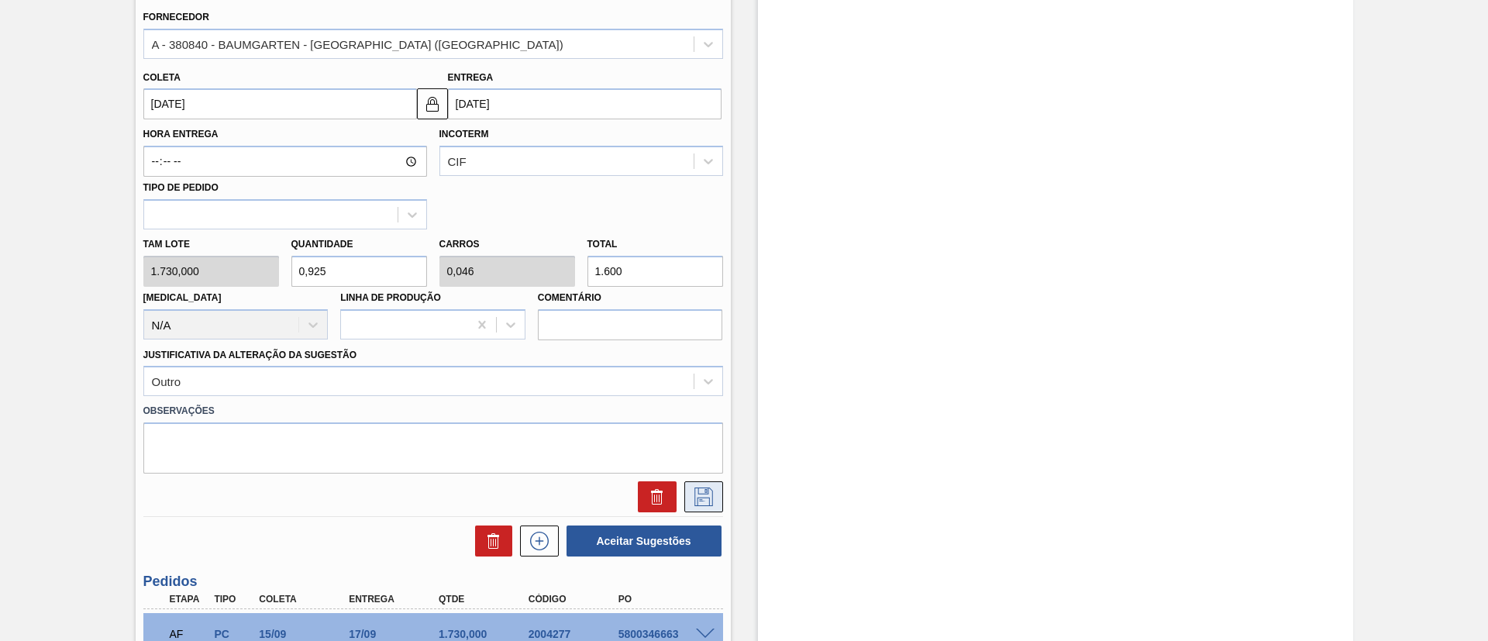
click at [707, 500] on icon at bounding box center [703, 496] width 25 height 19
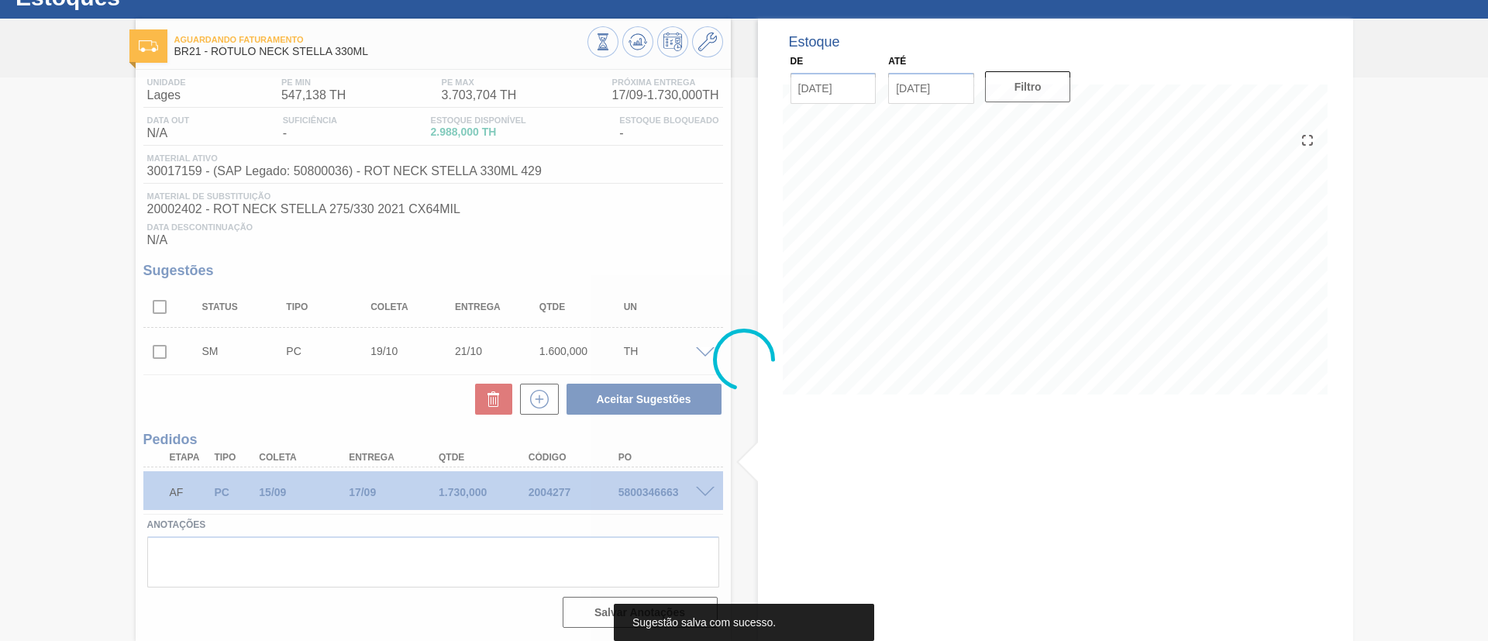
scroll to position [59, 0]
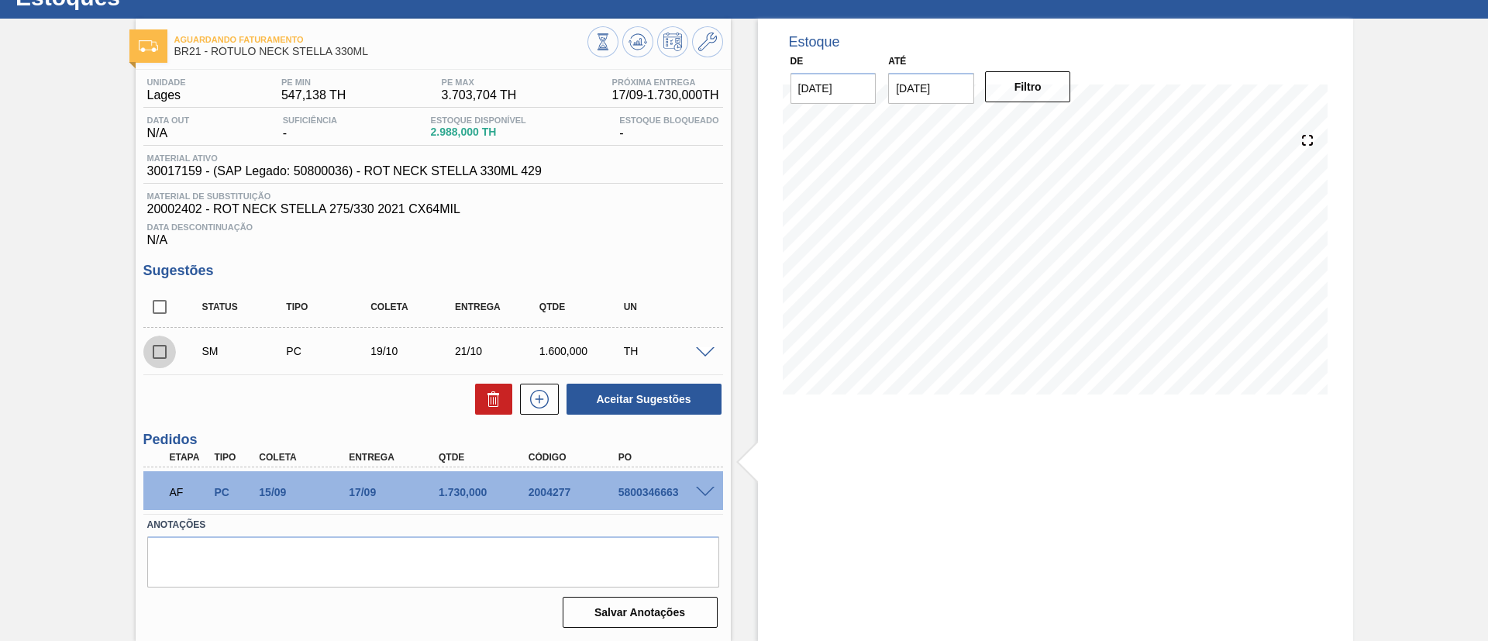
click at [159, 360] on input "checkbox" at bounding box center [159, 352] width 33 height 33
click at [628, 401] on button "Aceitar Sugestões" at bounding box center [643, 399] width 155 height 31
checkbox input "false"
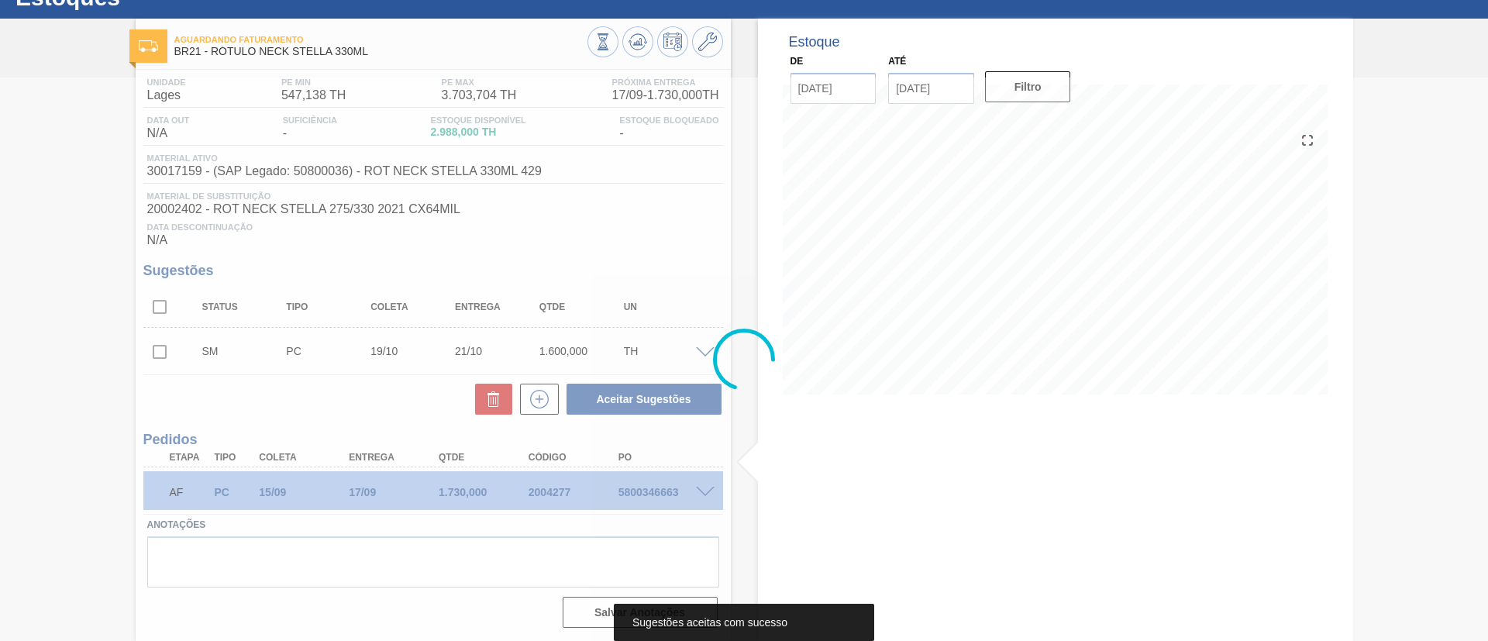
scroll to position [41, 0]
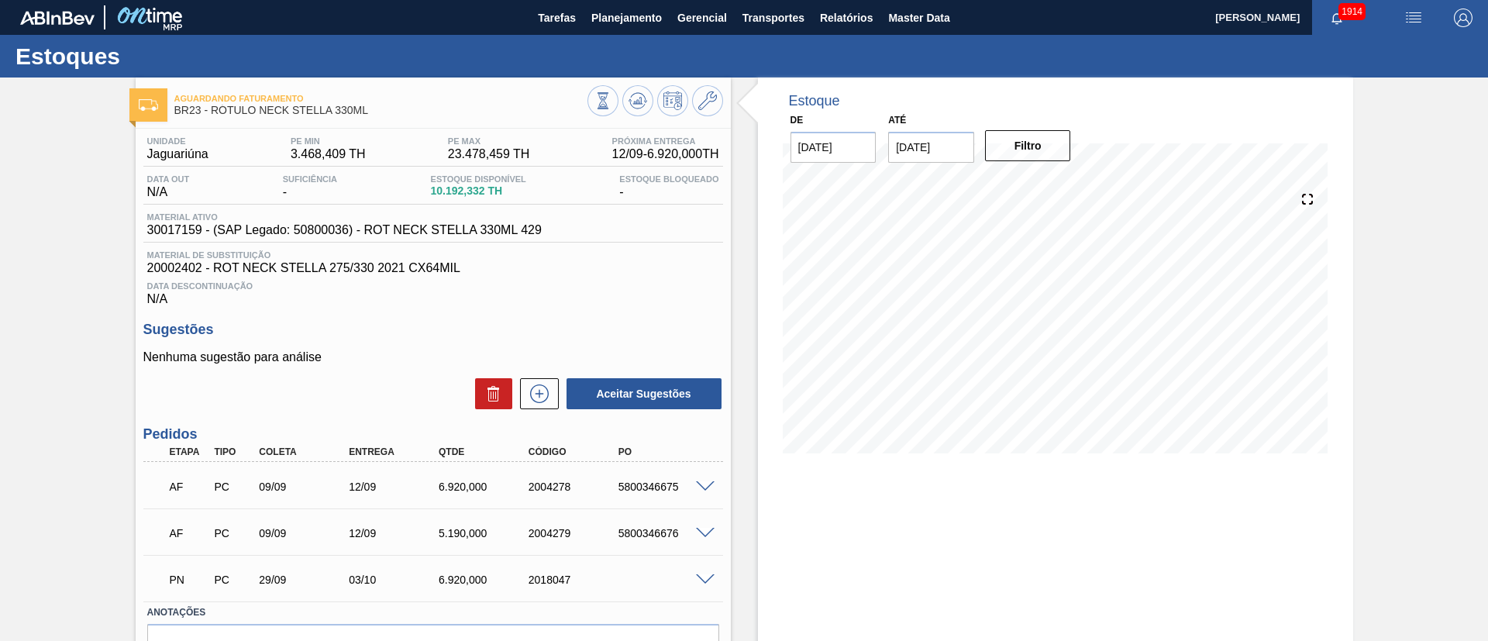
scroll to position [88, 0]
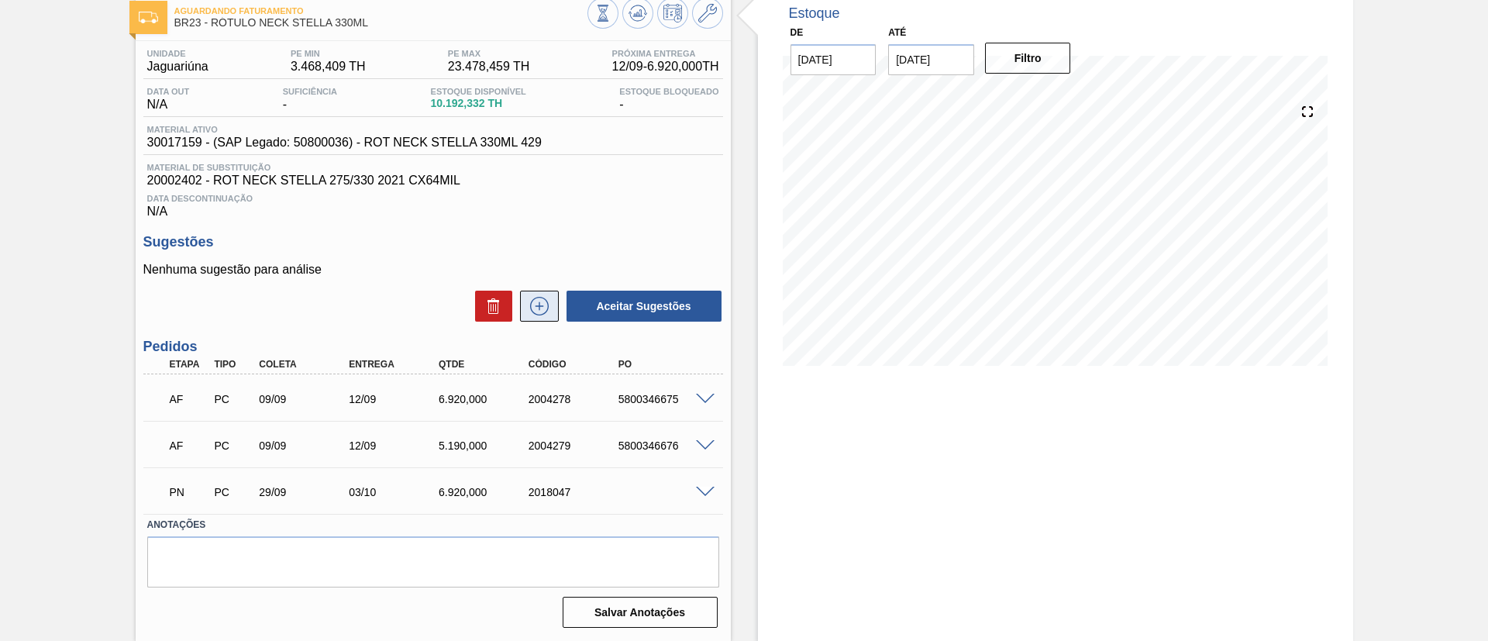
click at [541, 307] on icon at bounding box center [539, 306] width 25 height 19
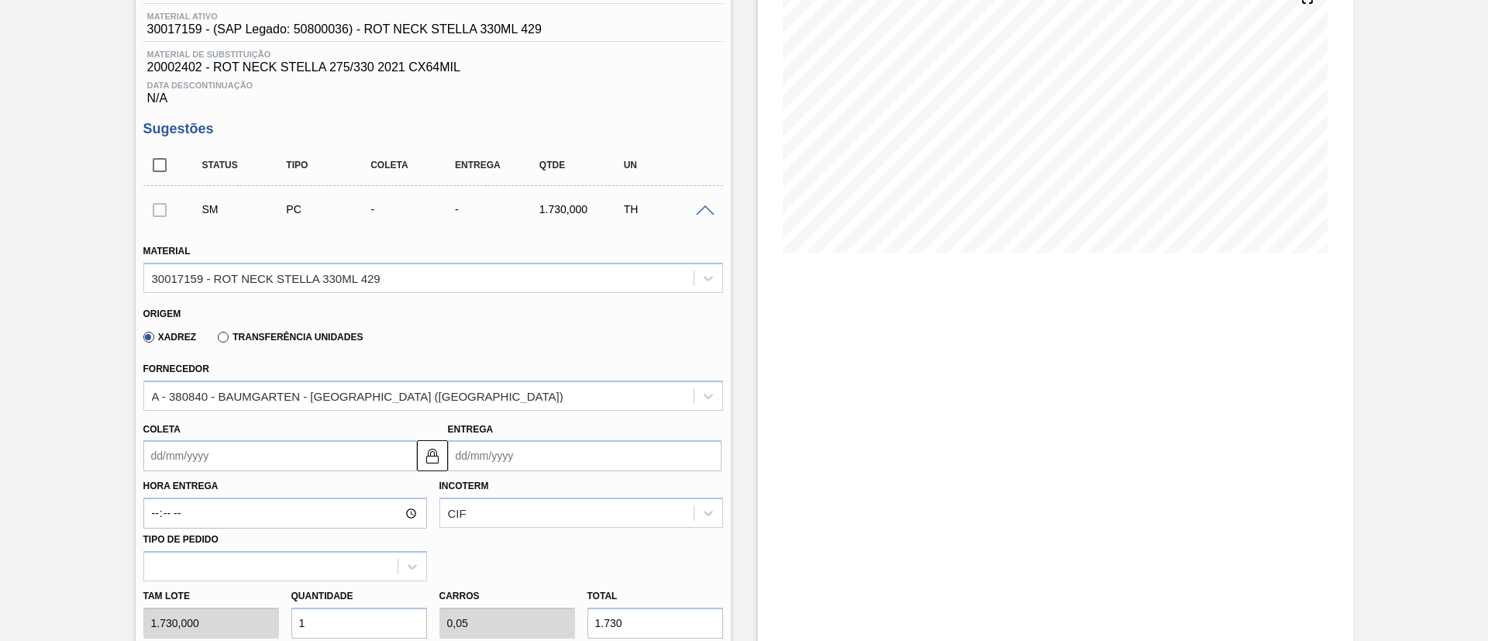
scroll to position [436, 0]
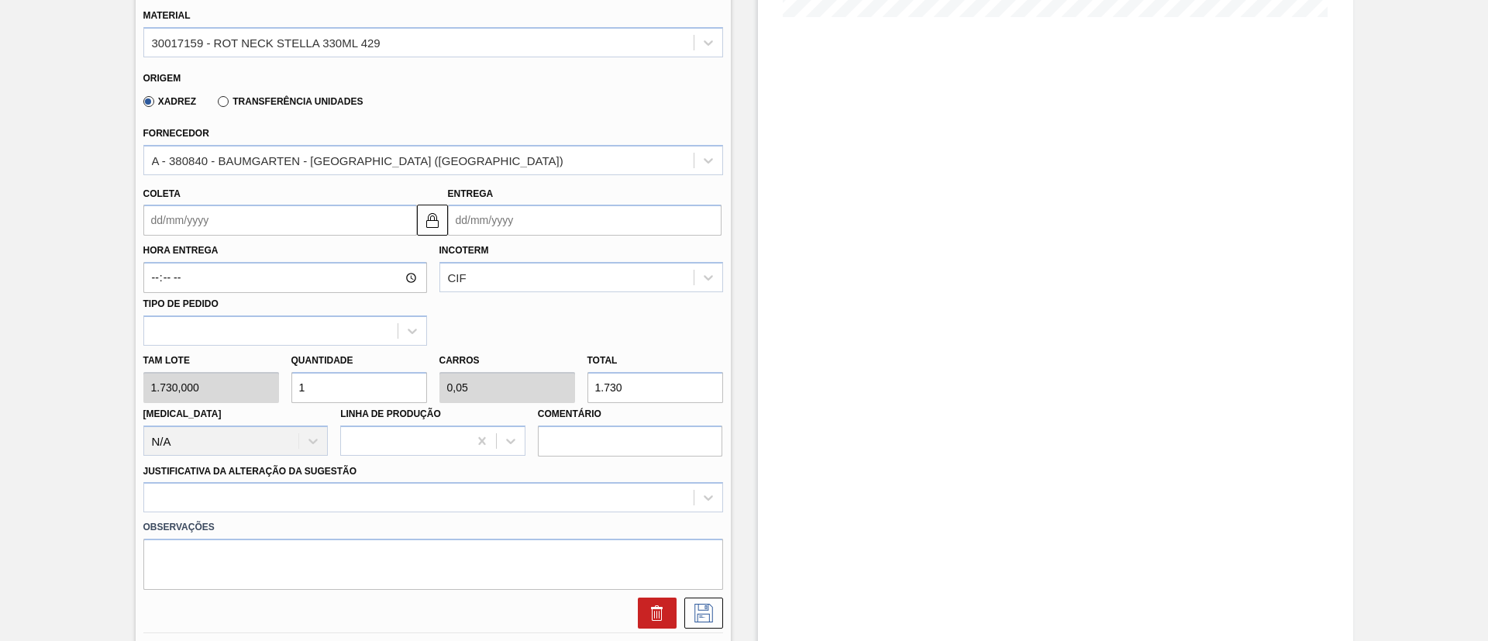
click at [501, 228] on input "Entrega" at bounding box center [585, 220] width 274 height 31
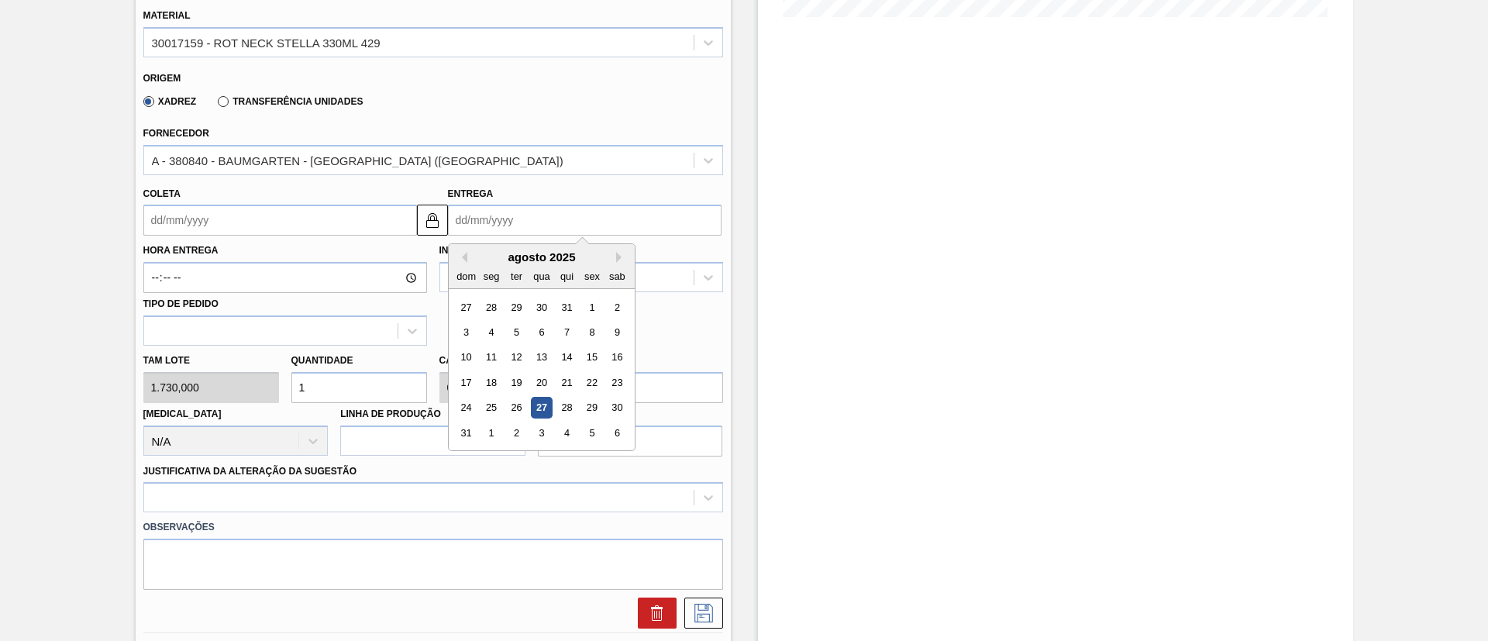
click at [524, 258] on div "agosto 2025" at bounding box center [542, 256] width 186 height 13
click at [618, 257] on button "Next Month" at bounding box center [621, 257] width 11 height 11
click at [492, 408] on div "27" at bounding box center [490, 408] width 21 height 21
type input "23/10/2025"
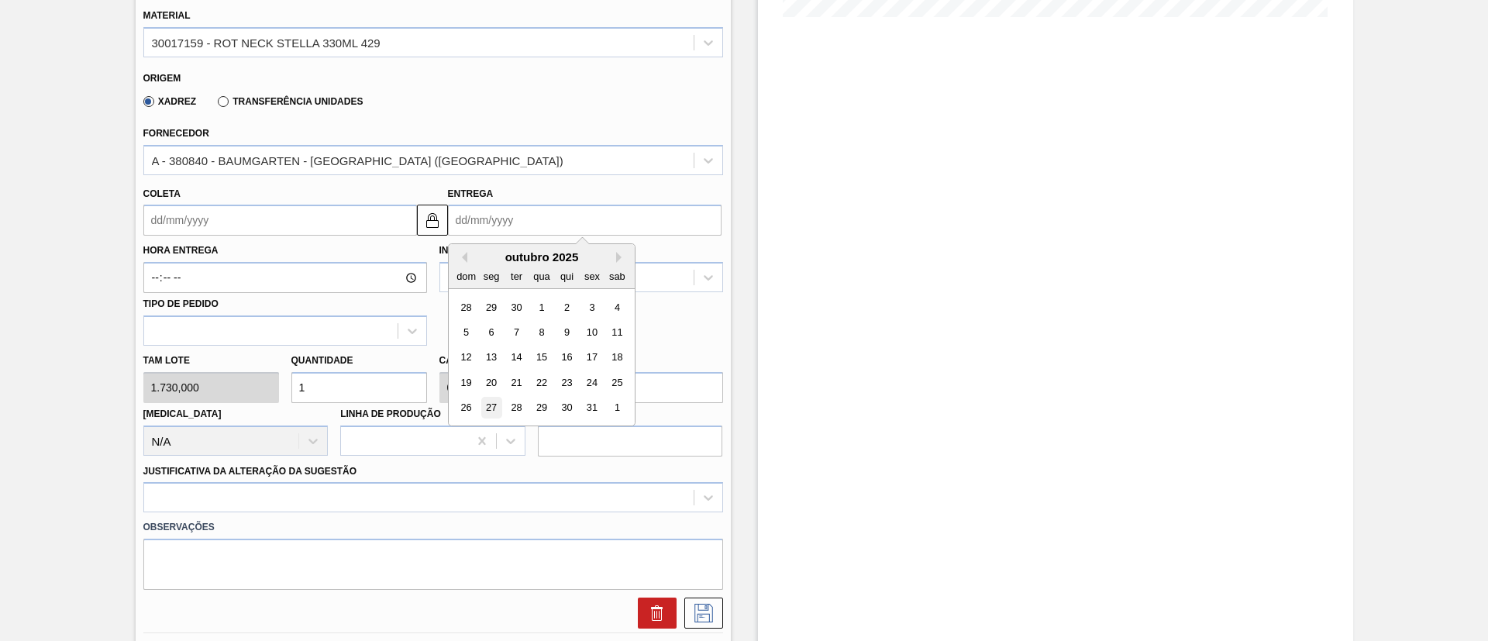
type input "27/10/2025"
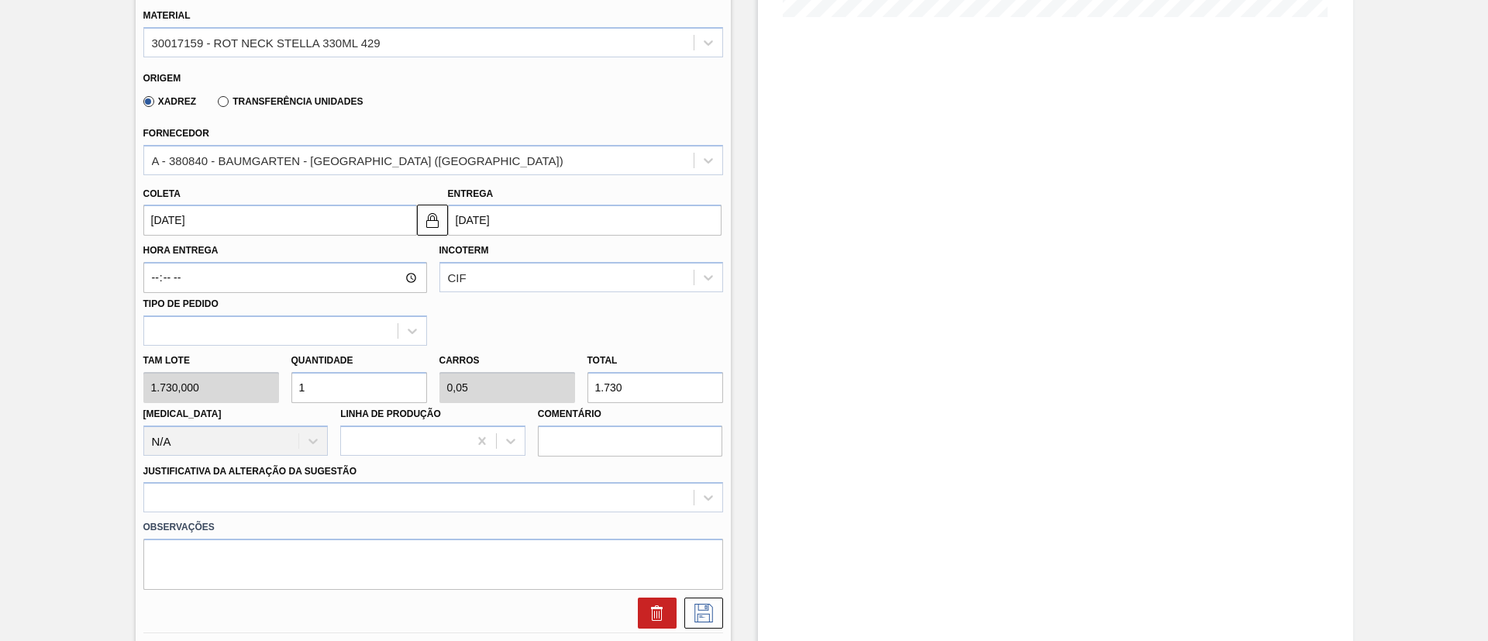
click at [222, 222] on input "23/10/2025" at bounding box center [280, 220] width 274 height 31
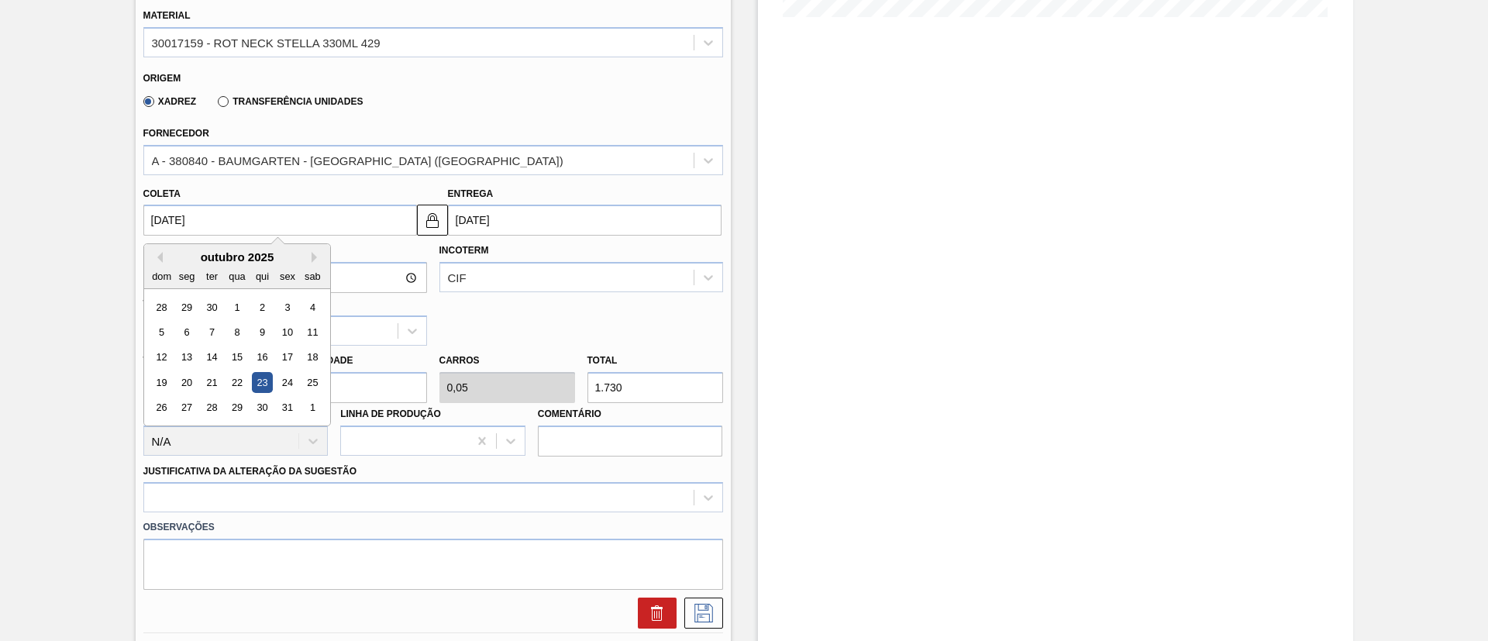
click at [303, 195] on div "Coleta 23/10/2025 Previous Month Next Month outubro 2025 dom seg ter qua qui se…" at bounding box center [280, 209] width 274 height 53
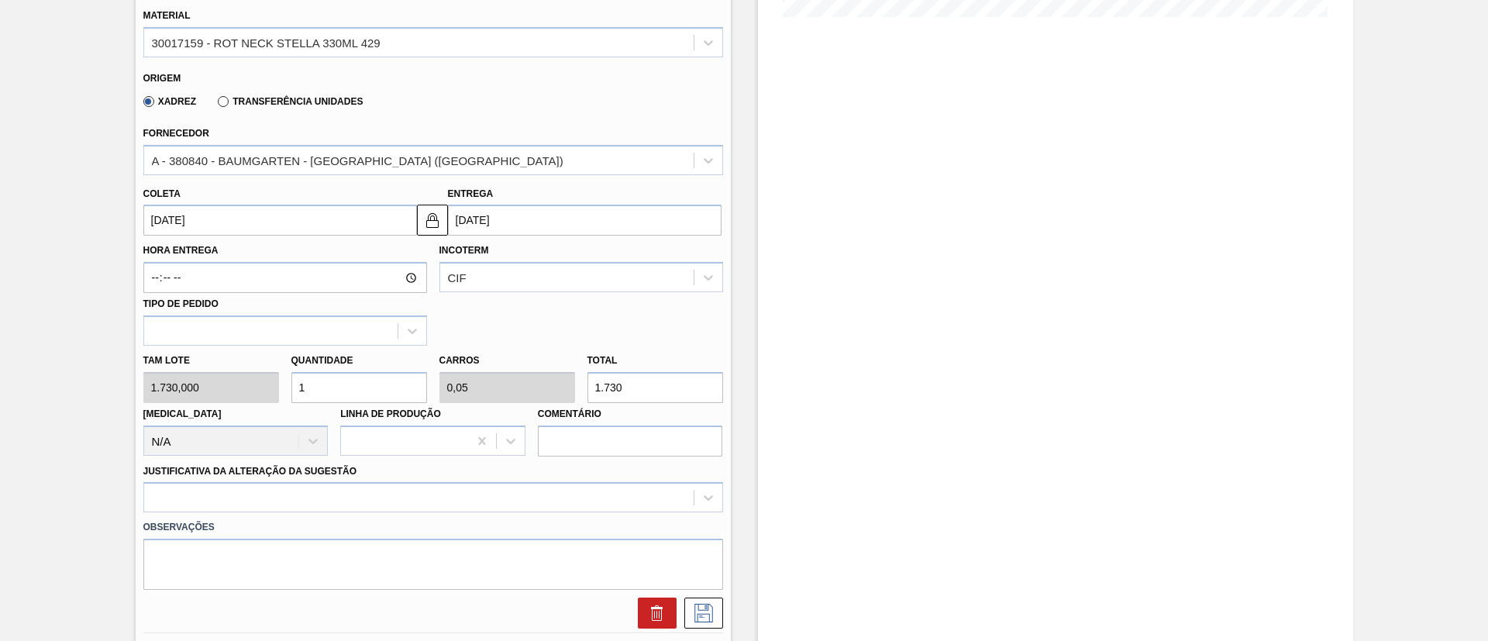
click at [216, 391] on div "Tam lote 1.730,000 Quantidade 1 Carros 0,05 Total 1.730 Doca N/A Linha de Produ…" at bounding box center [433, 401] width 592 height 111
type input "2"
type input "0,1"
type input "3.460"
click at [251, 394] on div "Tam lote 1.730,000 Quantidade 2 Carros 0,1 Total 3.460 Doca N/A Linha de Produç…" at bounding box center [433, 401] width 592 height 111
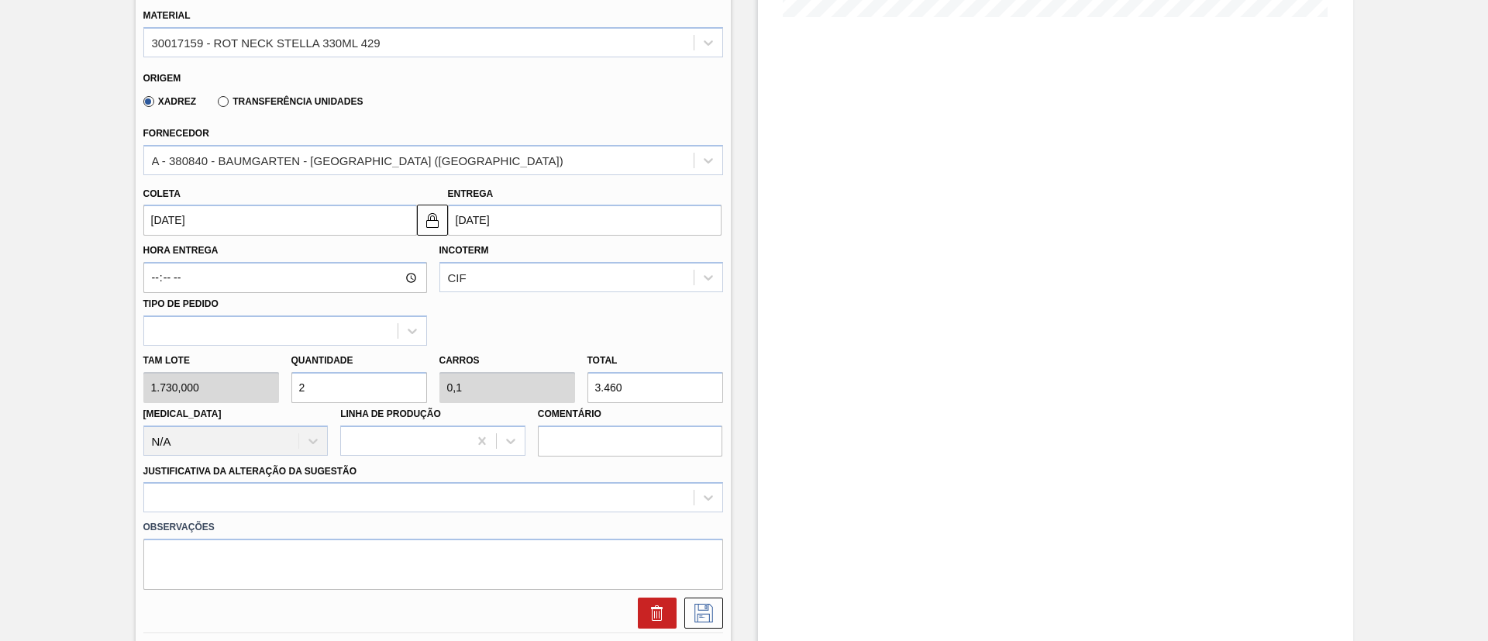
type input "3"
type input "0,15"
type input "5.190"
click at [650, 389] on input "5.190" at bounding box center [655, 387] width 136 height 31
type input "0,3"
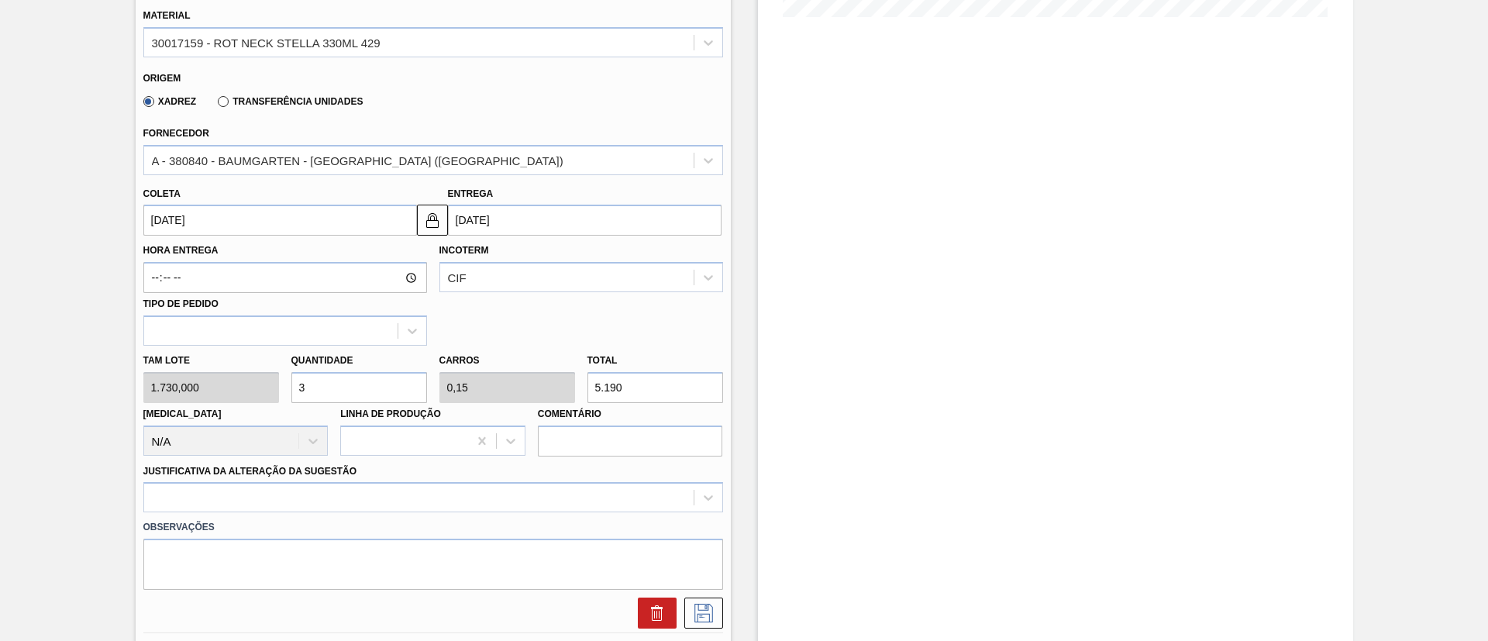
type input "0,015"
type input "519"
type input "0,029"
type input "0,001"
type input "51"
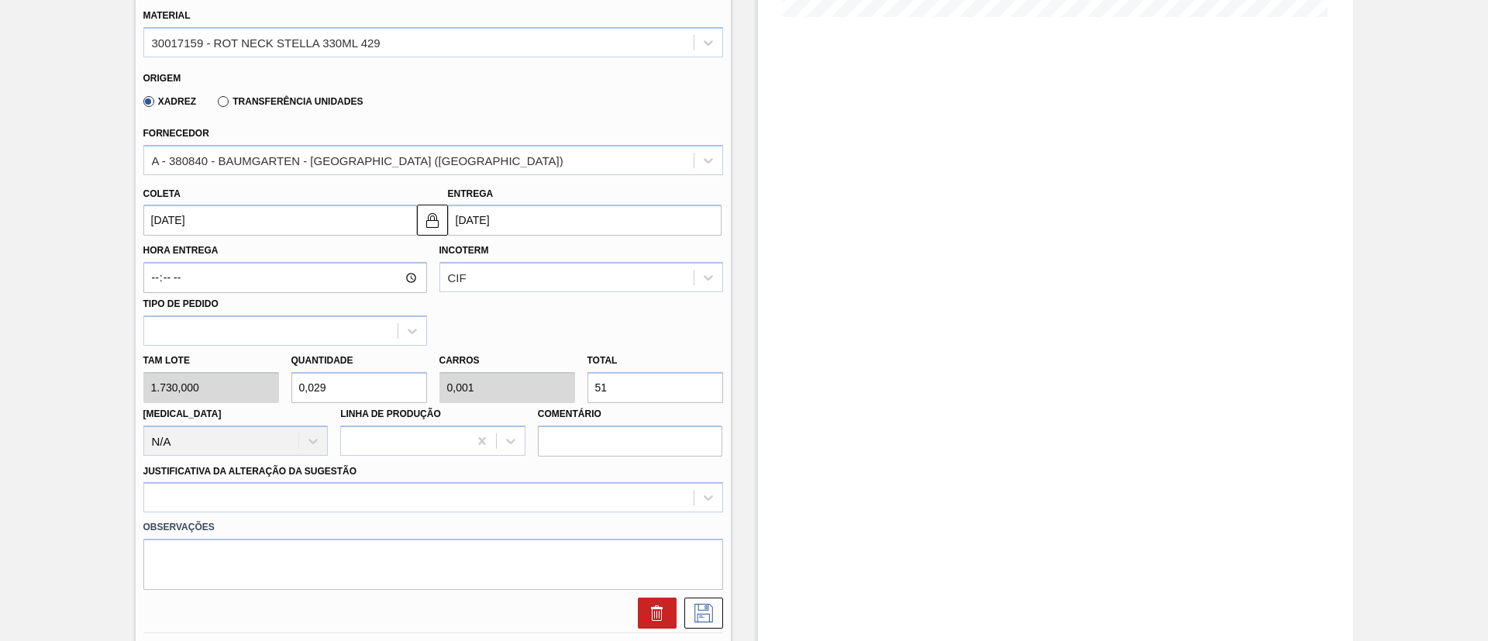
type input "0,003"
type input "0"
type input "5"
type input "0,031"
type input "0,002"
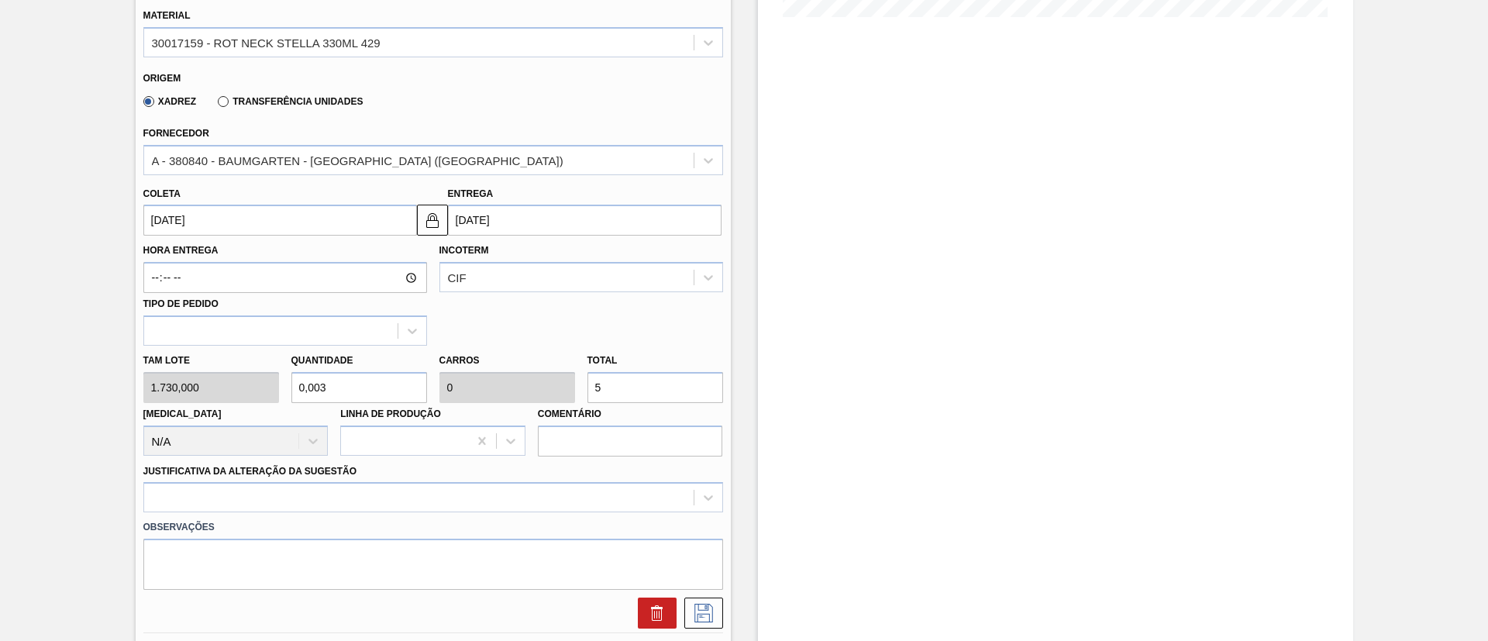
type input "54"
type input "0,313"
type input "0,016"
type input "542"
type input "3,133"
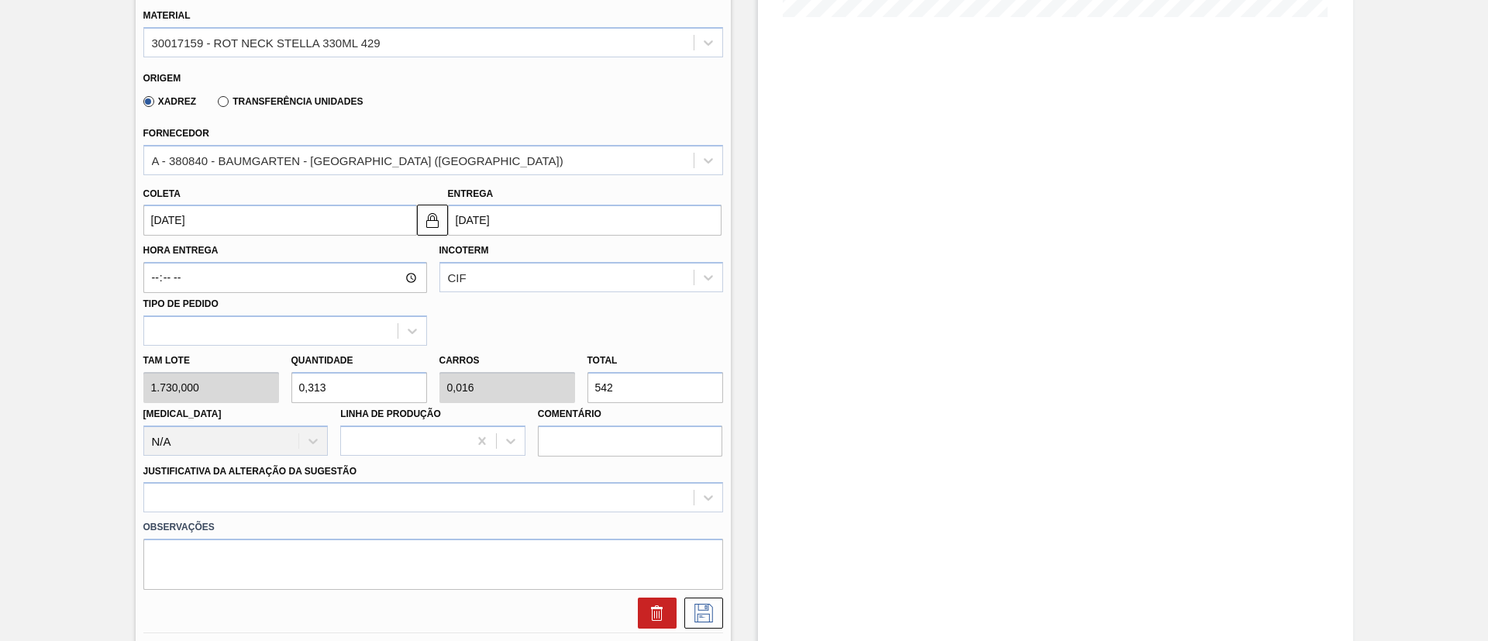
type input "0,157"
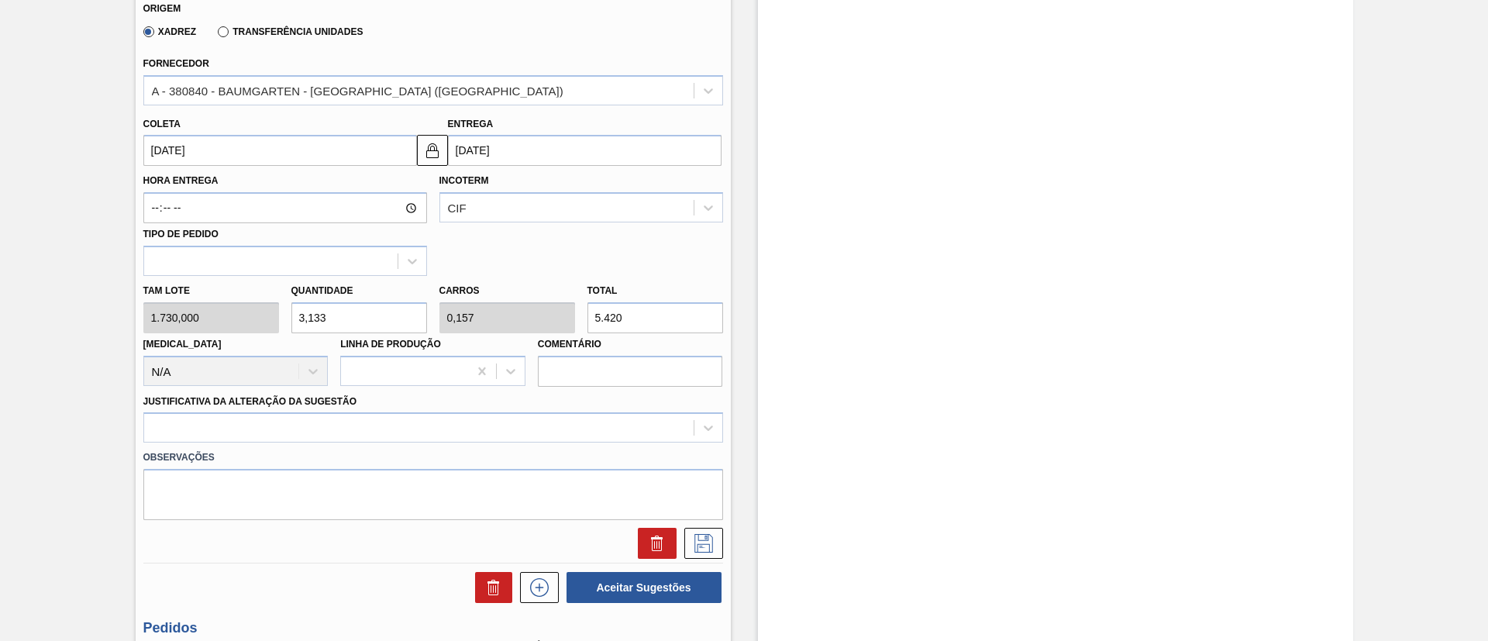
scroll to position [552, 0]
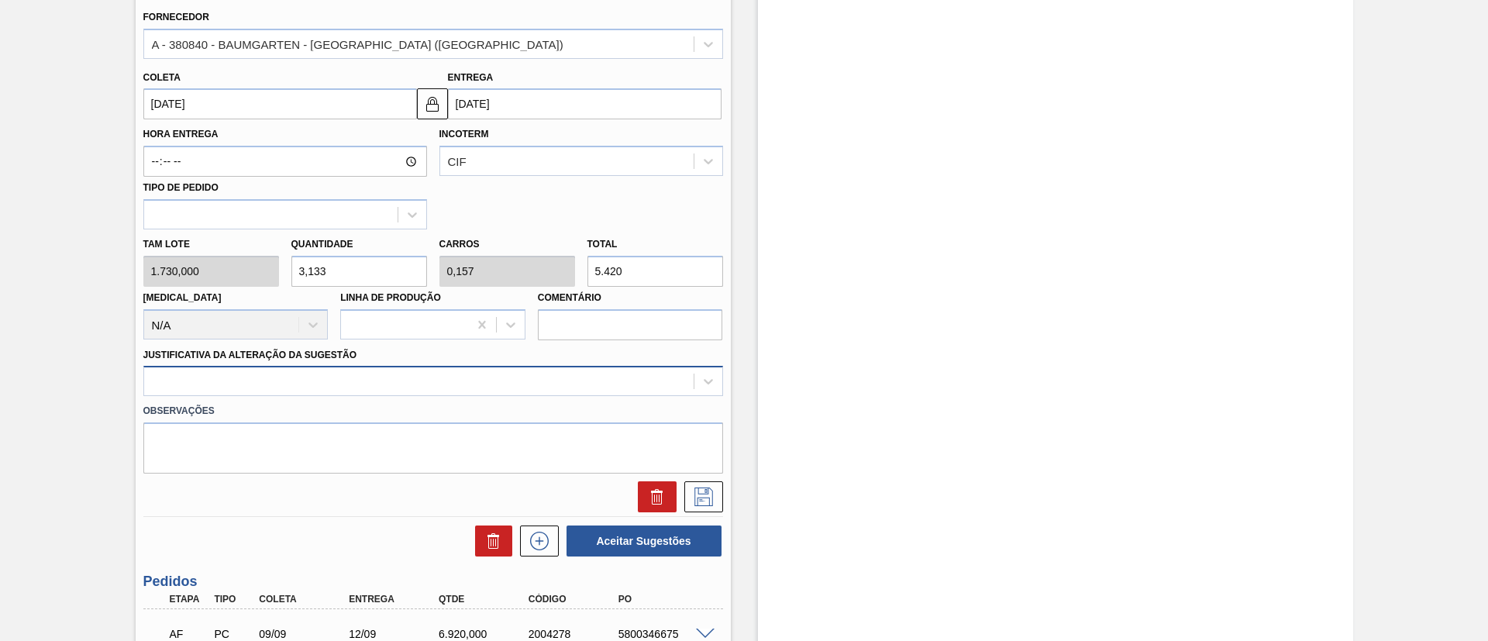
type input "5.420"
click at [301, 380] on div at bounding box center [418, 381] width 549 height 22
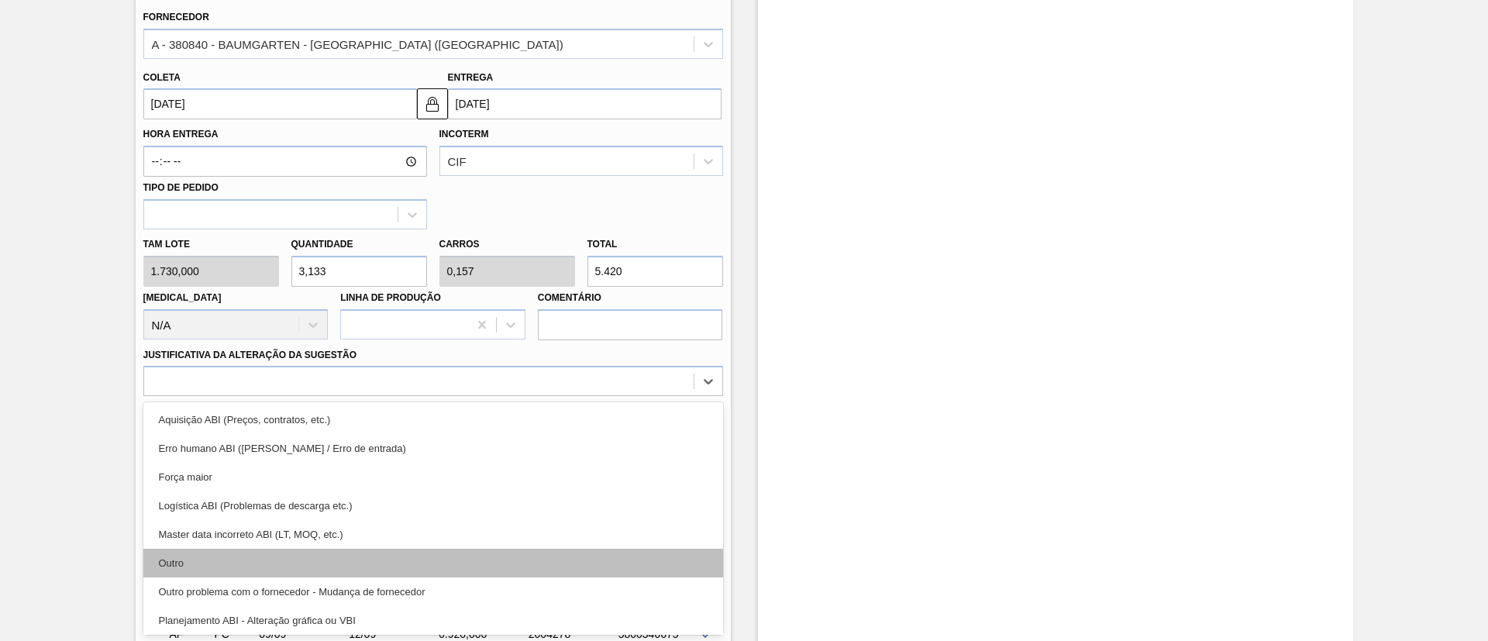
click at [282, 556] on div "Outro" at bounding box center [433, 563] width 580 height 29
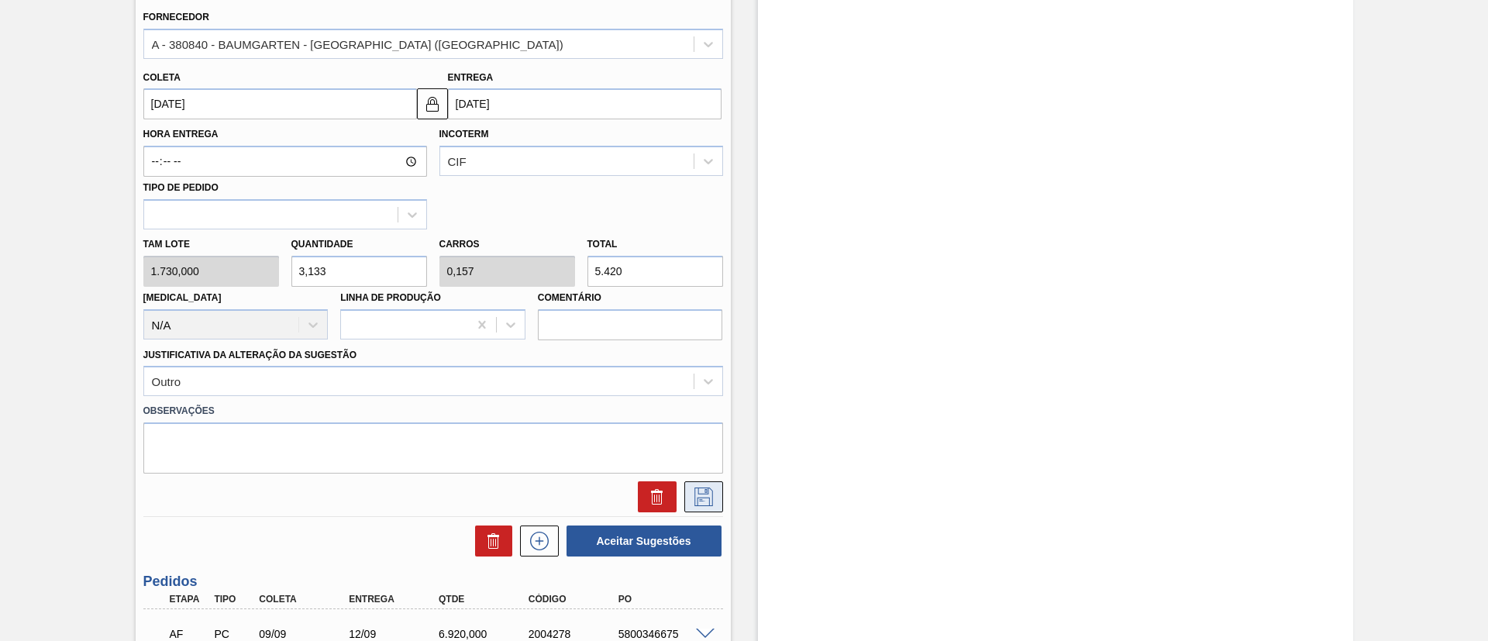
click at [698, 497] on icon at bounding box center [703, 496] width 25 height 19
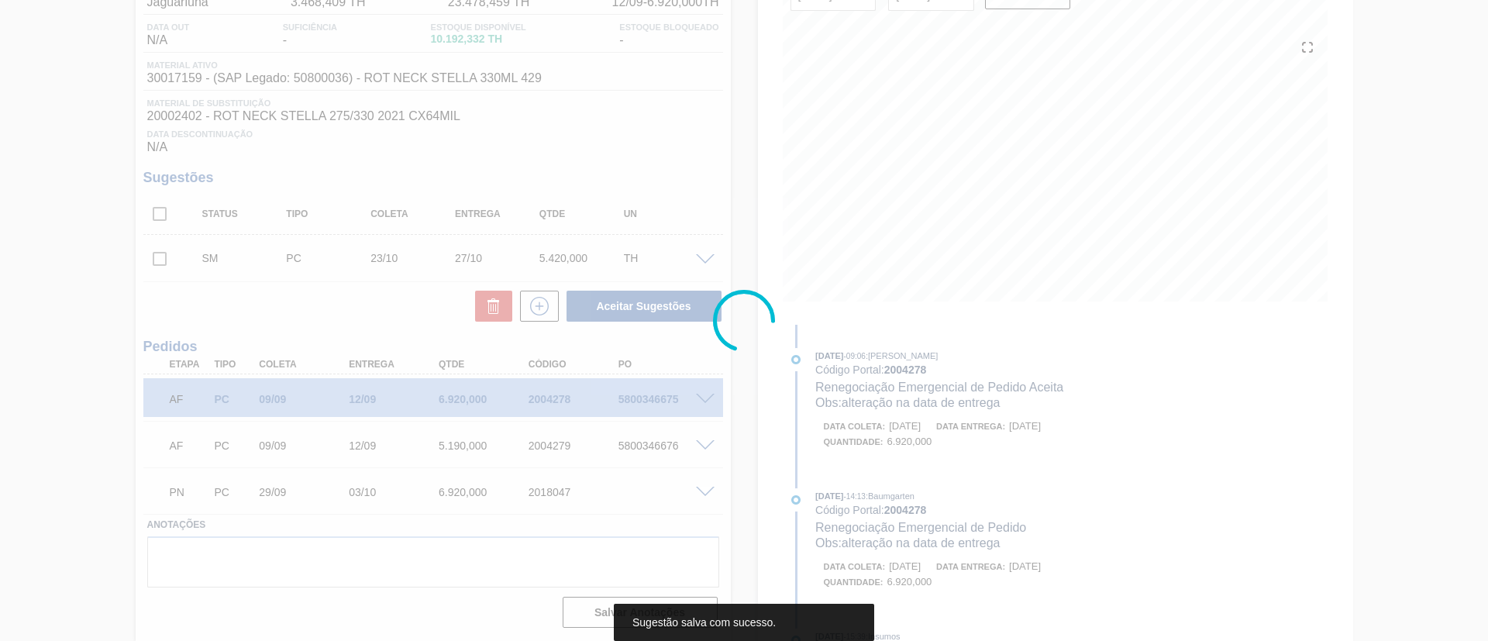
scroll to position [152, 0]
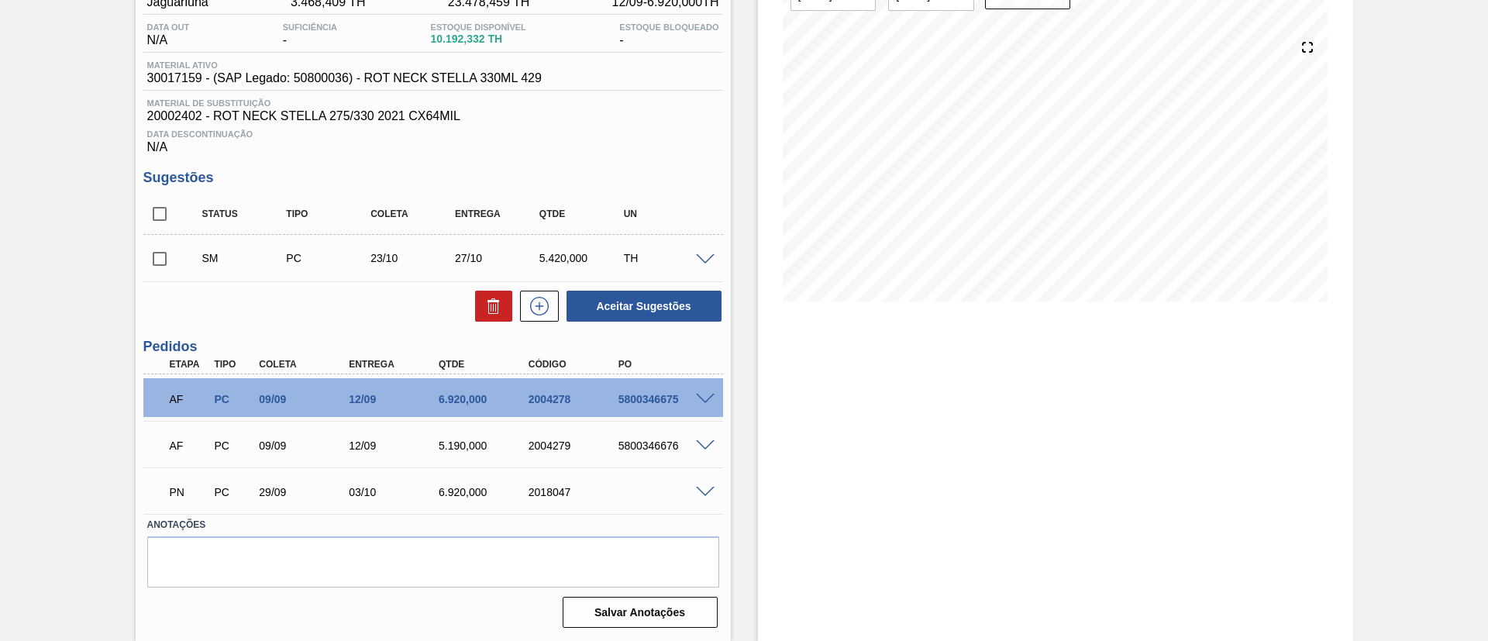
click at [164, 253] on input "checkbox" at bounding box center [159, 259] width 33 height 33
click at [622, 296] on button "Aceitar Sugestões" at bounding box center [643, 306] width 155 height 31
checkbox input "false"
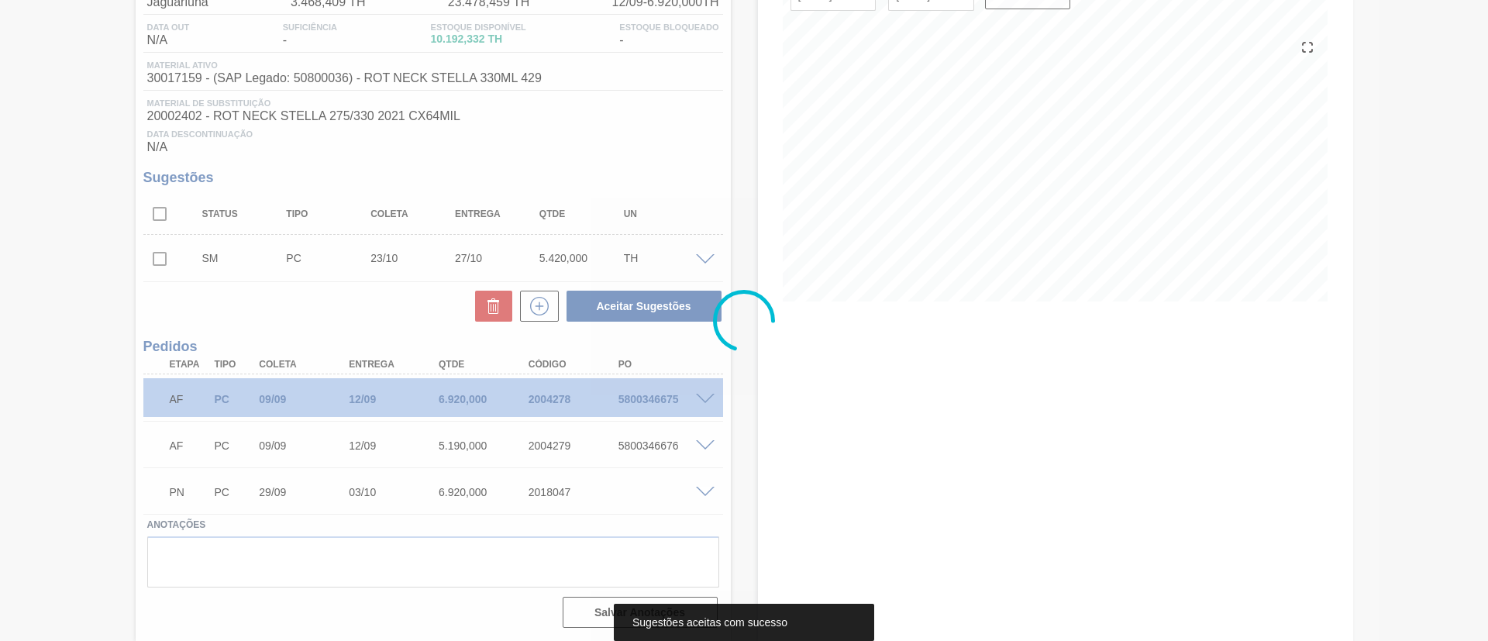
scroll to position [134, 0]
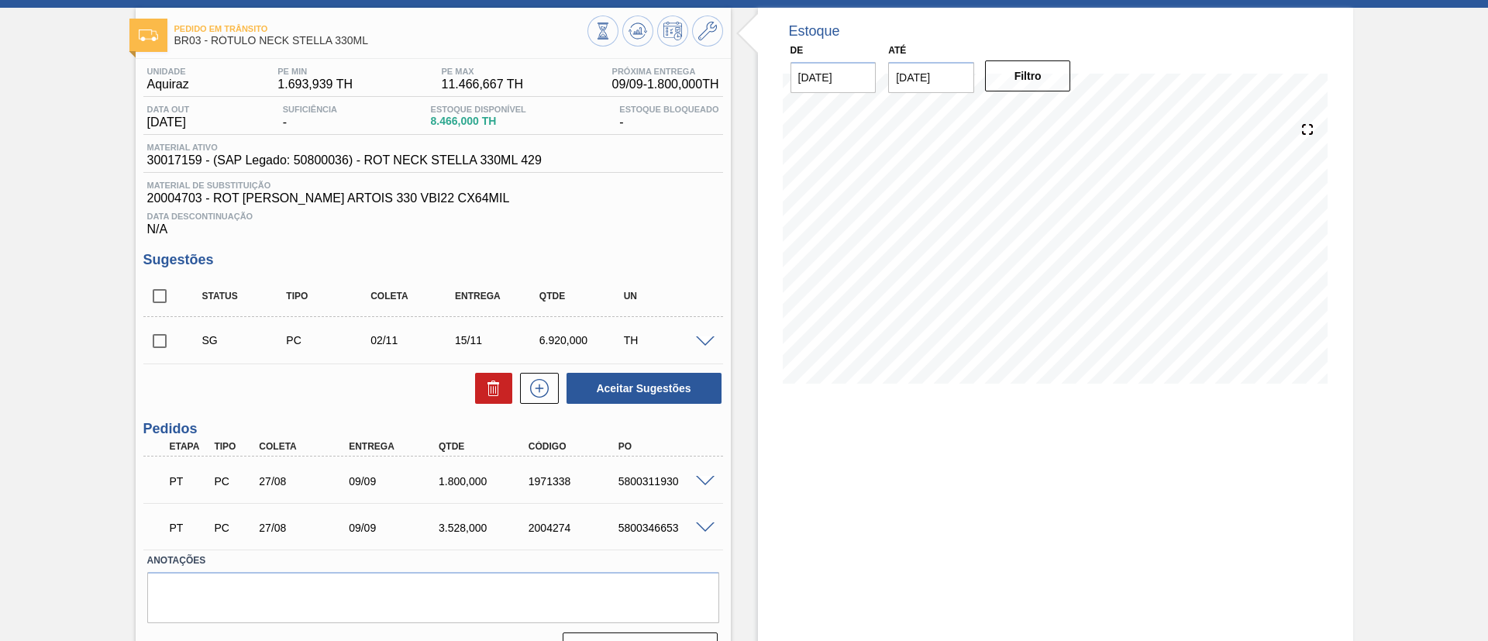
scroll to position [105, 0]
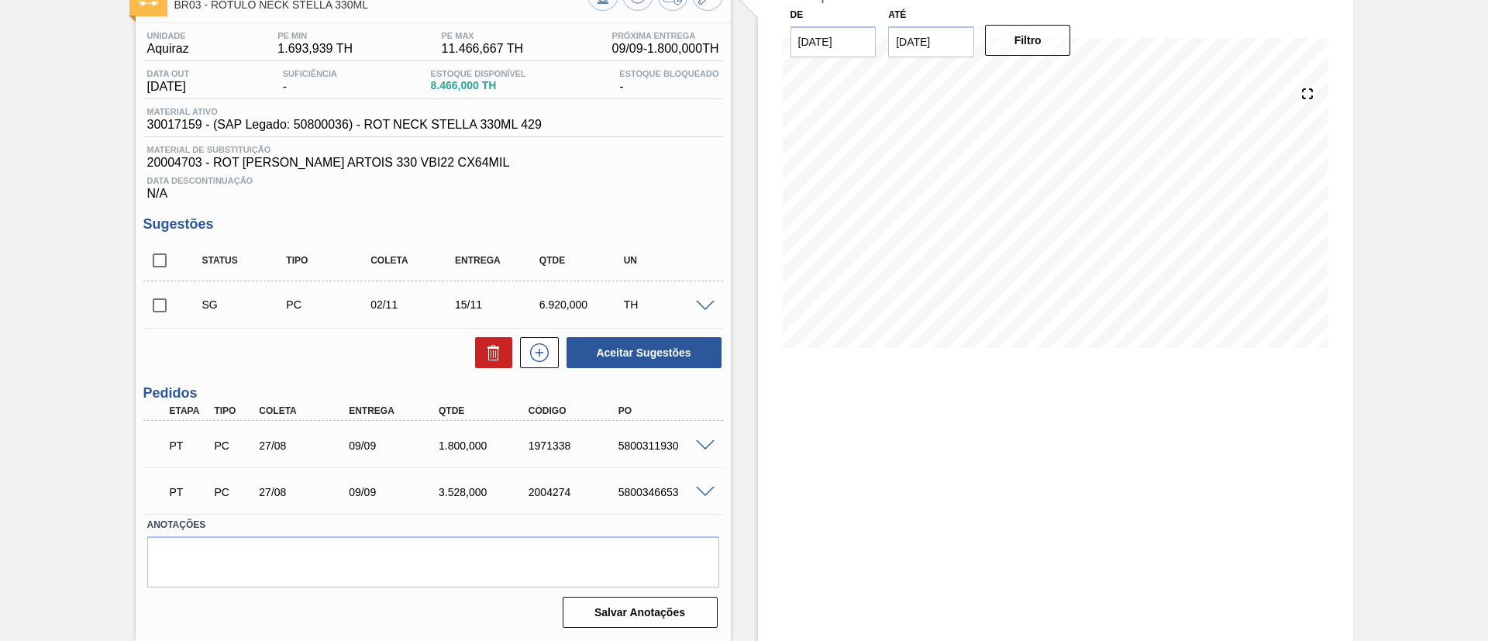
click at [704, 493] on span at bounding box center [705, 493] width 19 height 12
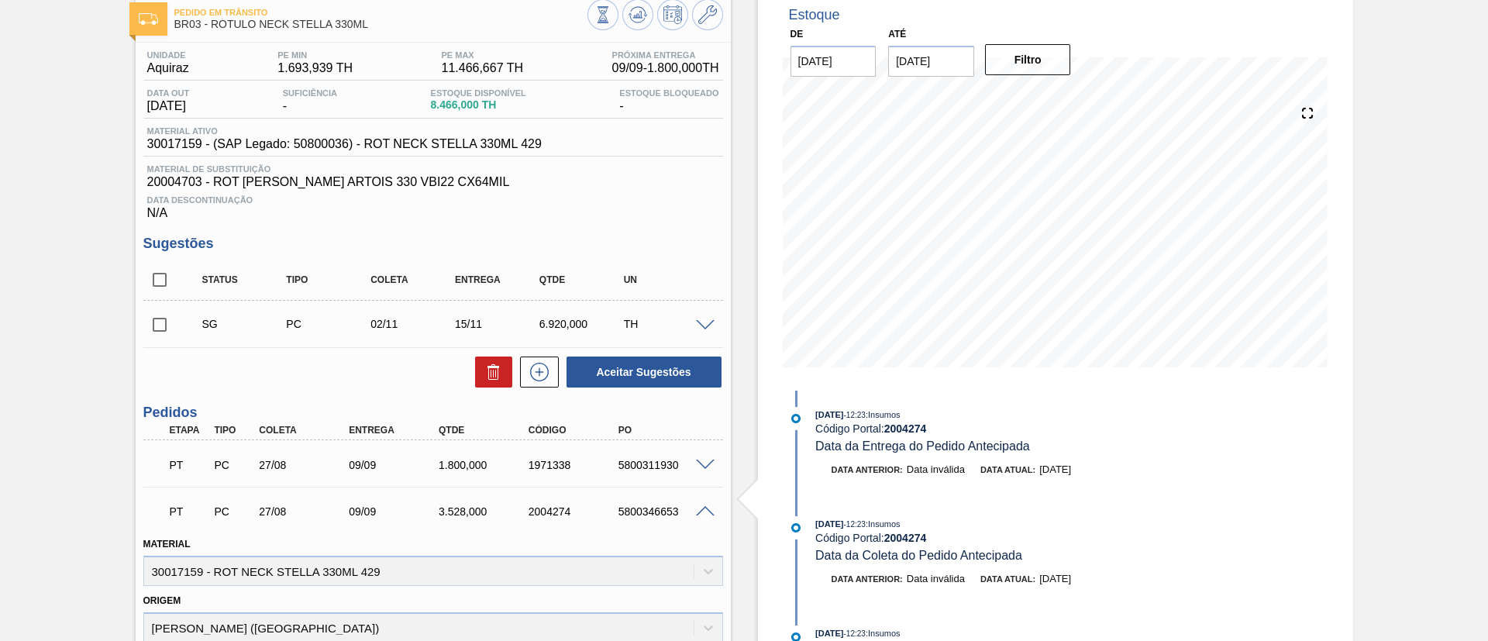
scroll to position [116, 0]
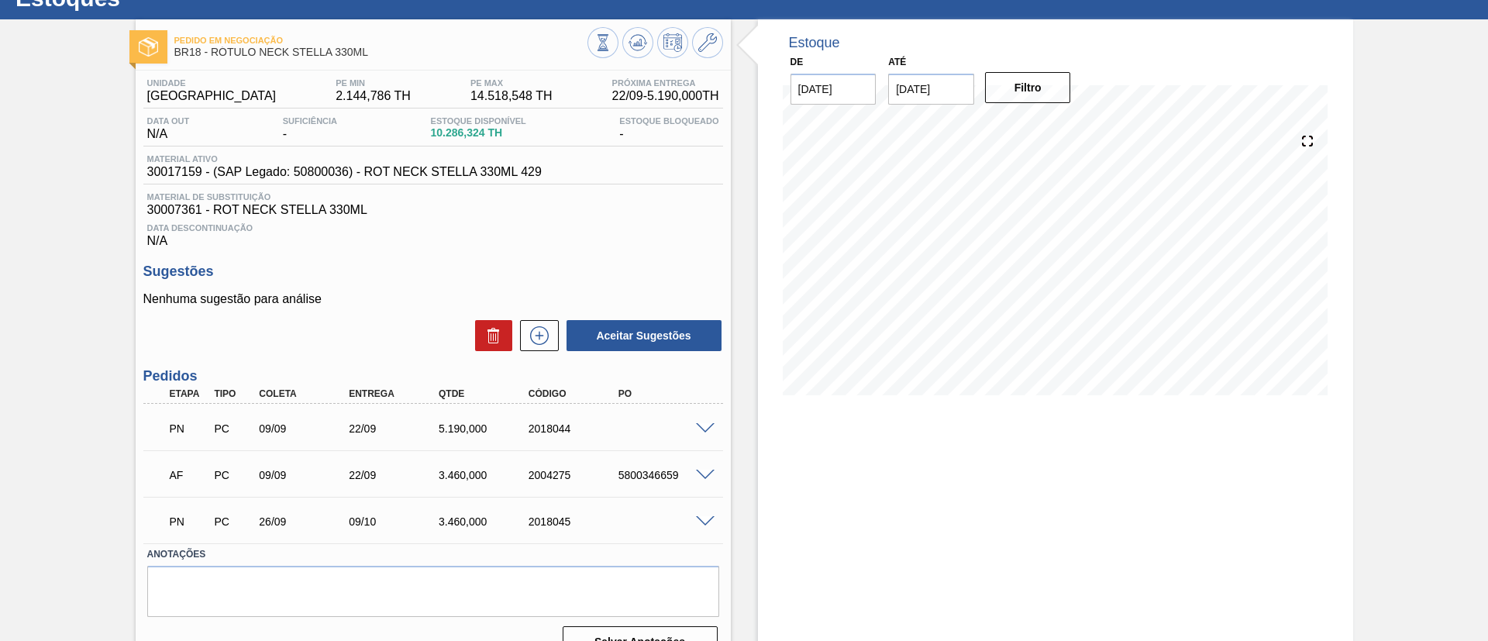
scroll to position [88, 0]
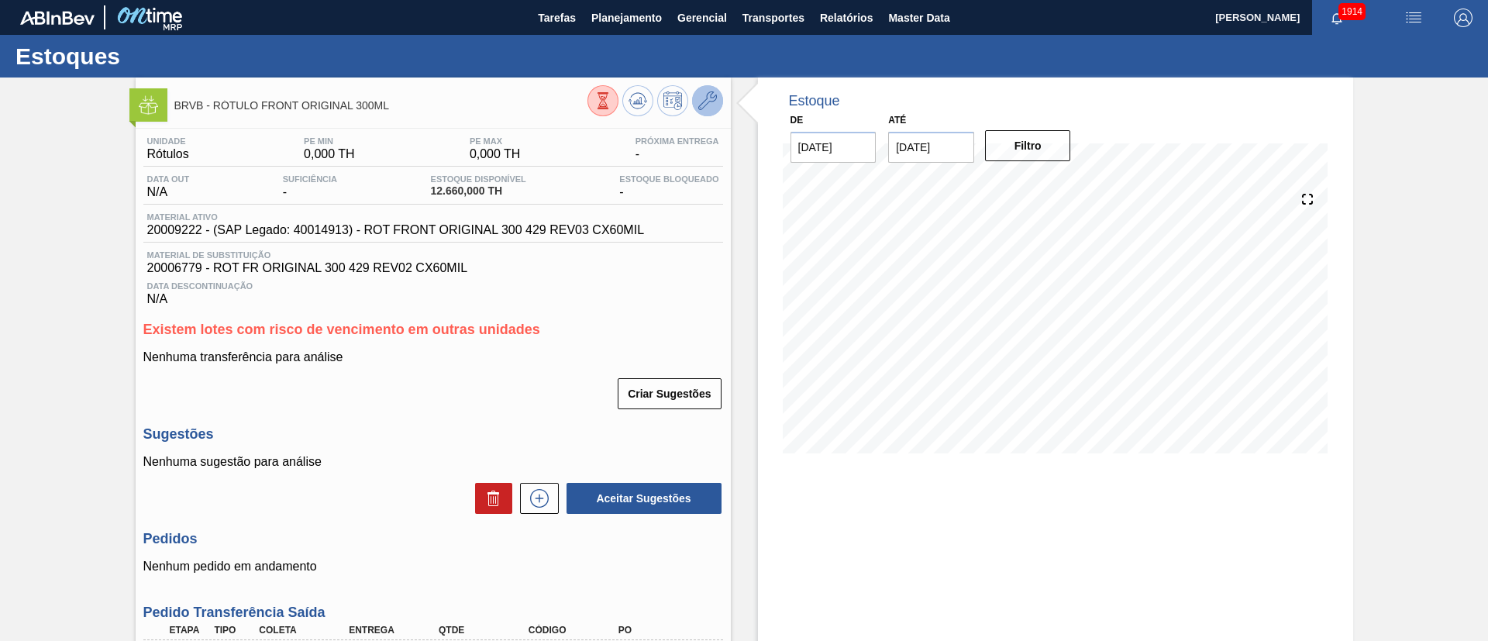
click at [709, 102] on icon at bounding box center [707, 100] width 19 height 19
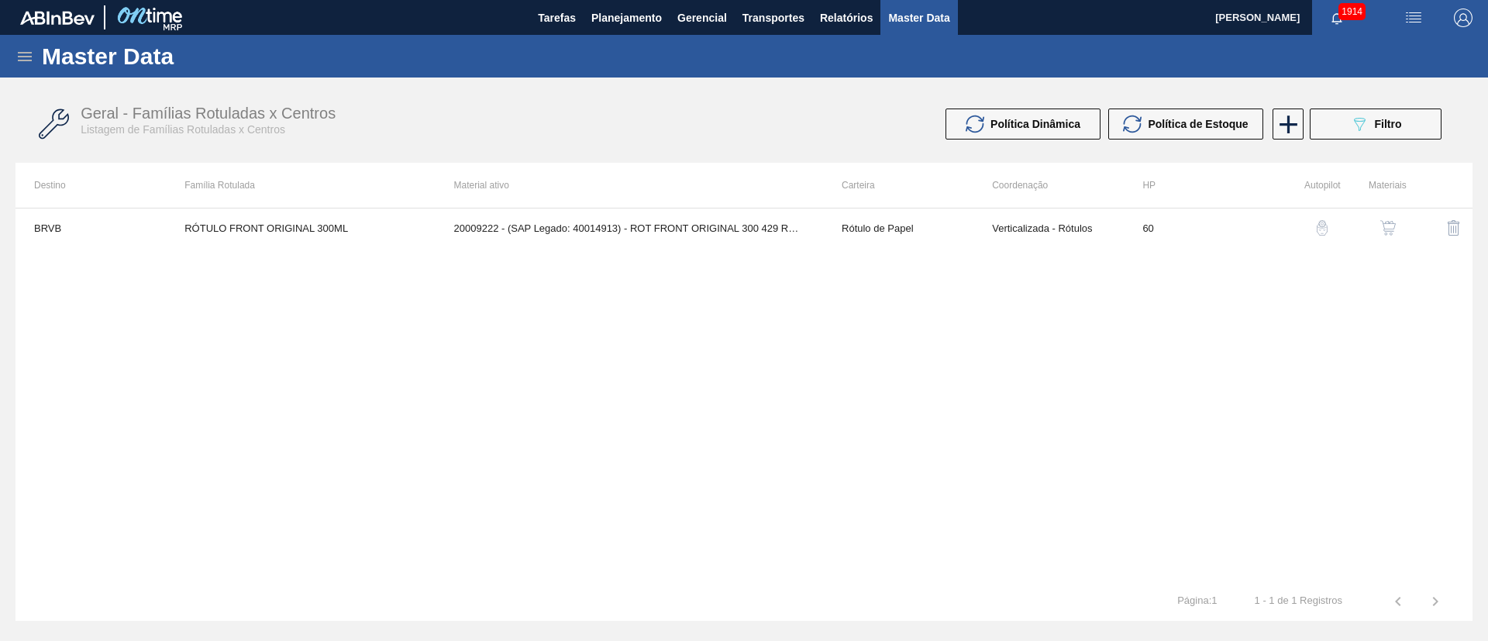
click at [1392, 223] on img "button" at bounding box center [1387, 227] width 15 height 15
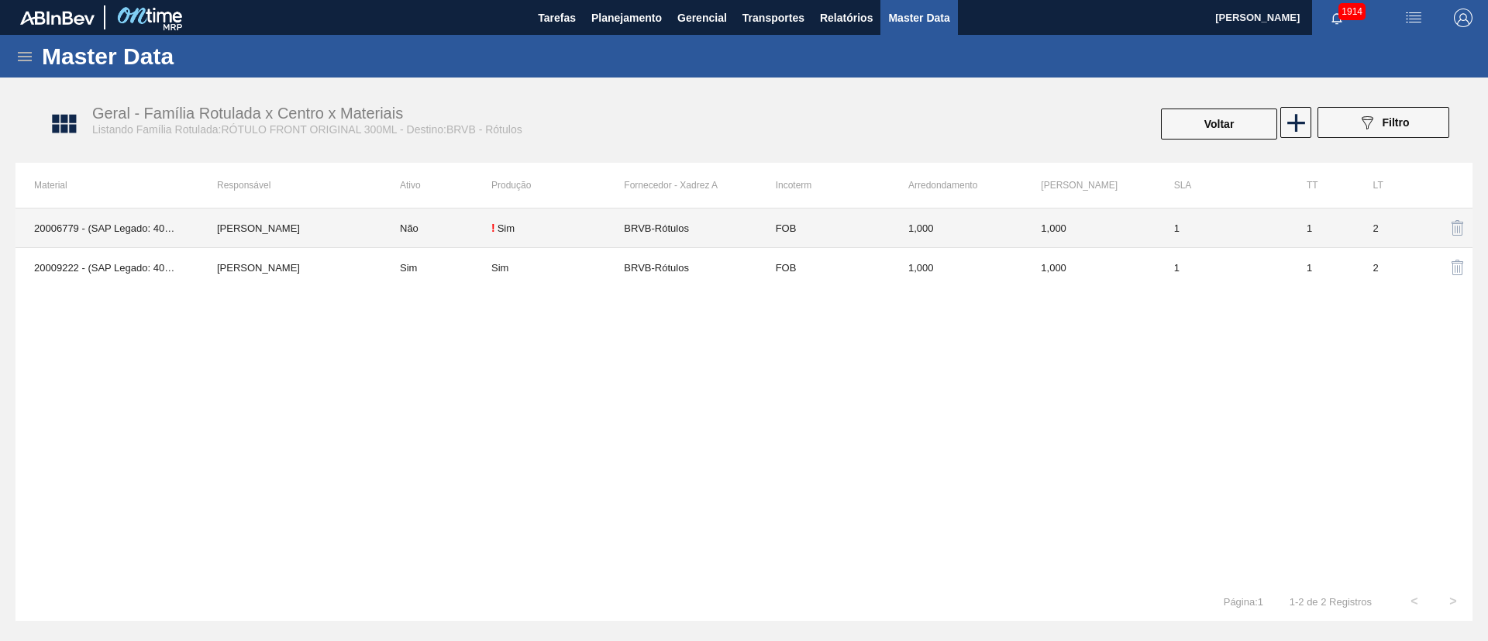
click at [634, 230] on td "BRVB-Rótulos" at bounding box center [690, 228] width 133 height 40
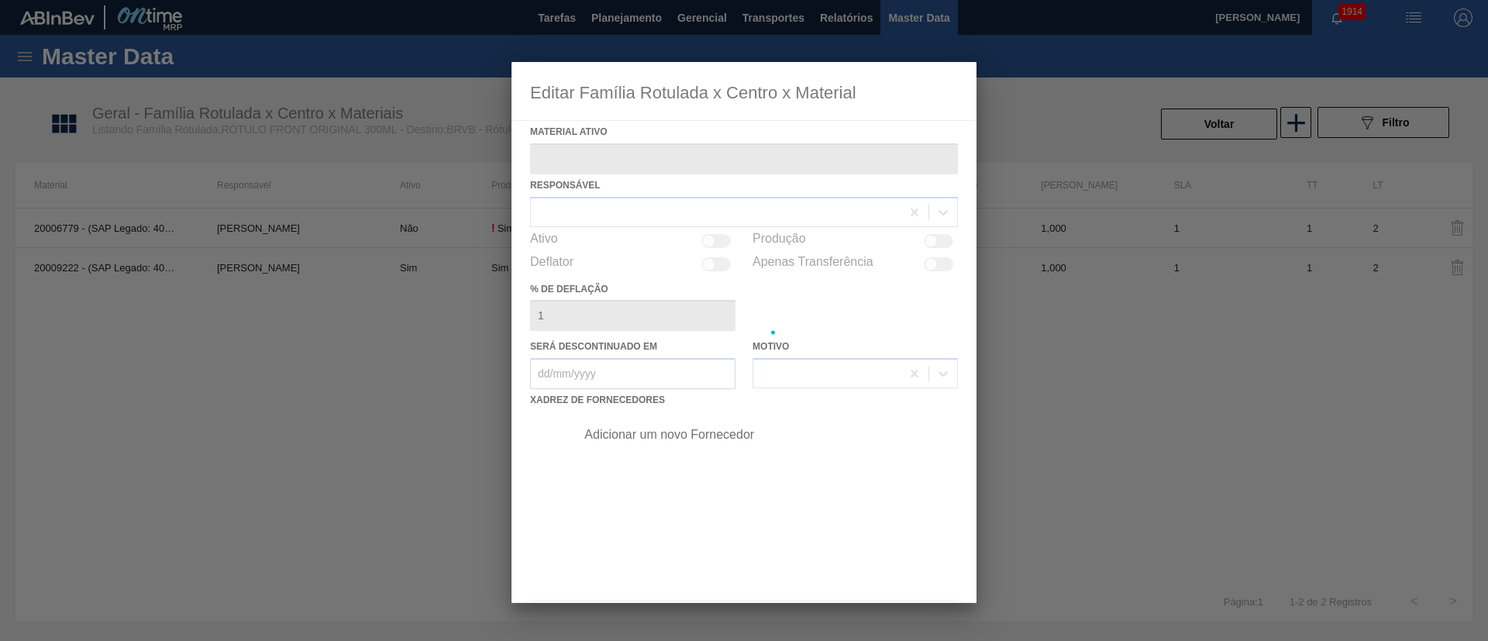
type ativo "20006779 - (SAP Legado: 40013855) - ROT FR ORIGINAL 300 429 REV02 CX60MIL"
checkbox input "true"
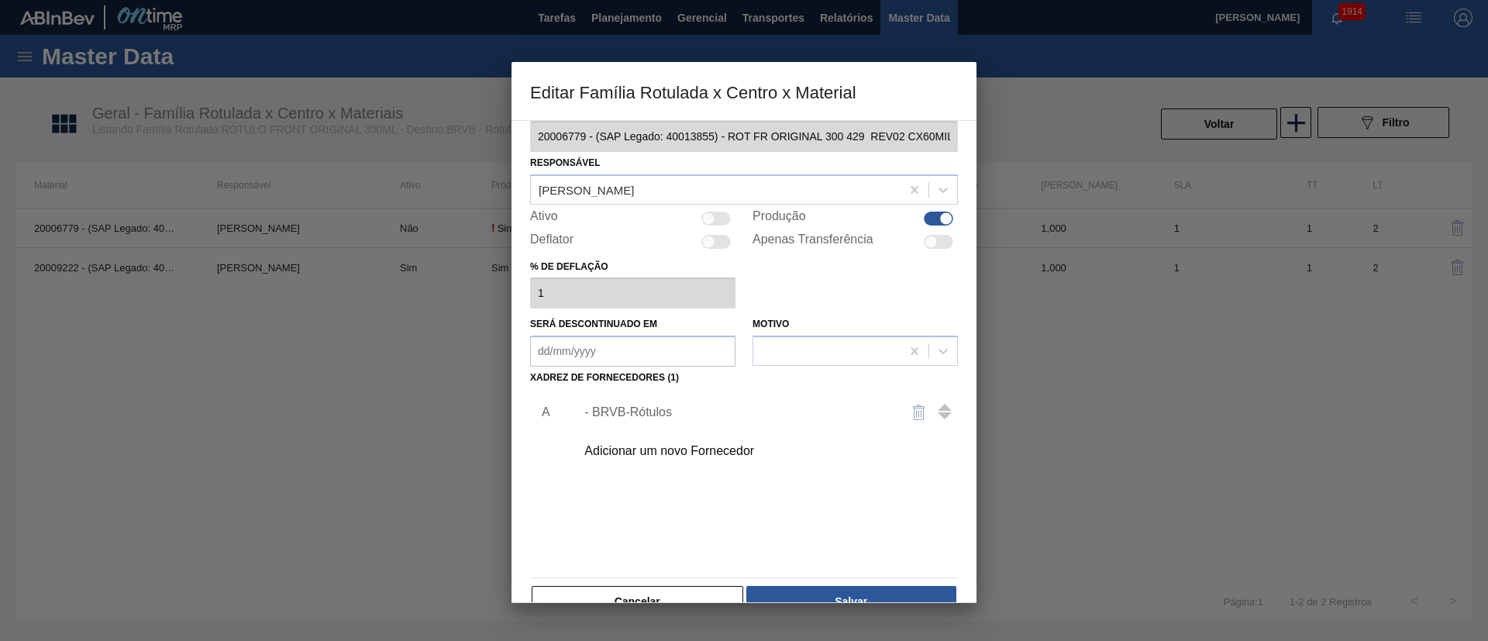
scroll to position [57, 0]
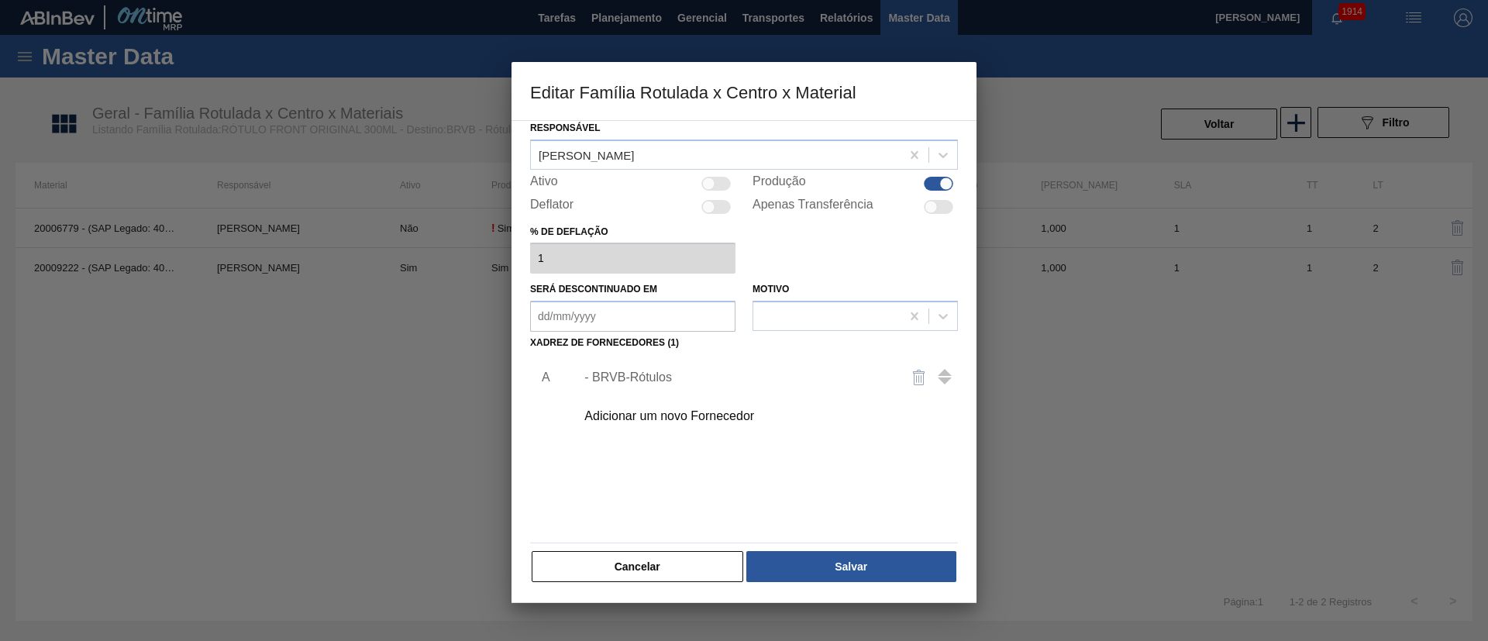
click at [676, 563] on button "Cancelar" at bounding box center [638, 566] width 212 height 31
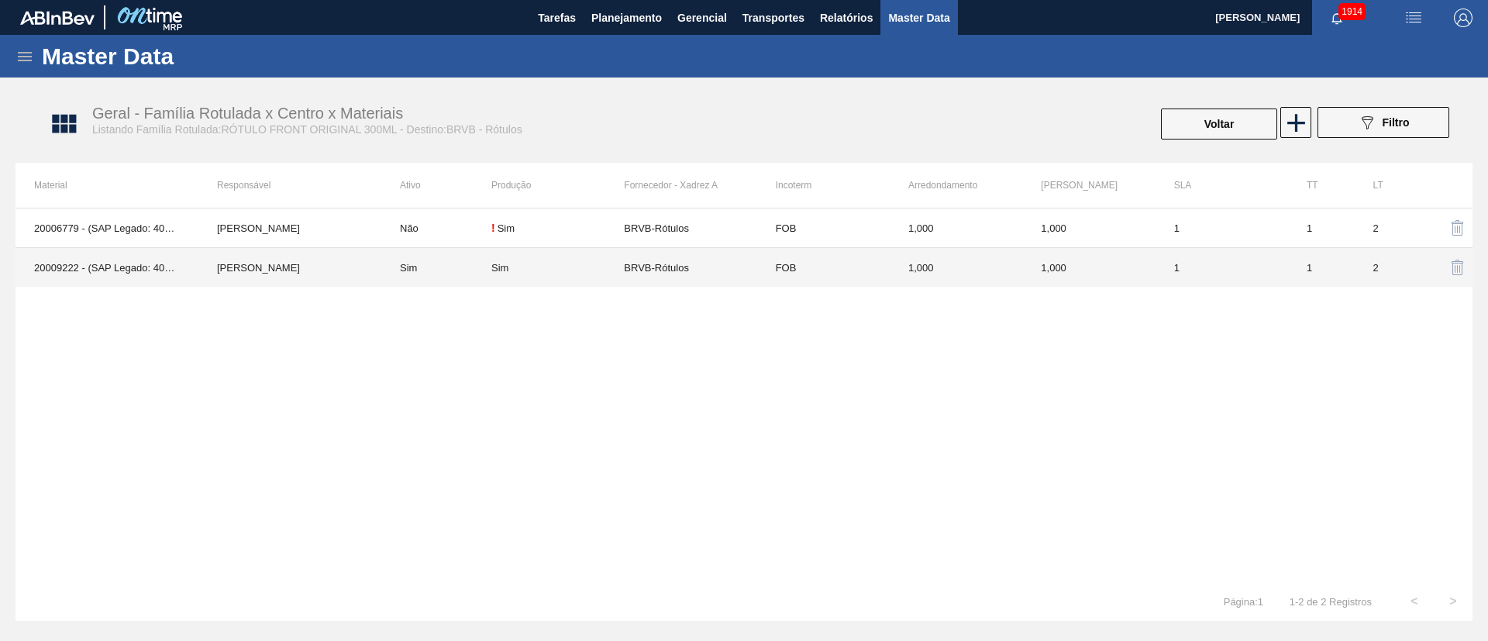
click at [525, 274] on td "Sim" at bounding box center [557, 268] width 133 height 40
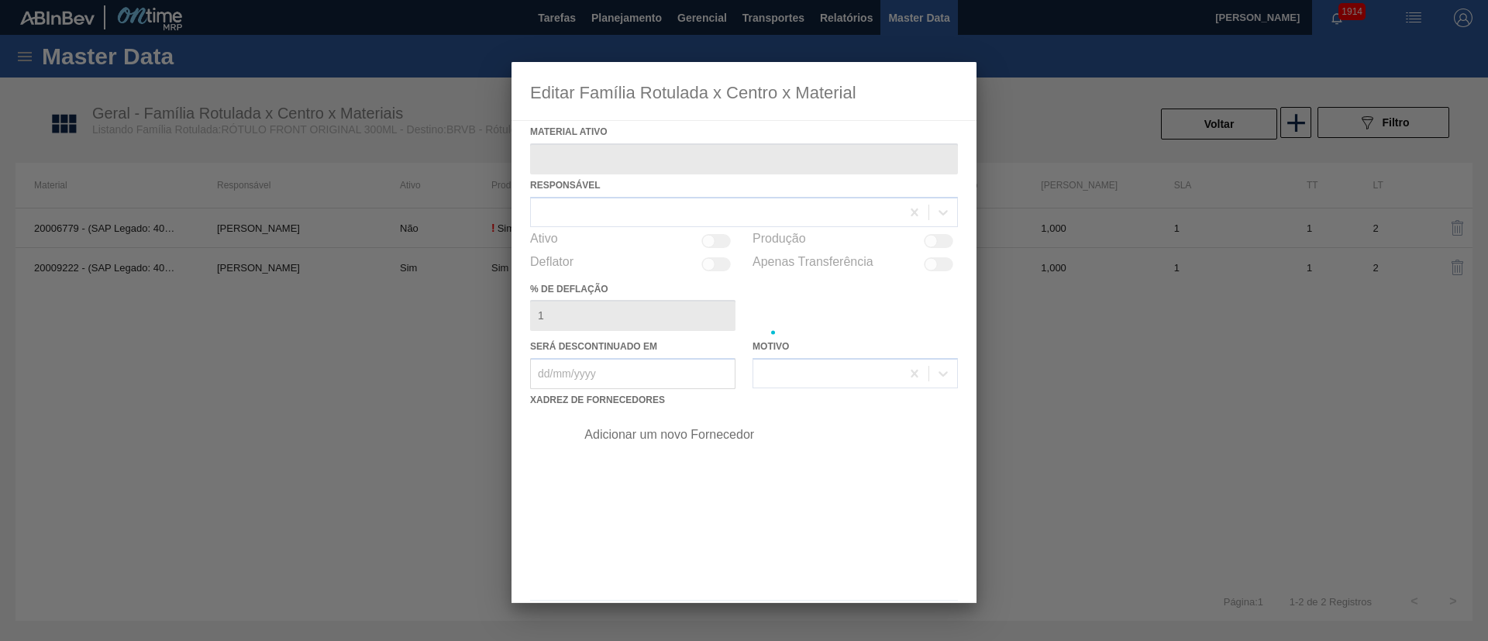
type ativo "20009222 - (SAP Legado: 40014913) - ROT FRONT ORIGINAL 300 429 REV03 CX60MIL"
checkbox input "true"
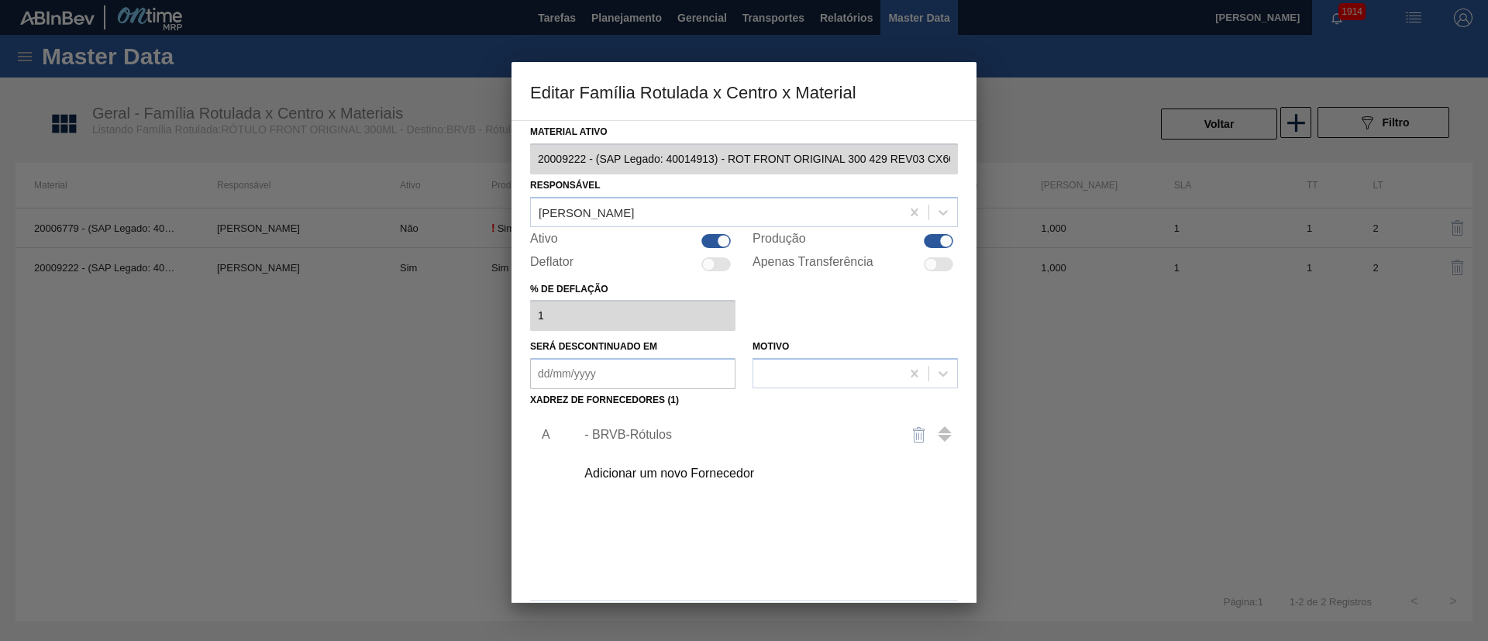
click at [706, 244] on div at bounding box center [715, 241] width 29 height 14
checkbox input "false"
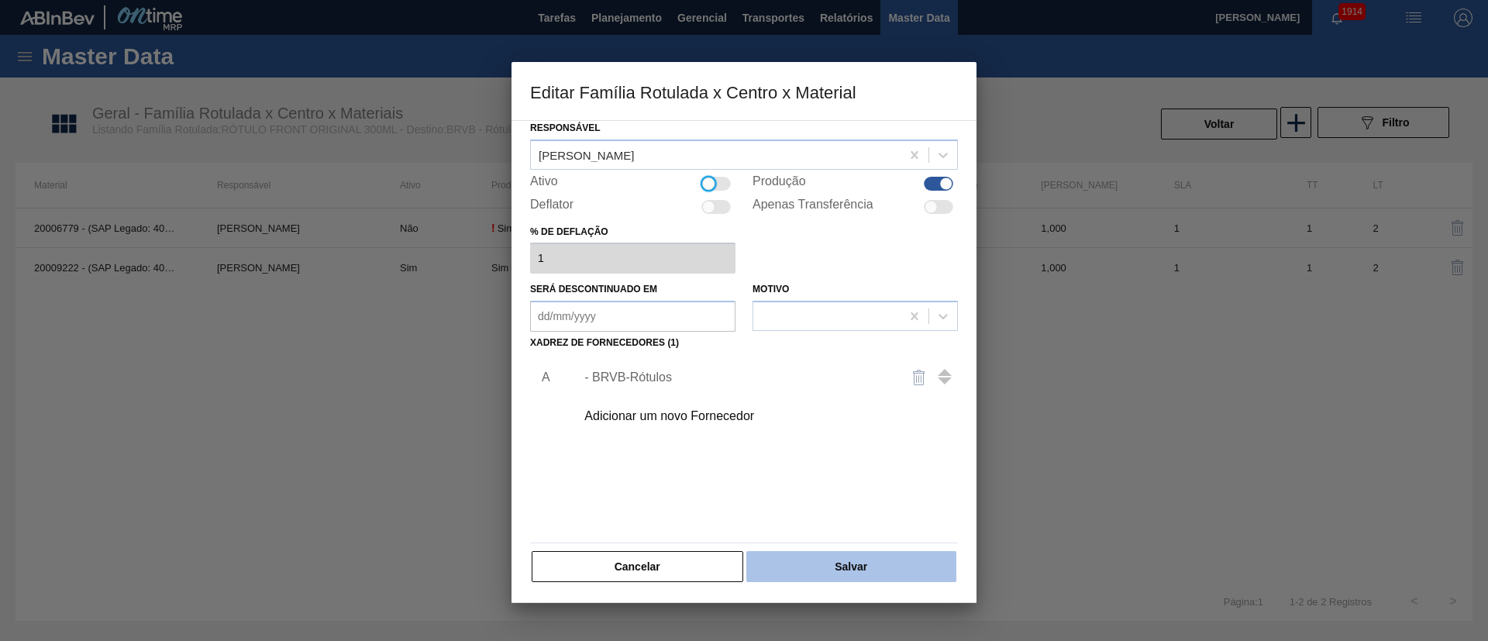
click at [842, 564] on button "Salvar" at bounding box center [851, 566] width 210 height 31
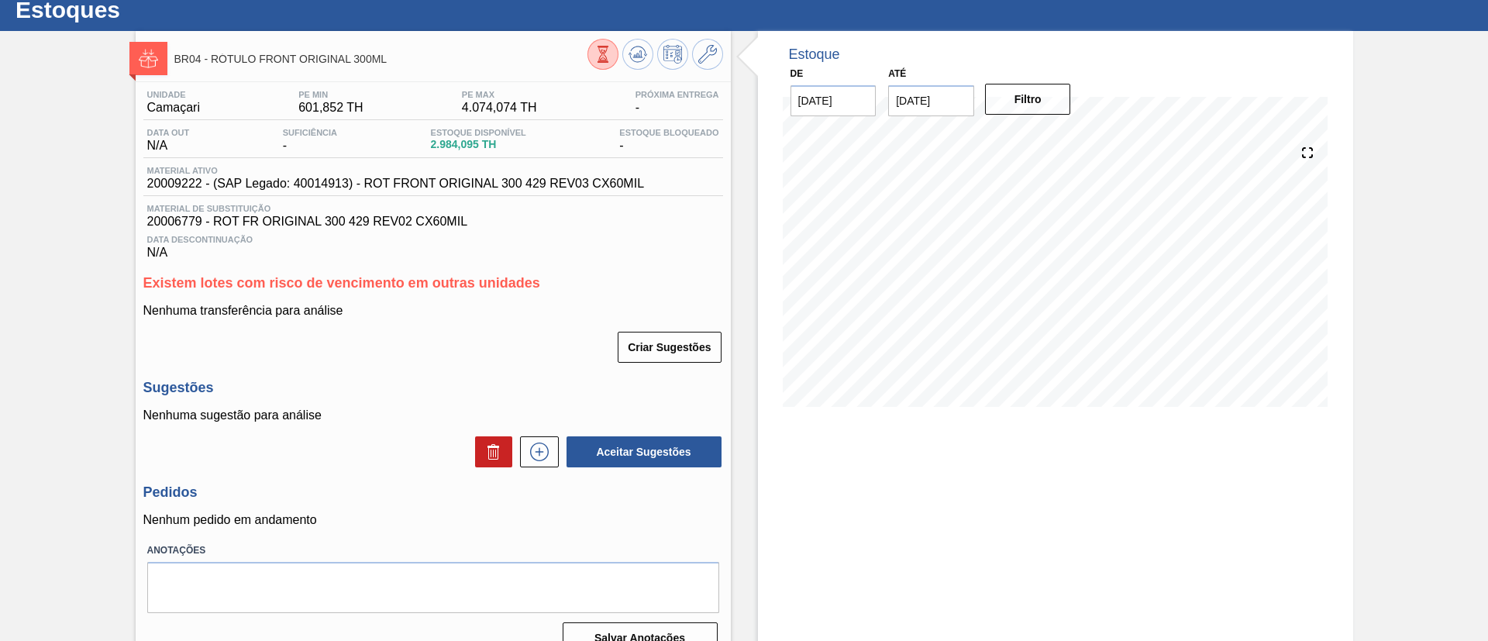
scroll to position [72, 0]
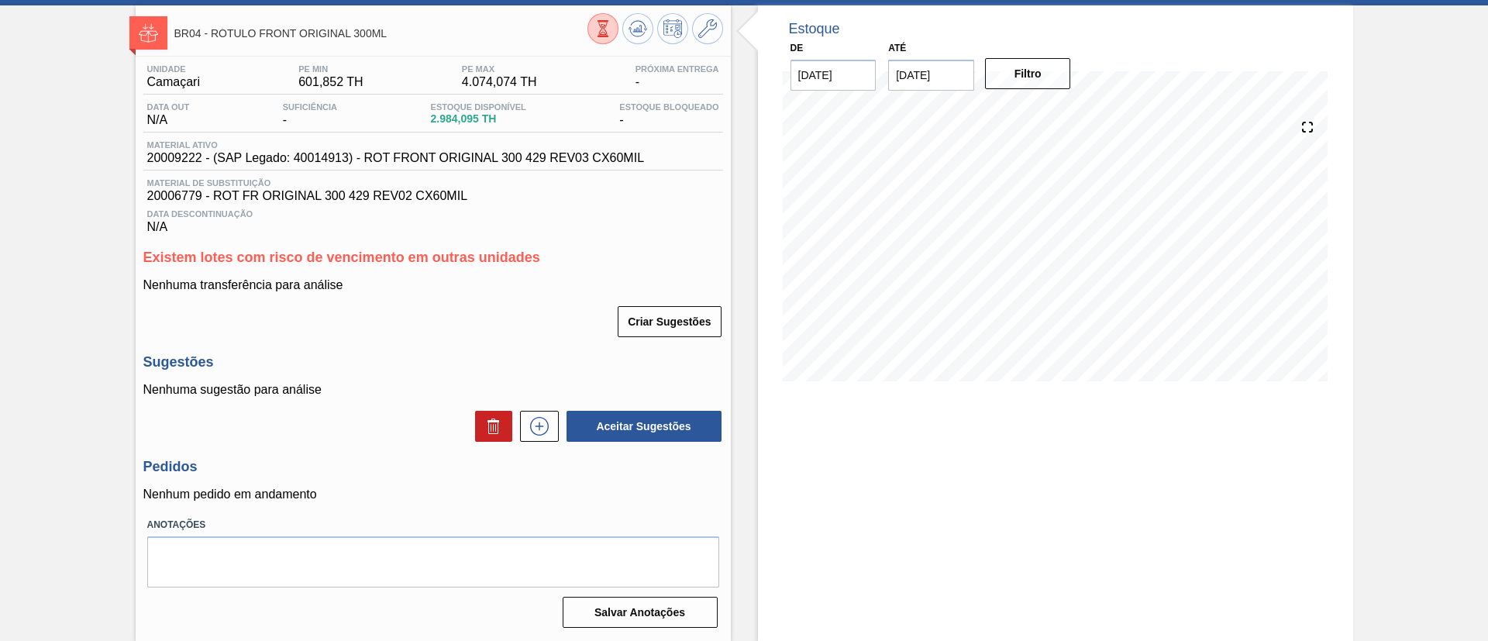
click at [595, 30] on icon at bounding box center [602, 28] width 17 height 17
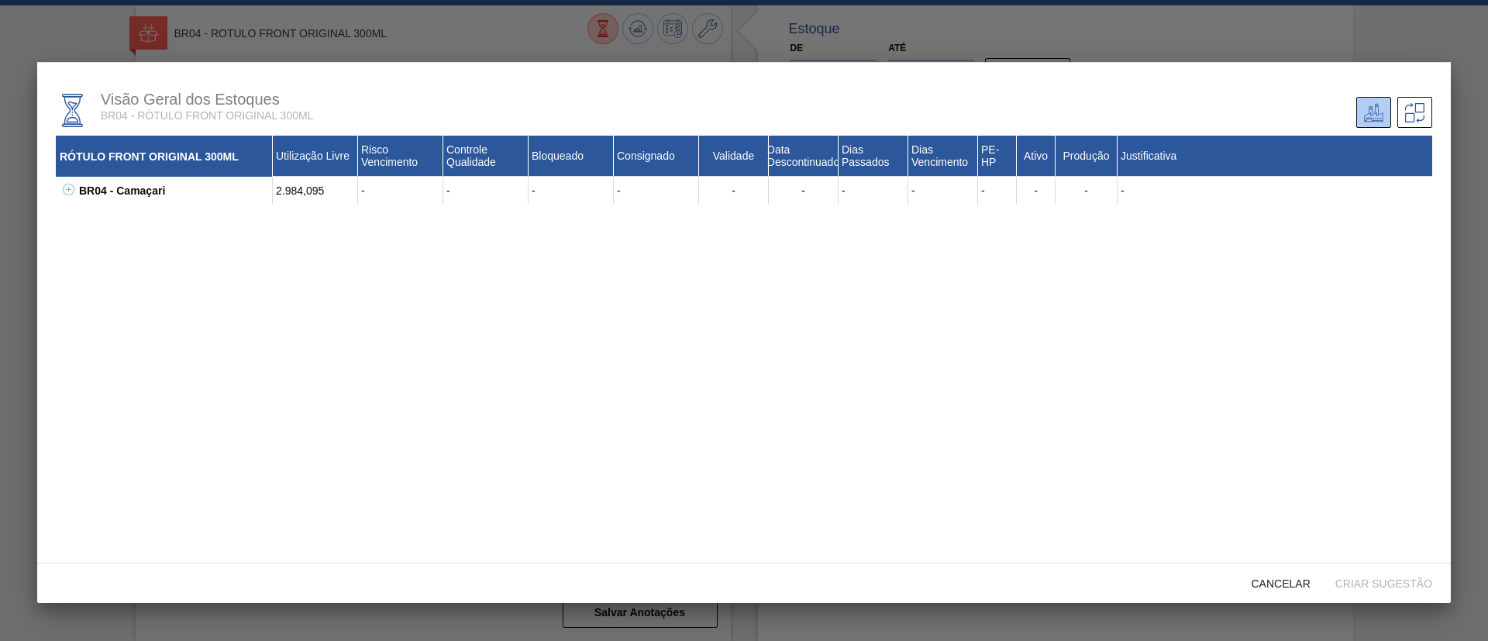
click at [64, 191] on icon at bounding box center [69, 190] width 12 height 12
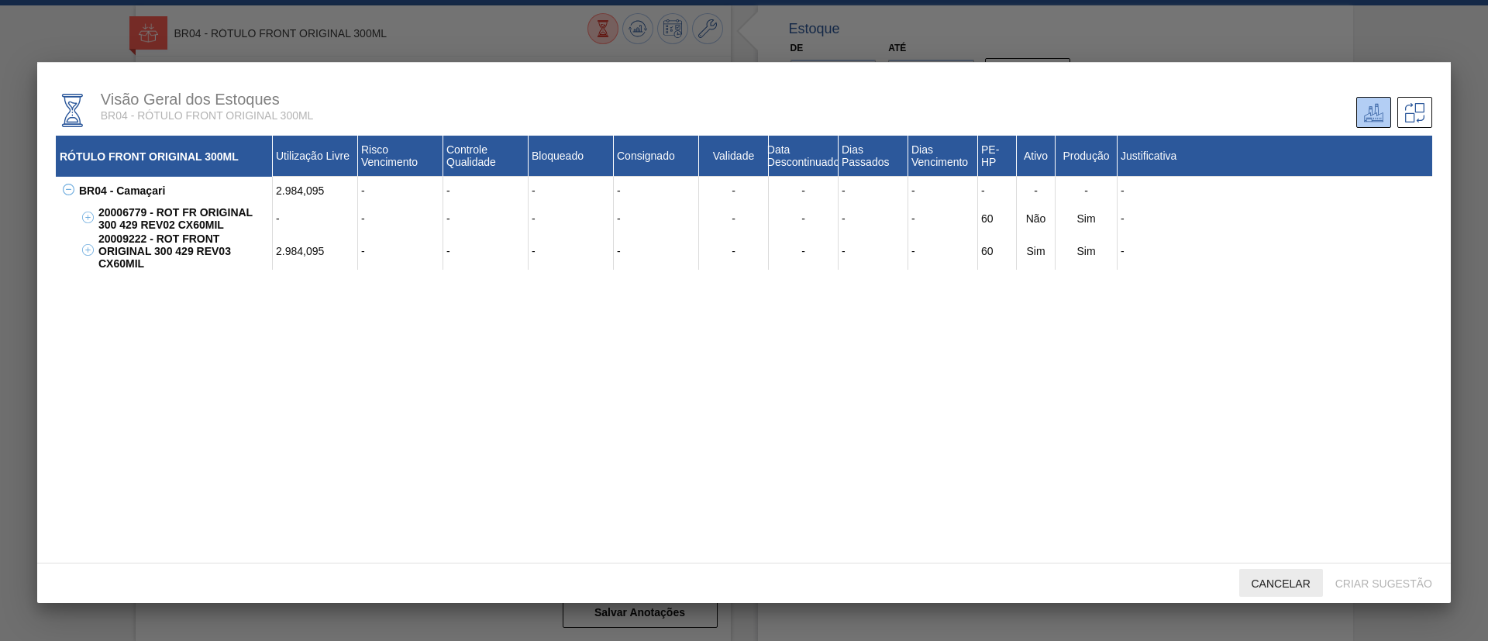
click at [1272, 571] on div "Cancelar" at bounding box center [1281, 583] width 84 height 29
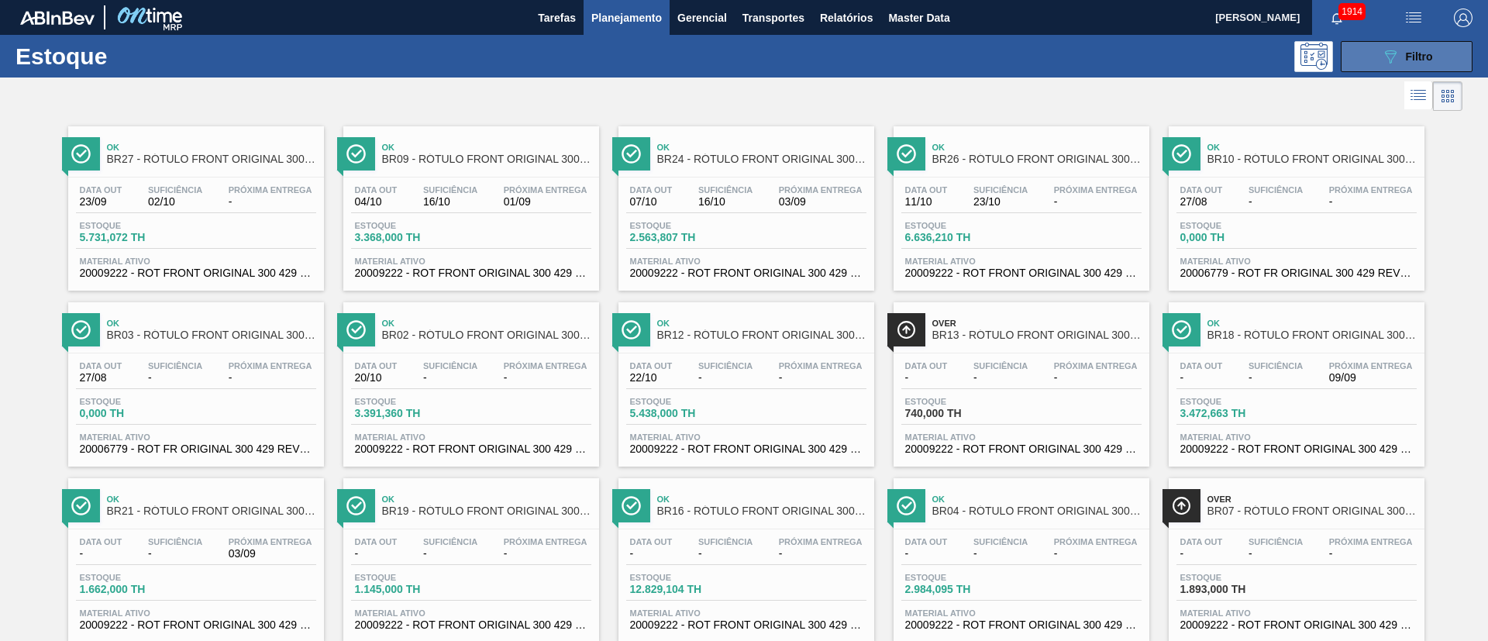
click at [1394, 53] on icon "089F7B8B-B2A5-4AFE-B5C0-19BA573D28AC" at bounding box center [1390, 56] width 19 height 19
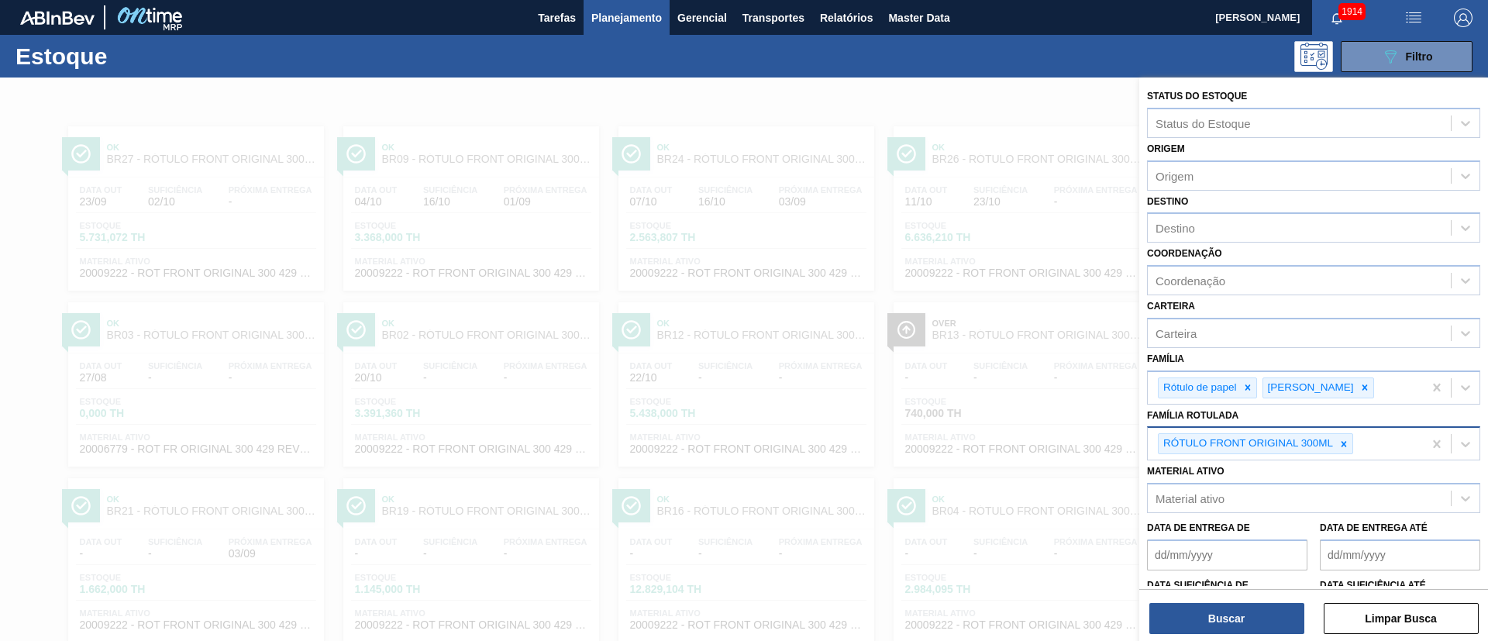
click at [1335, 436] on div at bounding box center [1343, 443] width 17 height 19
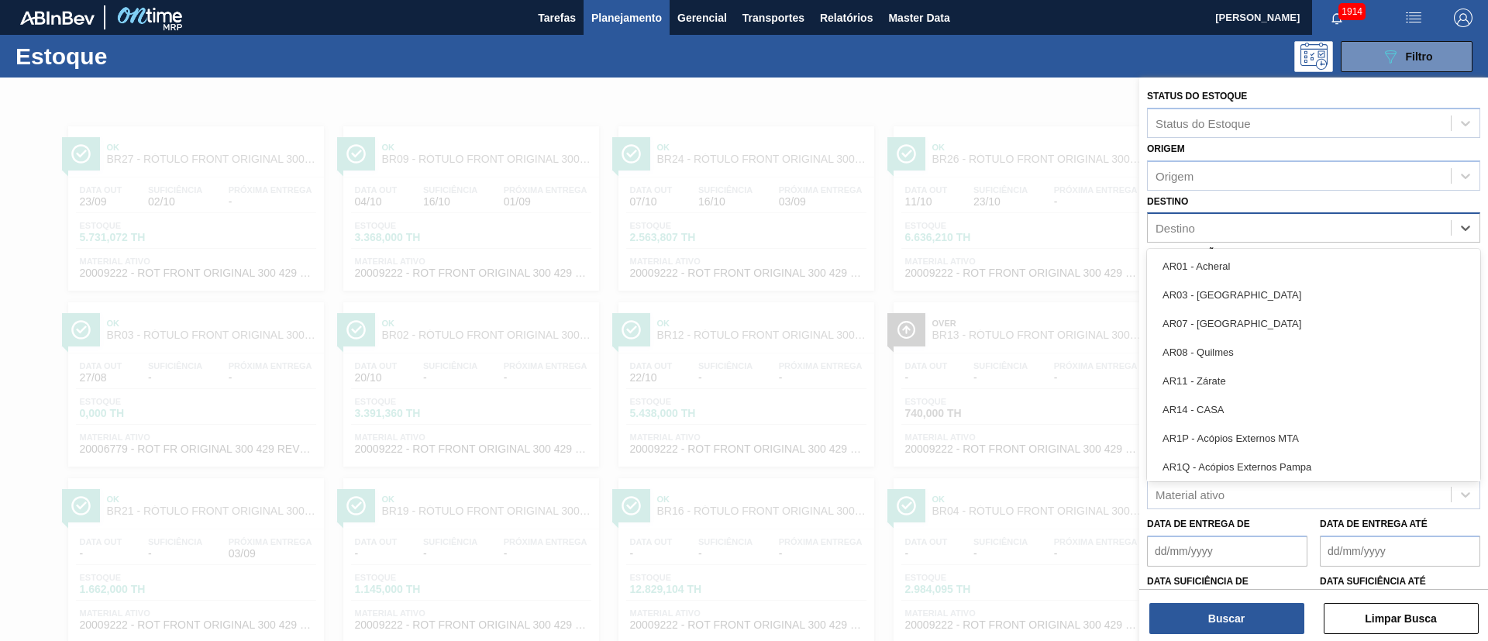
click at [1203, 225] on div "Destino" at bounding box center [1299, 228] width 303 height 22
type input "br23"
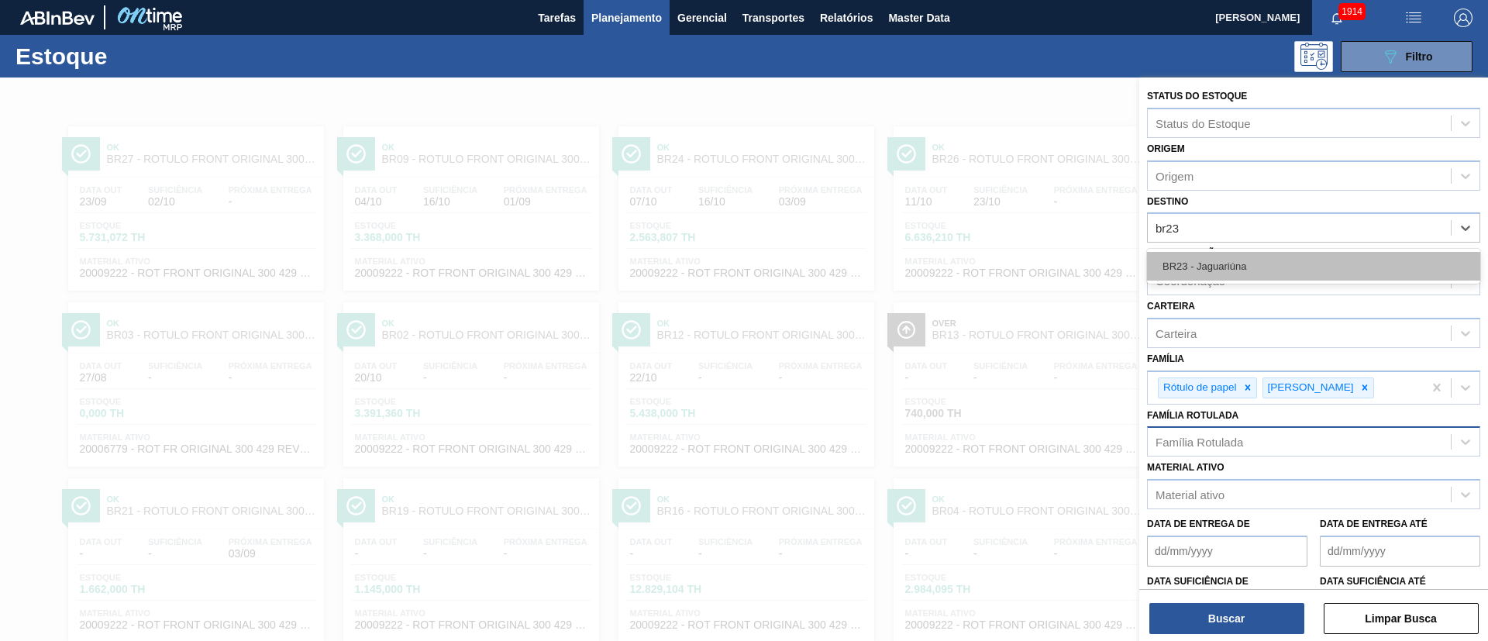
click at [1203, 264] on div "BR23 - Jaguariúna" at bounding box center [1313, 266] width 333 height 29
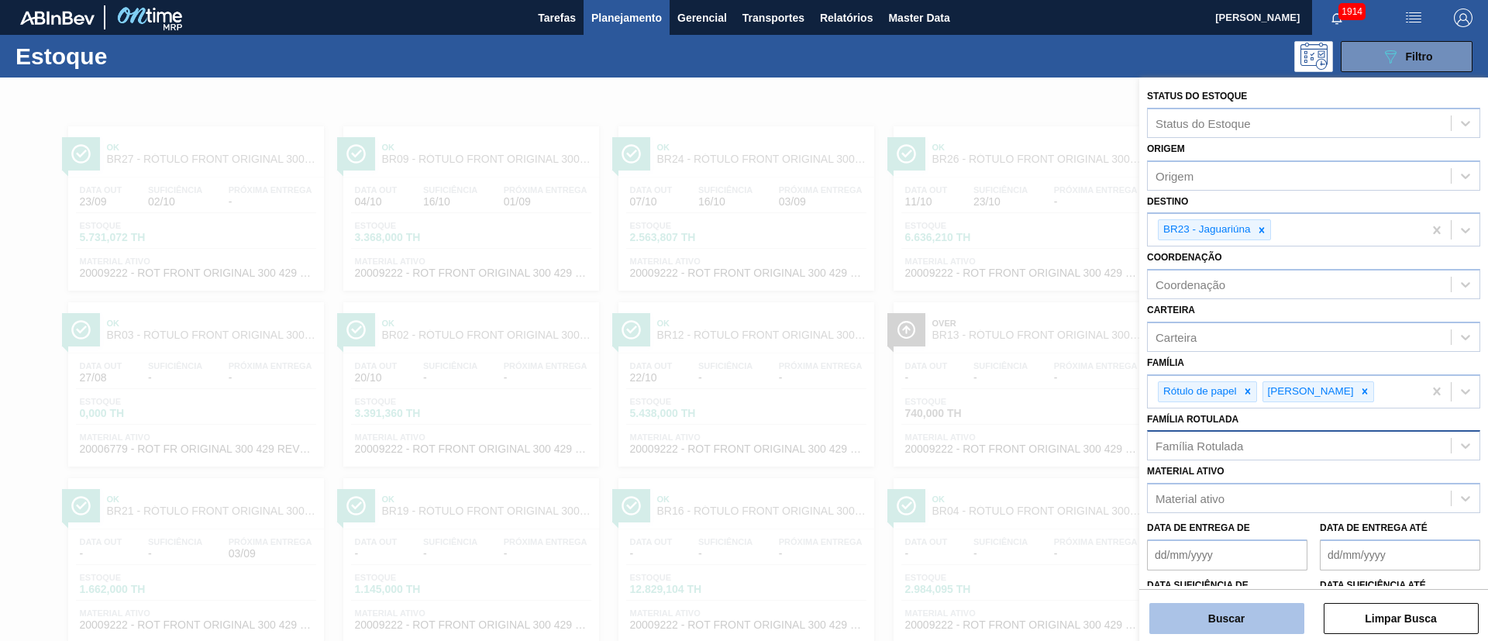
click at [1186, 610] on button "Buscar" at bounding box center [1226, 618] width 155 height 31
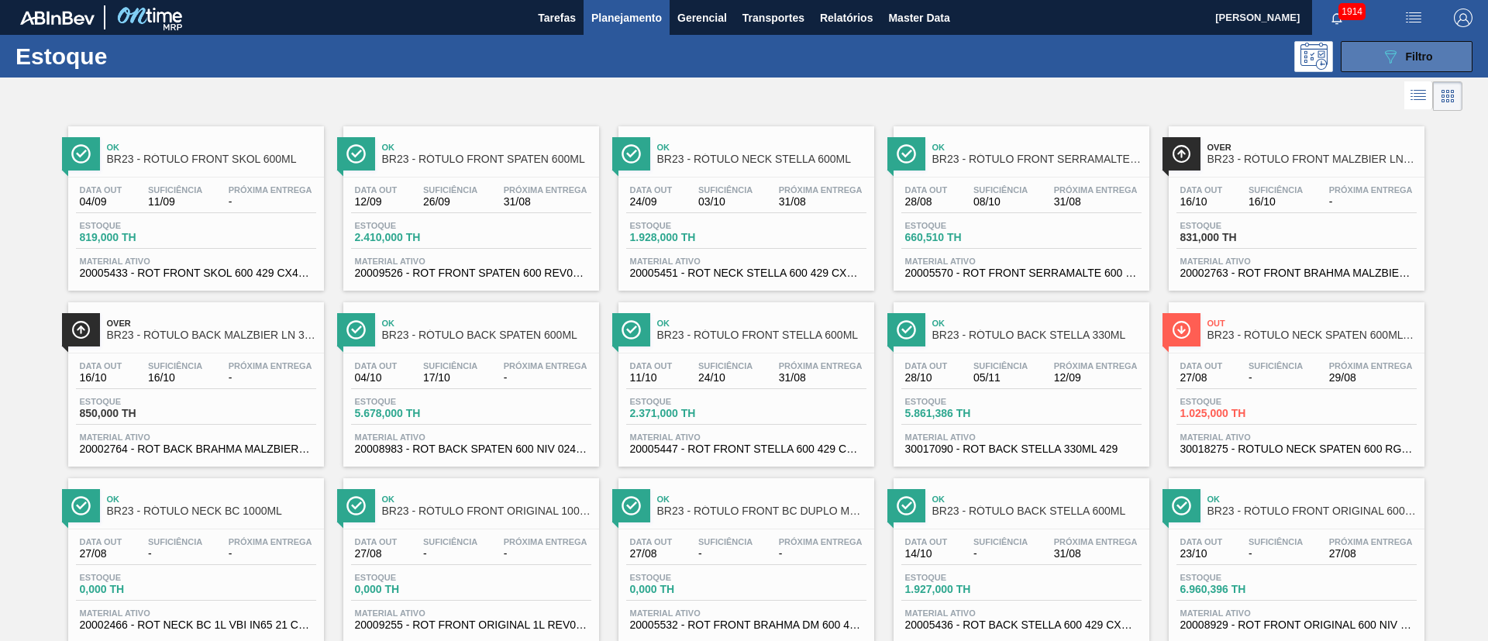
click at [1386, 60] on icon "089F7B8B-B2A5-4AFE-B5C0-19BA573D28AC" at bounding box center [1390, 56] width 19 height 19
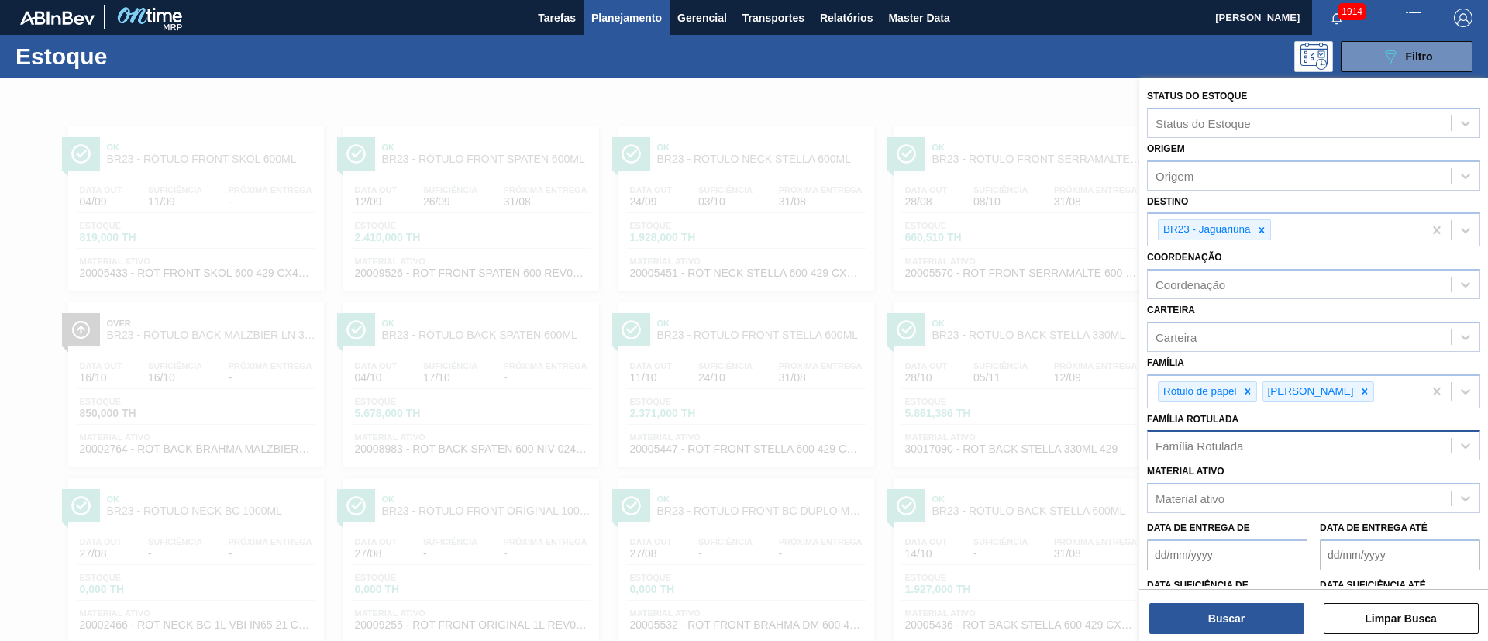
click at [1245, 446] on div "Família Rotulada" at bounding box center [1299, 446] width 303 height 22
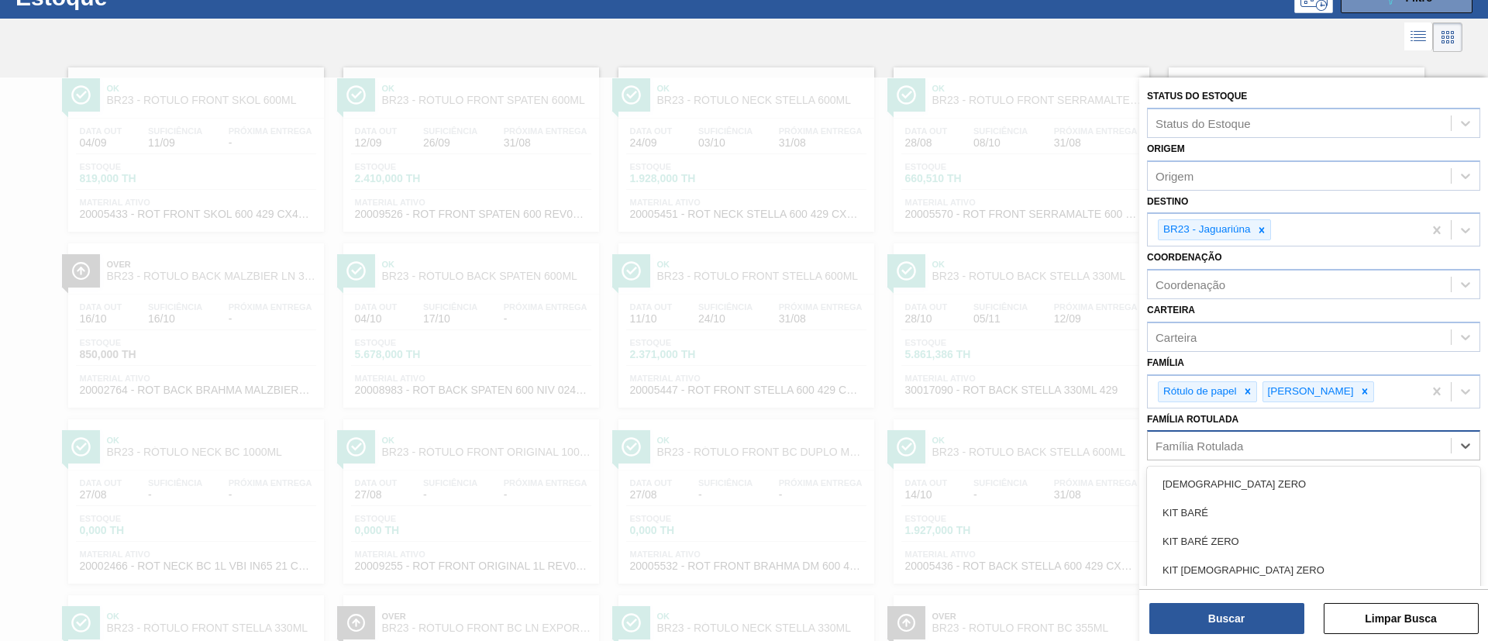
scroll to position [64, 0]
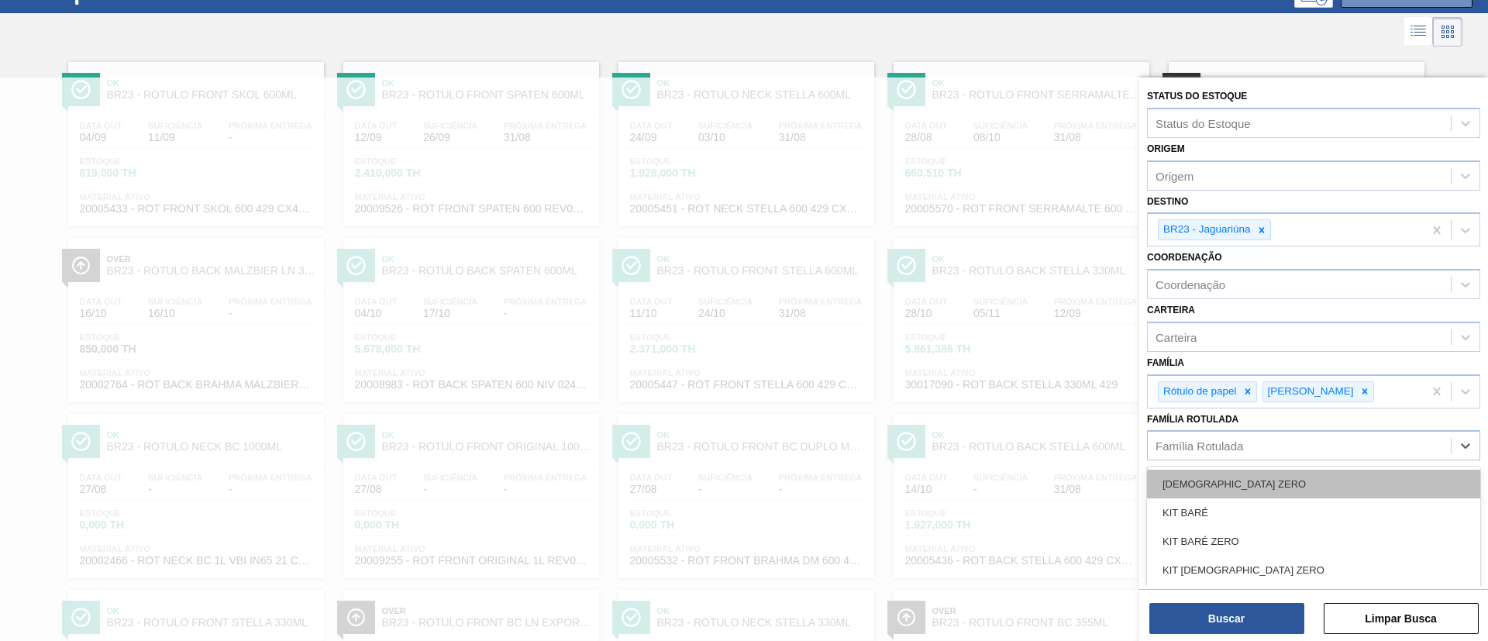
paste Rotulada "RÓTULO FRONT SPATEN 330ML"
type Rotulada "RÓTULO FRONT SPATEN 330ML"
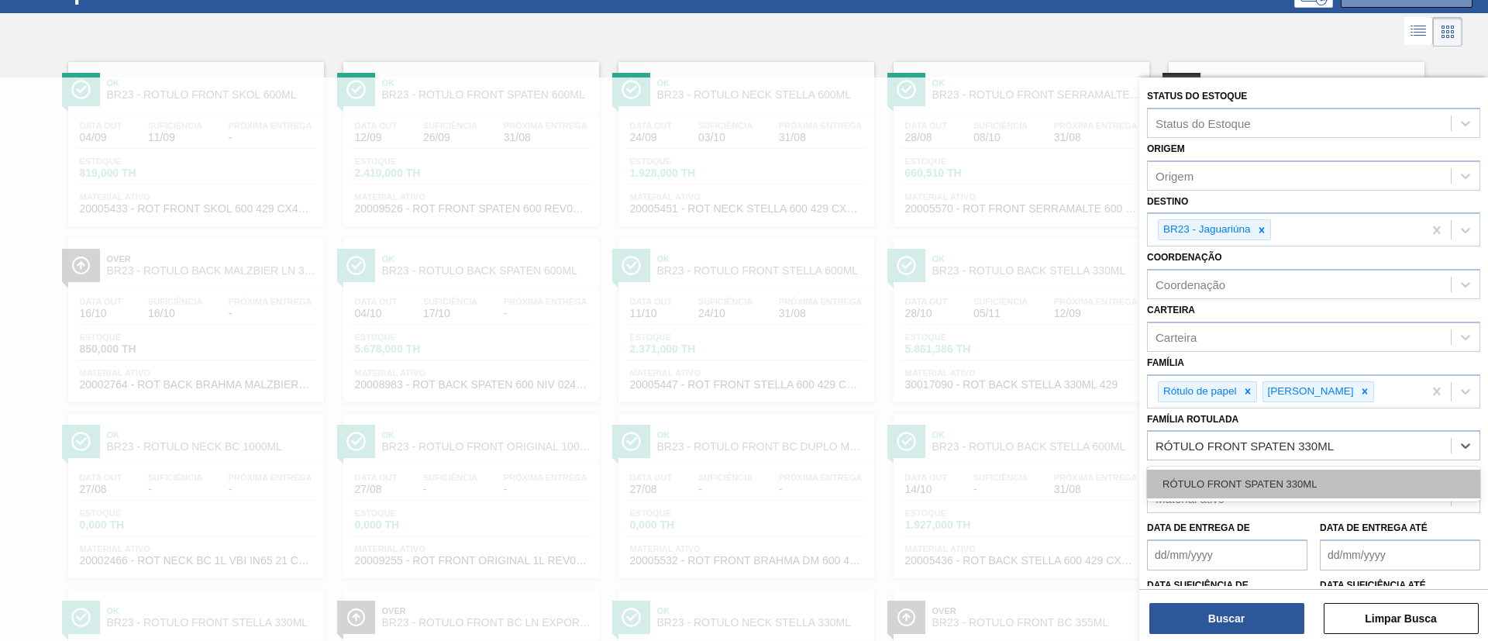
click at [1231, 480] on div "RÓTULO FRONT SPATEN 330ML" at bounding box center [1313, 484] width 333 height 29
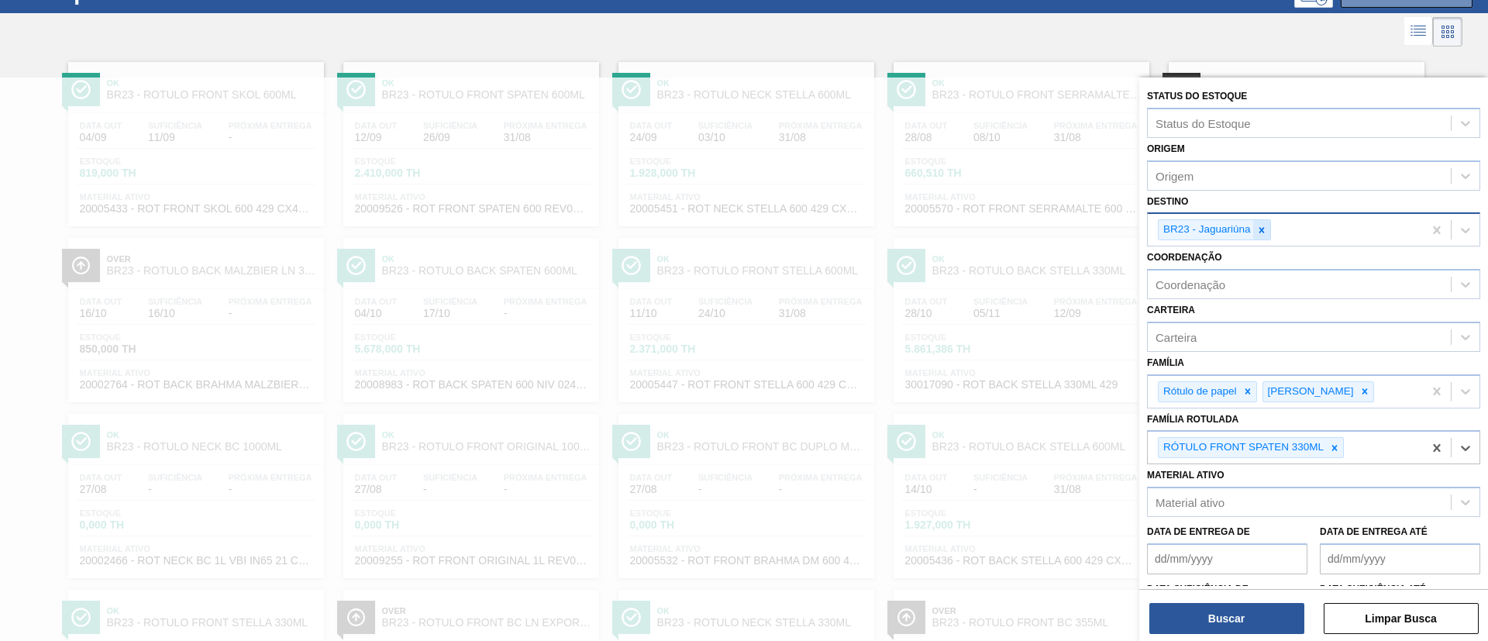
click at [1266, 229] on icon at bounding box center [1261, 230] width 11 height 11
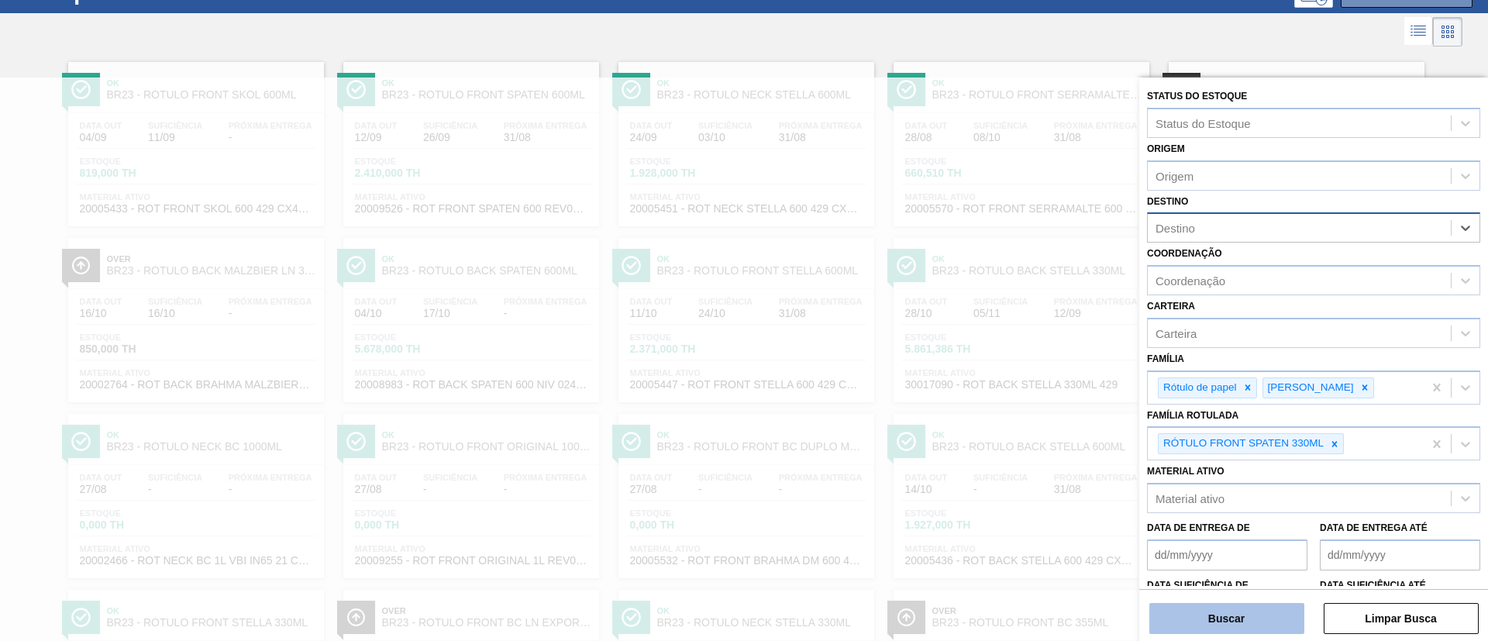
click at [1206, 605] on button "Buscar" at bounding box center [1226, 618] width 155 height 31
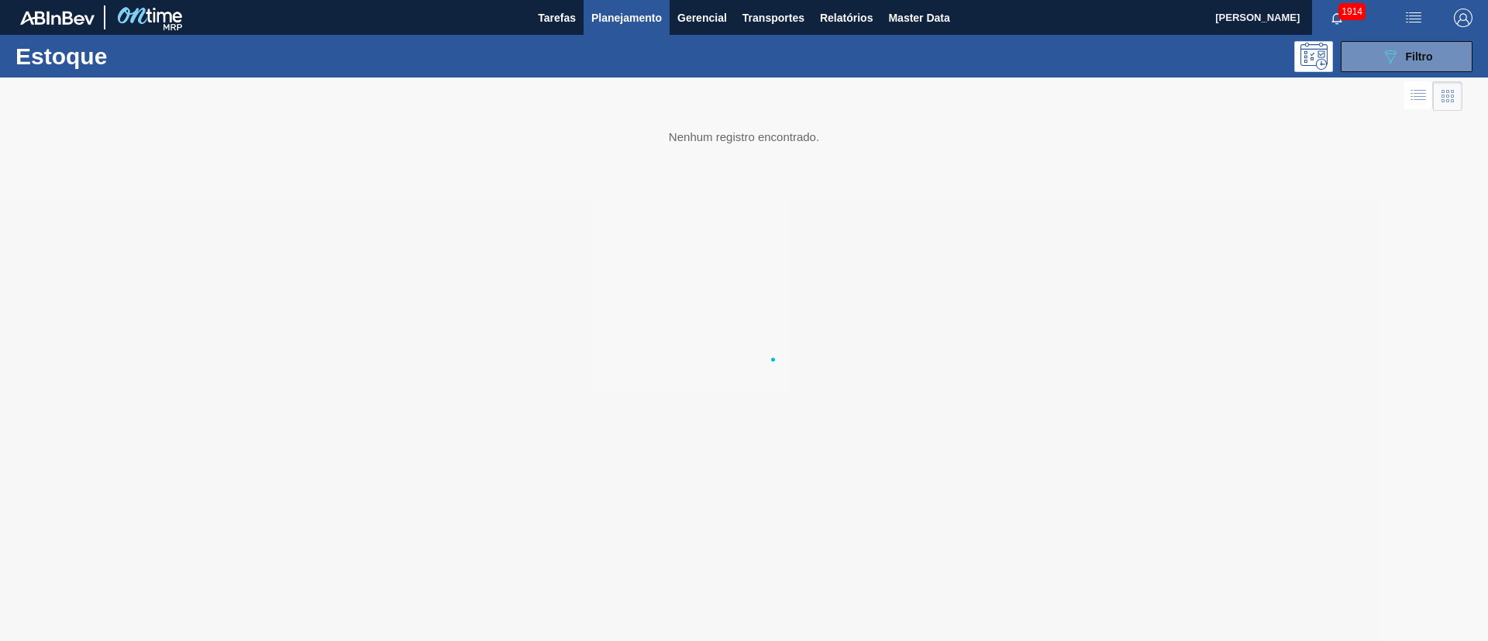
scroll to position [0, 0]
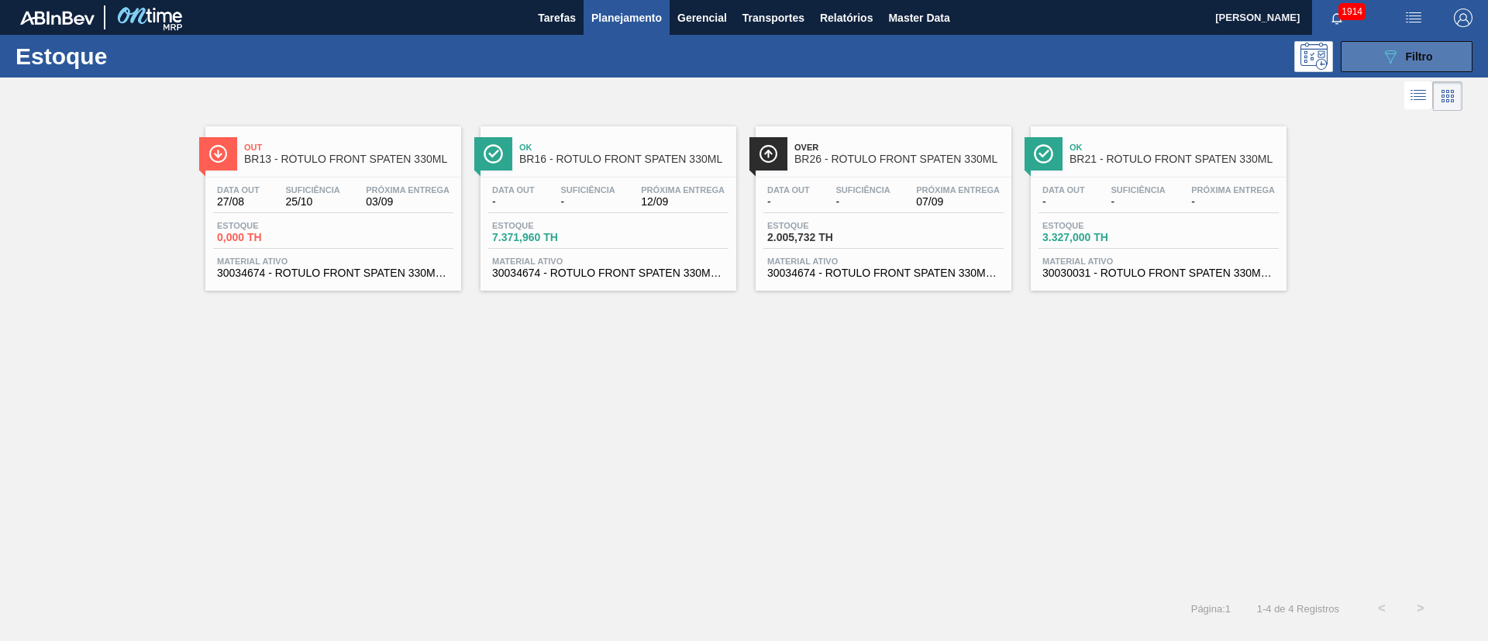
click at [1455, 59] on button "089F7B8B-B2A5-4AFE-B5C0-19BA573D28AC Filtro" at bounding box center [1407, 56] width 132 height 31
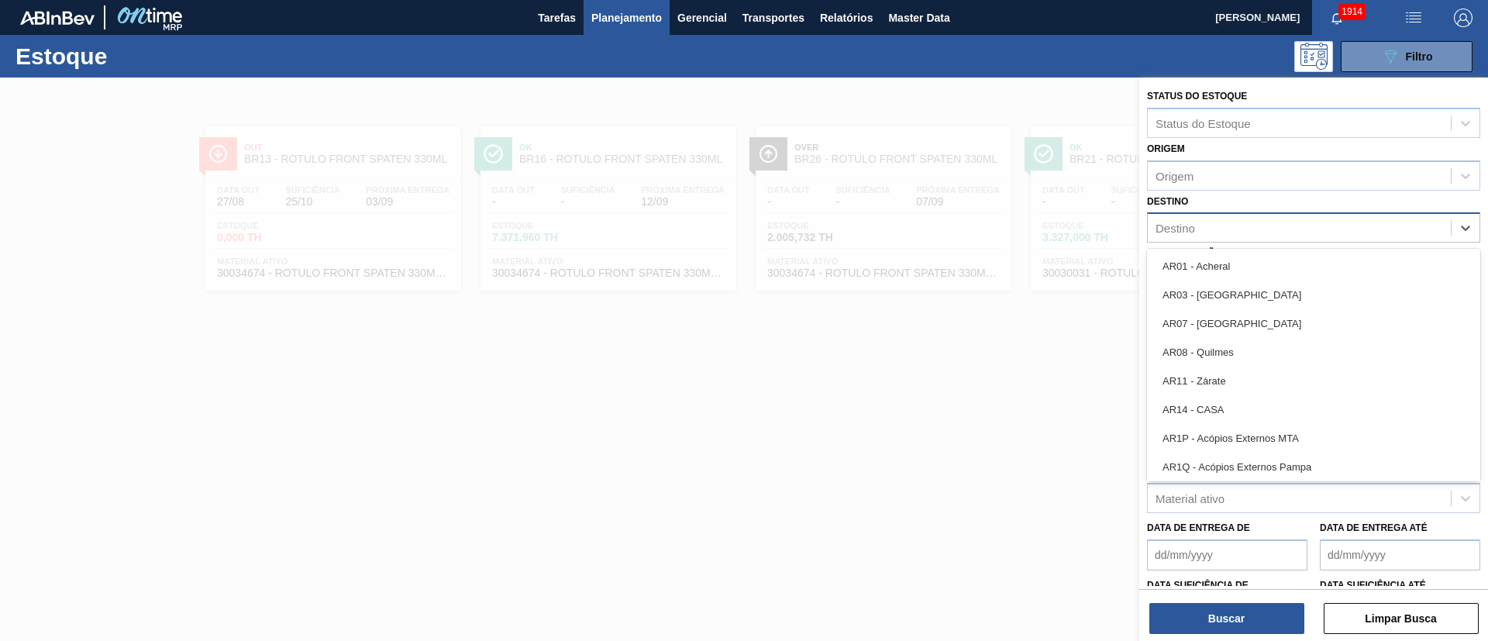
click at [1250, 220] on div "Destino" at bounding box center [1299, 228] width 303 height 22
type input "br23"
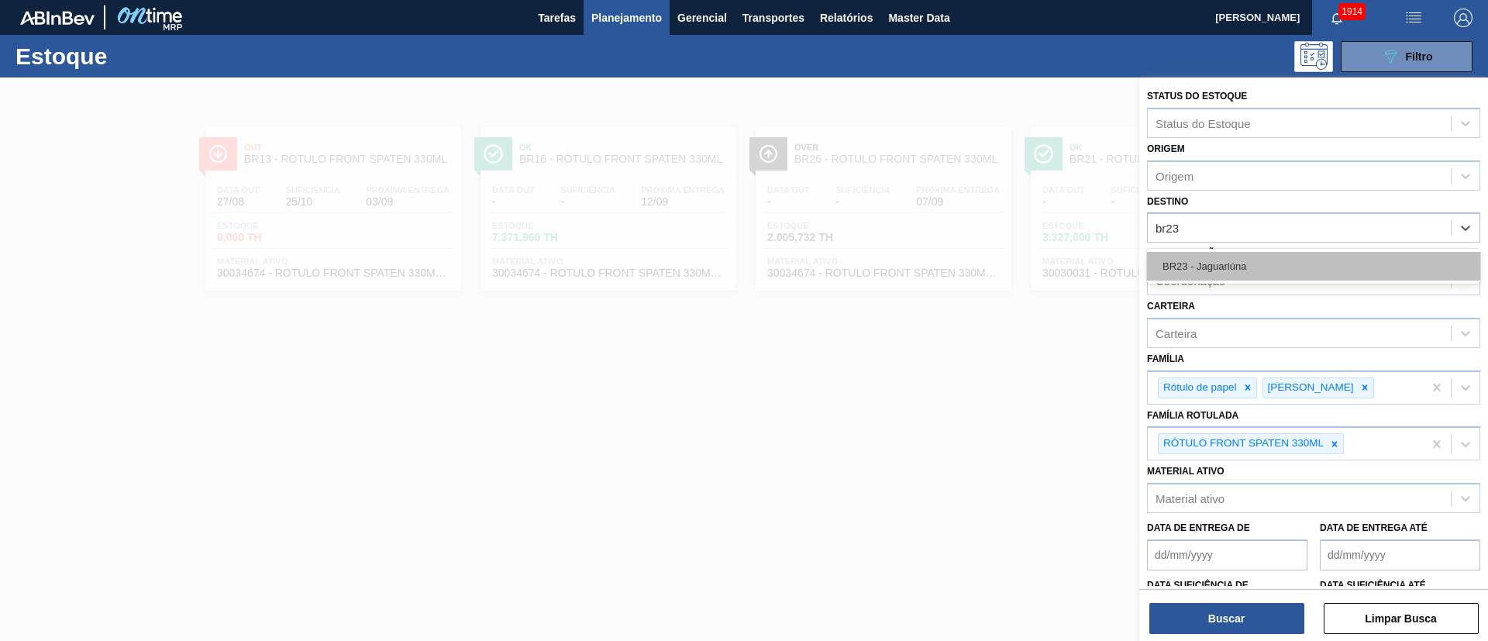
click at [1229, 252] on div "BR23 - Jaguariúna" at bounding box center [1313, 266] width 333 height 29
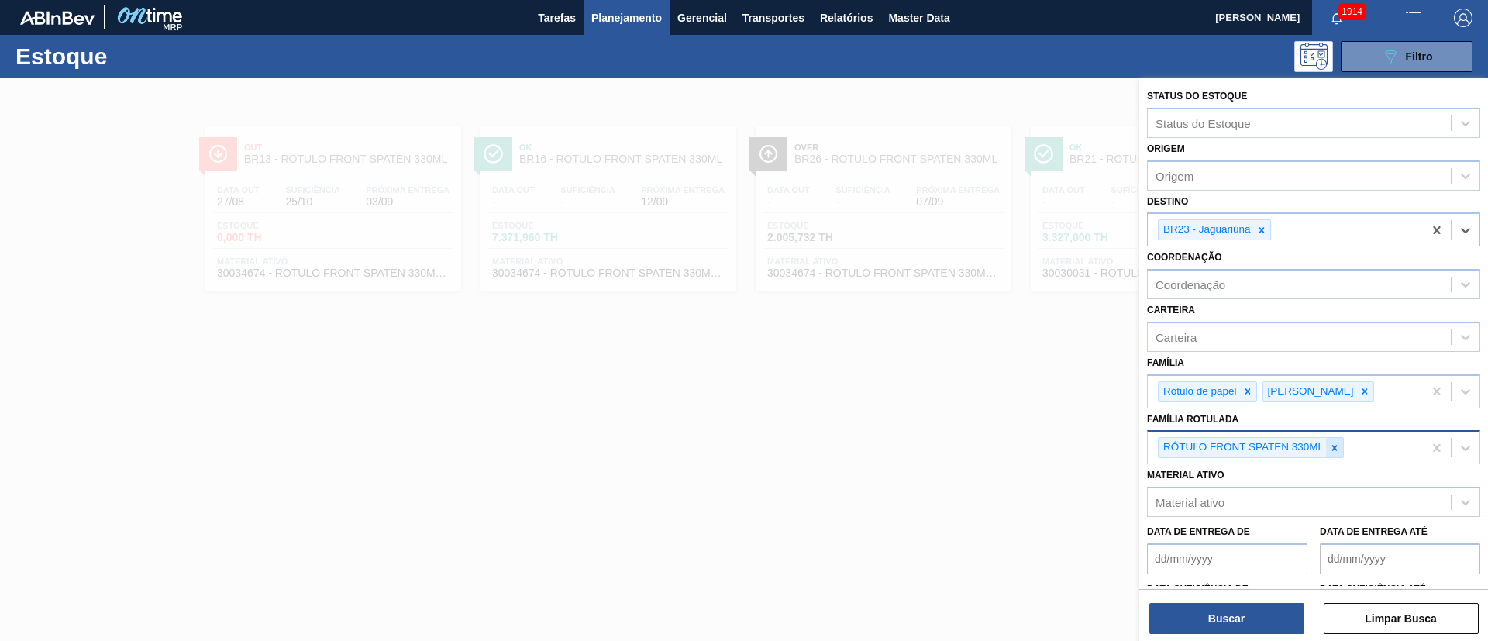
click at [1331, 443] on icon at bounding box center [1334, 447] width 11 height 11
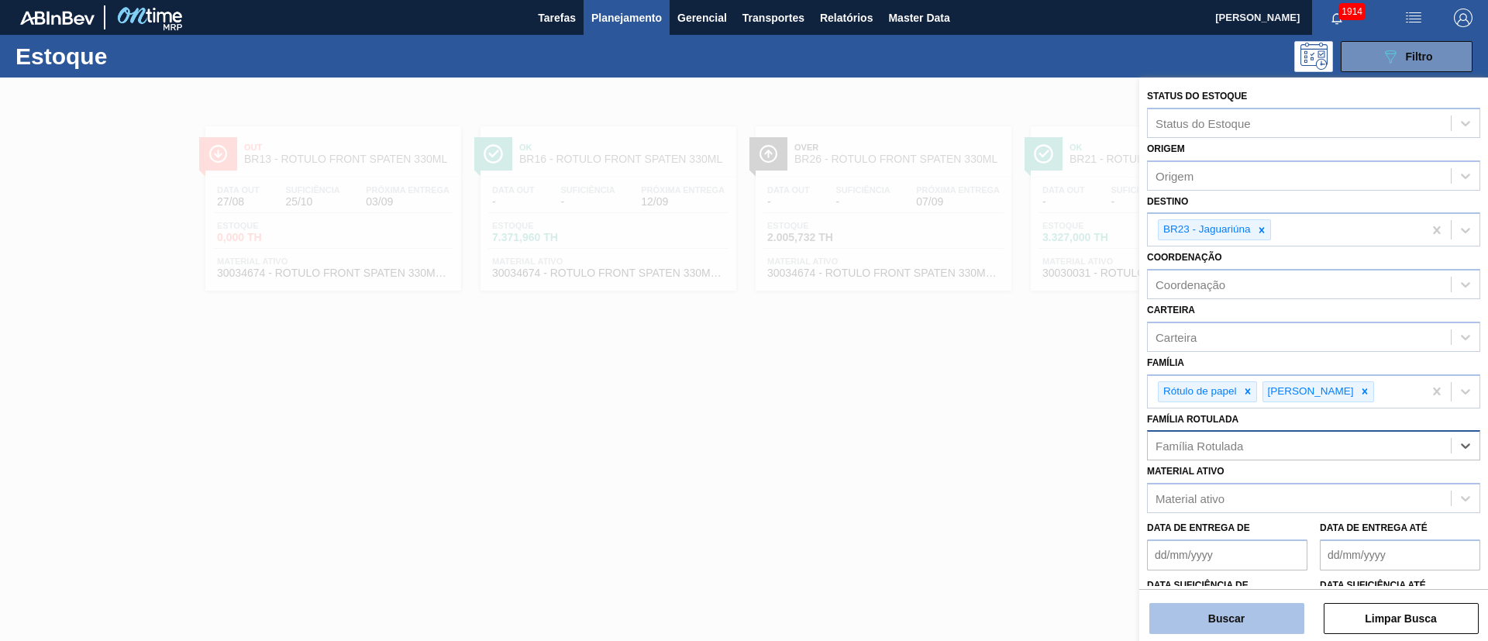
click at [1246, 611] on button "Buscar" at bounding box center [1226, 618] width 155 height 31
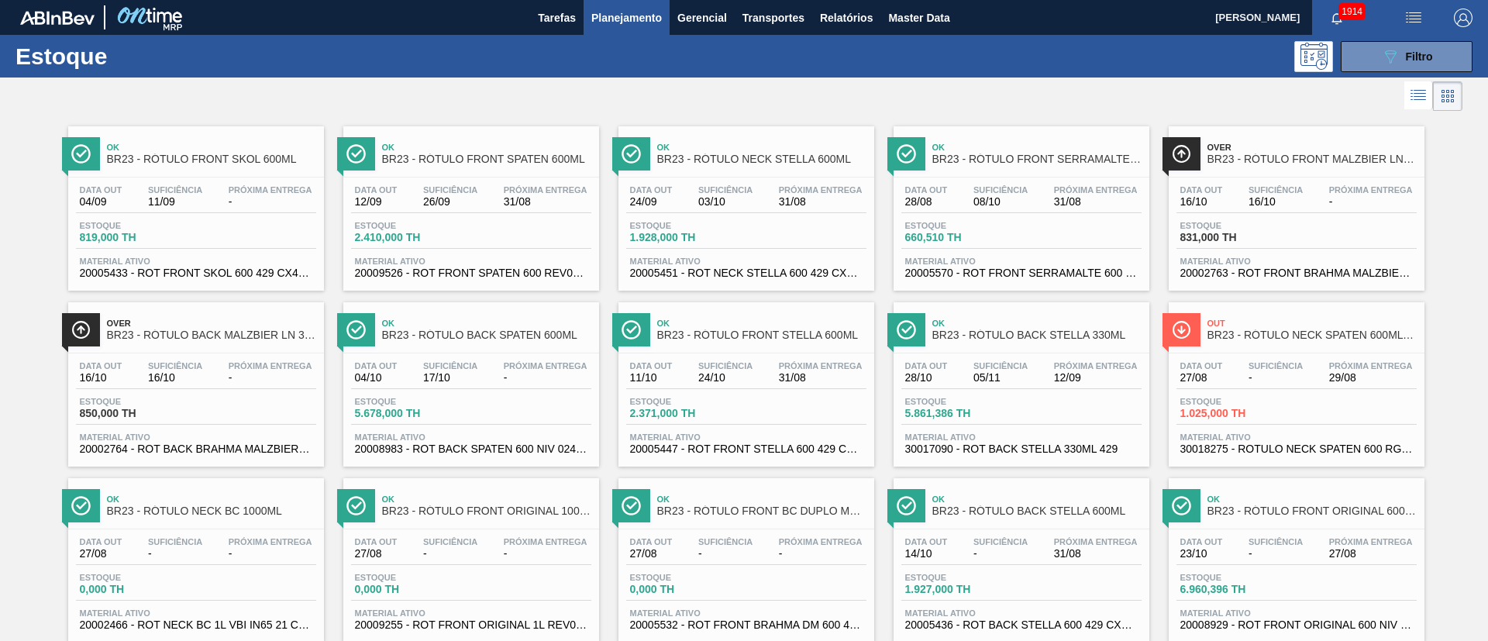
drag, startPoint x: 494, startPoint y: 349, endPoint x: 1320, endPoint y: 363, distance: 826.1
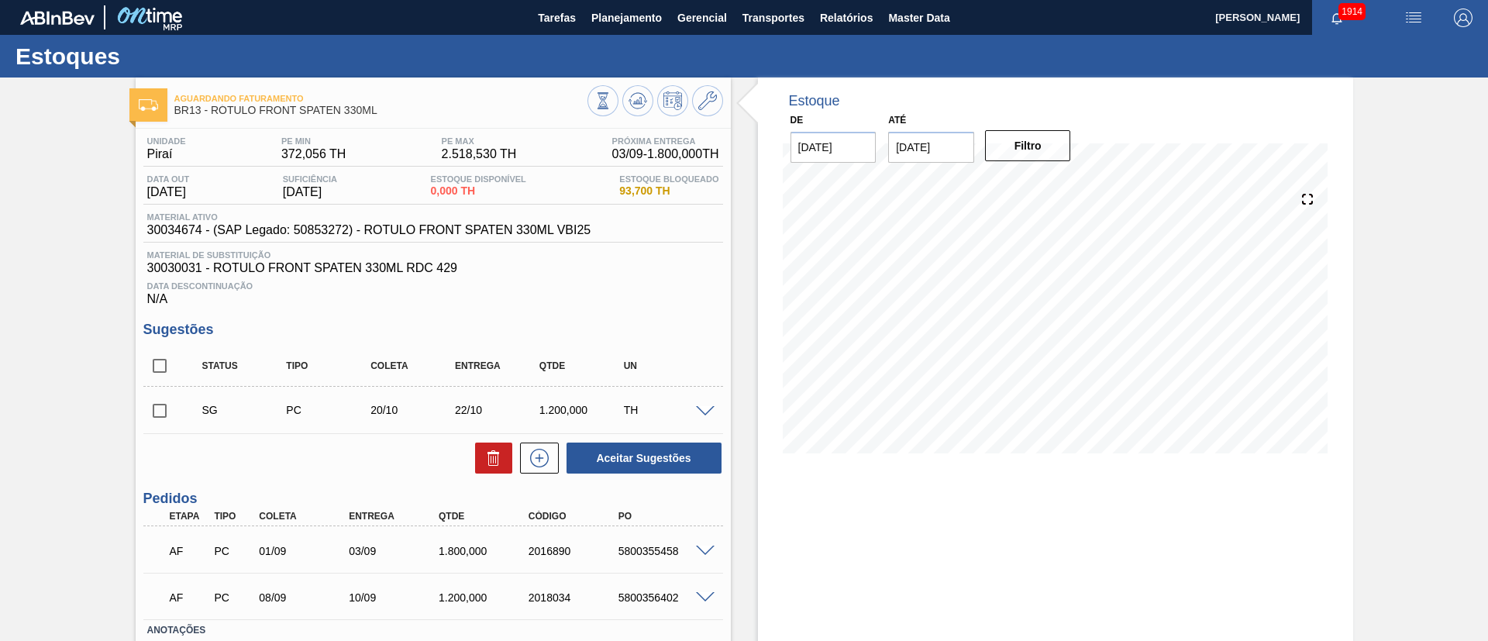
click at [162, 368] on input "checkbox" at bounding box center [159, 365] width 33 height 33
checkbox input "true"
click at [493, 461] on icon at bounding box center [493, 460] width 1 height 8
checkbox input "false"
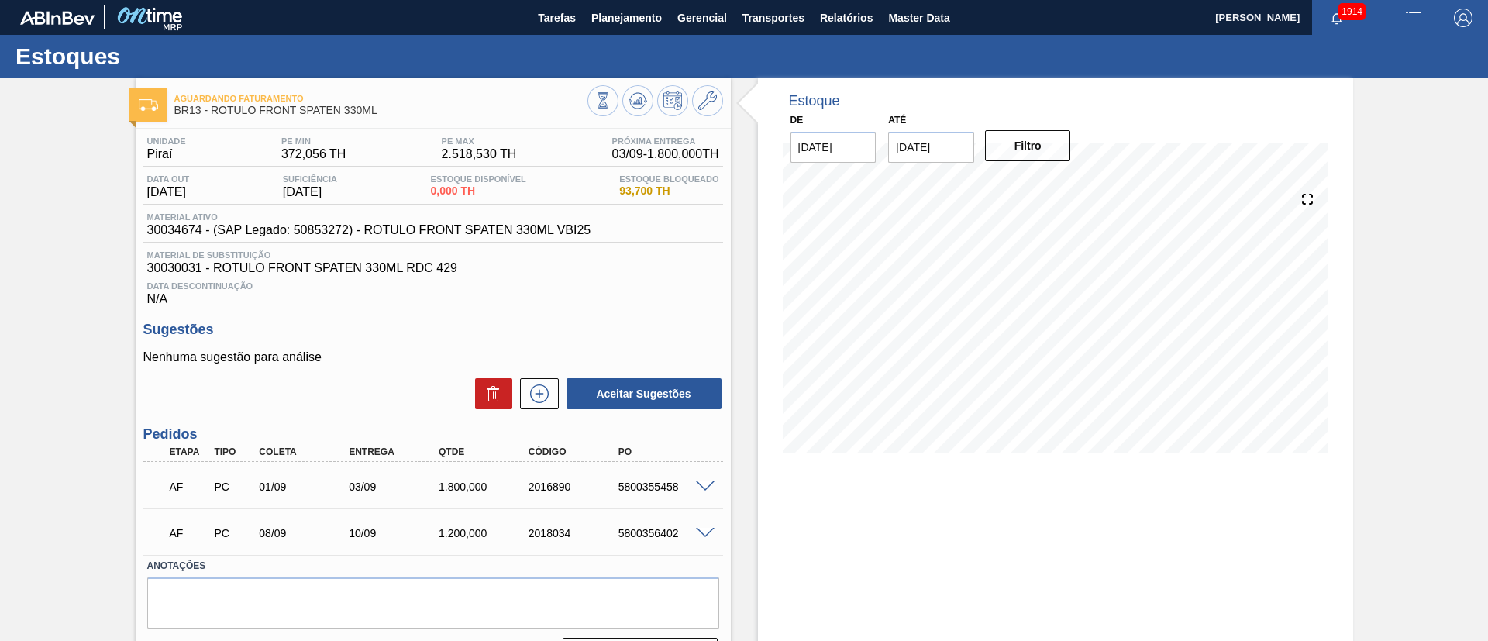
click at [702, 481] on span at bounding box center [705, 487] width 19 height 12
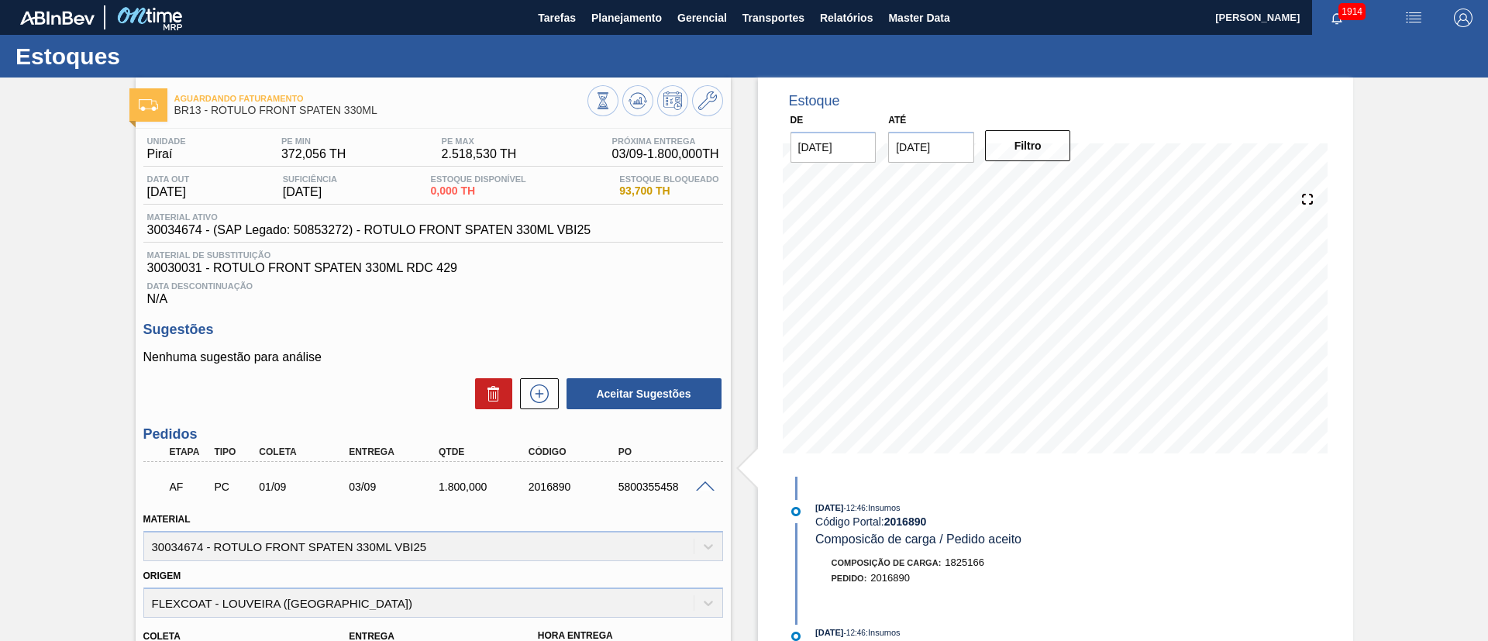
click at [698, 484] on span at bounding box center [705, 487] width 19 height 12
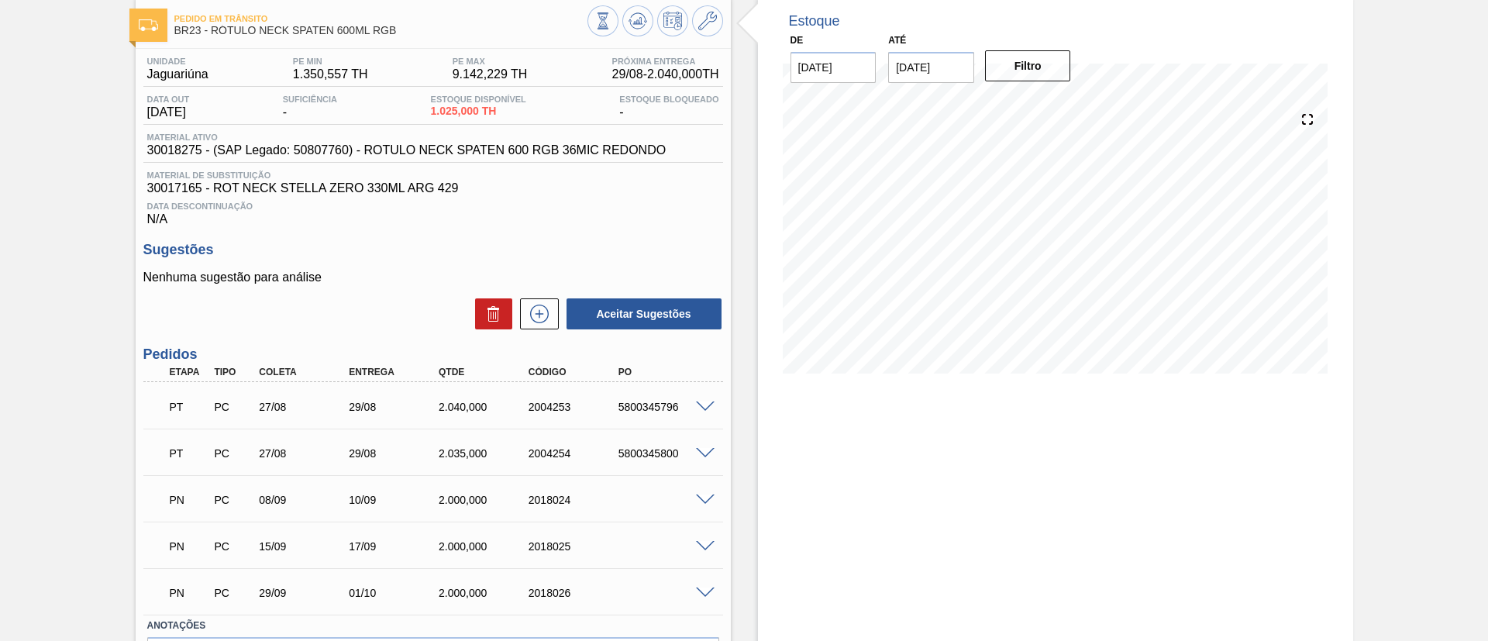
scroll to position [116, 0]
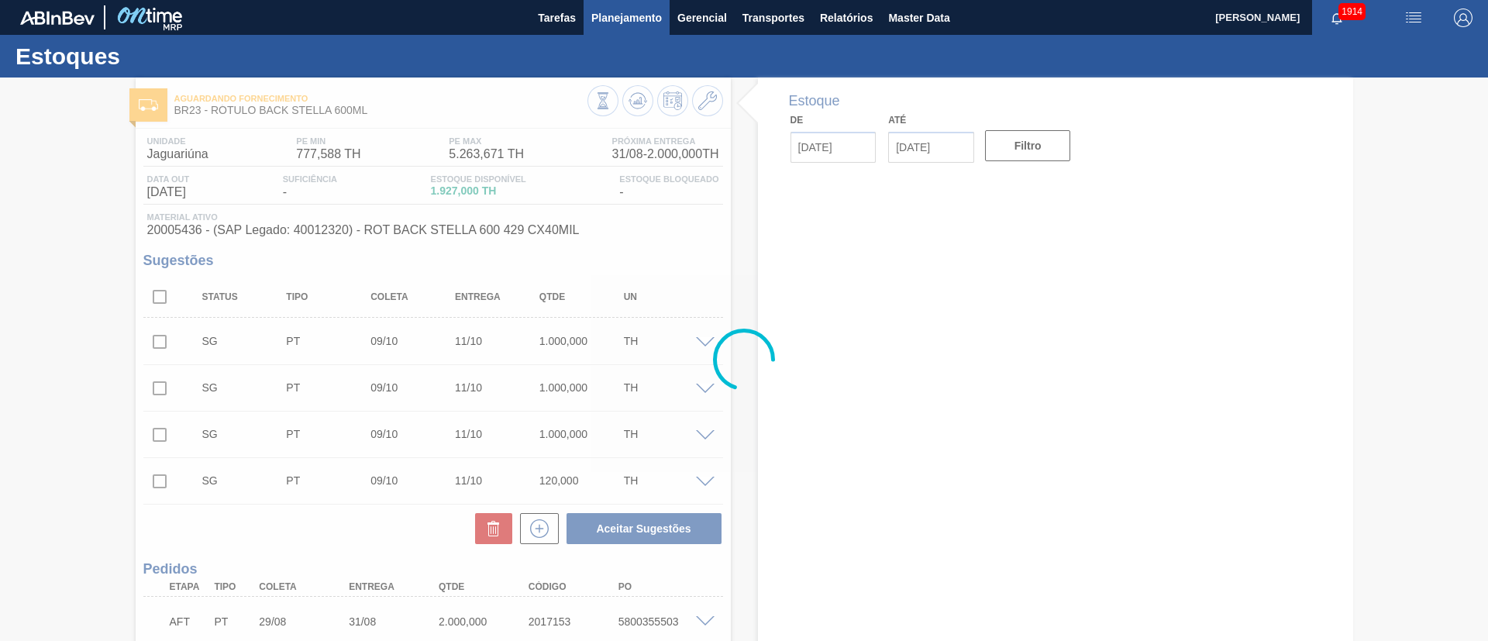
type input "[DATE]"
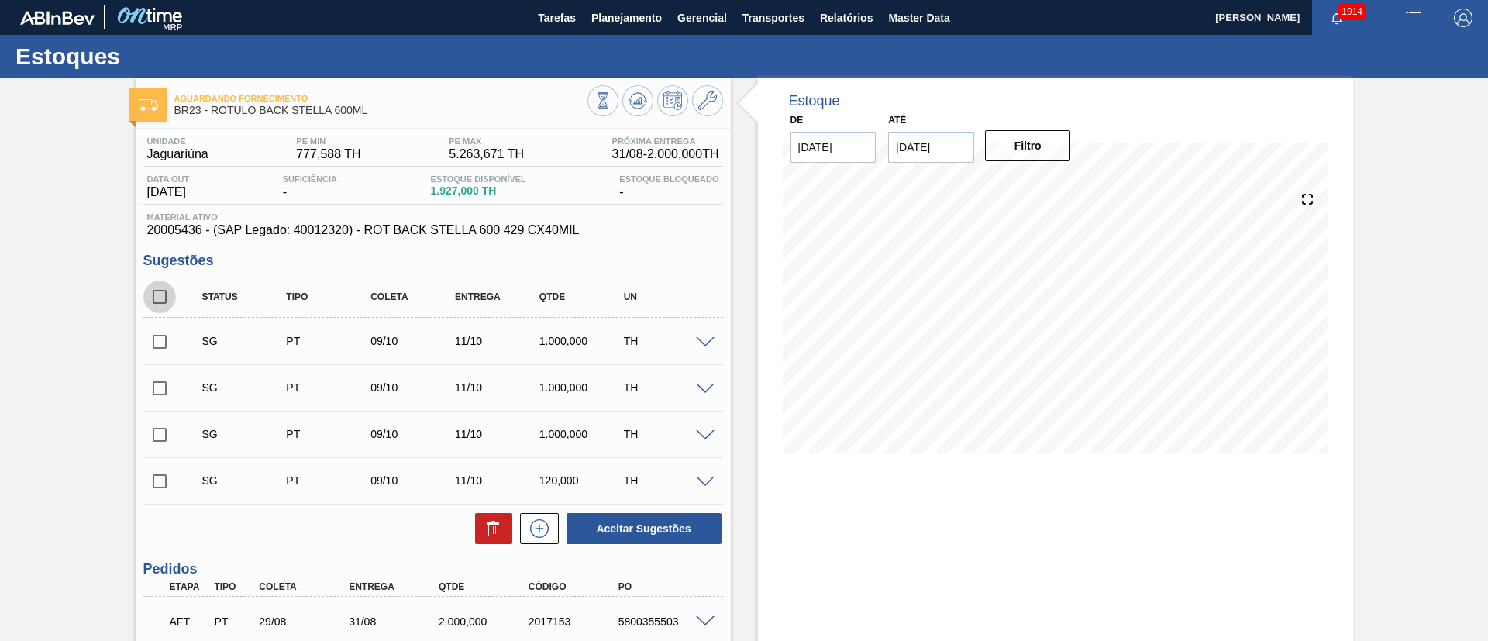
click at [161, 304] on input "checkbox" at bounding box center [159, 297] width 33 height 33
checkbox input "true"
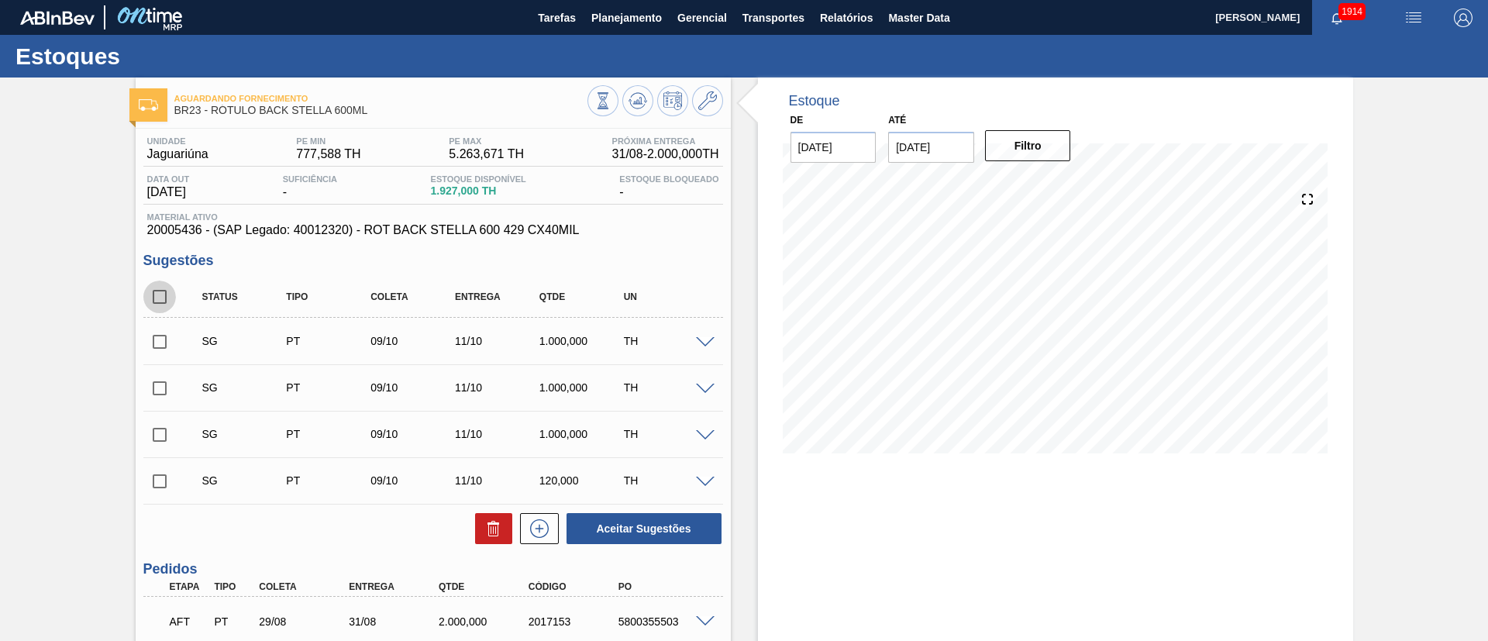
checkbox input "true"
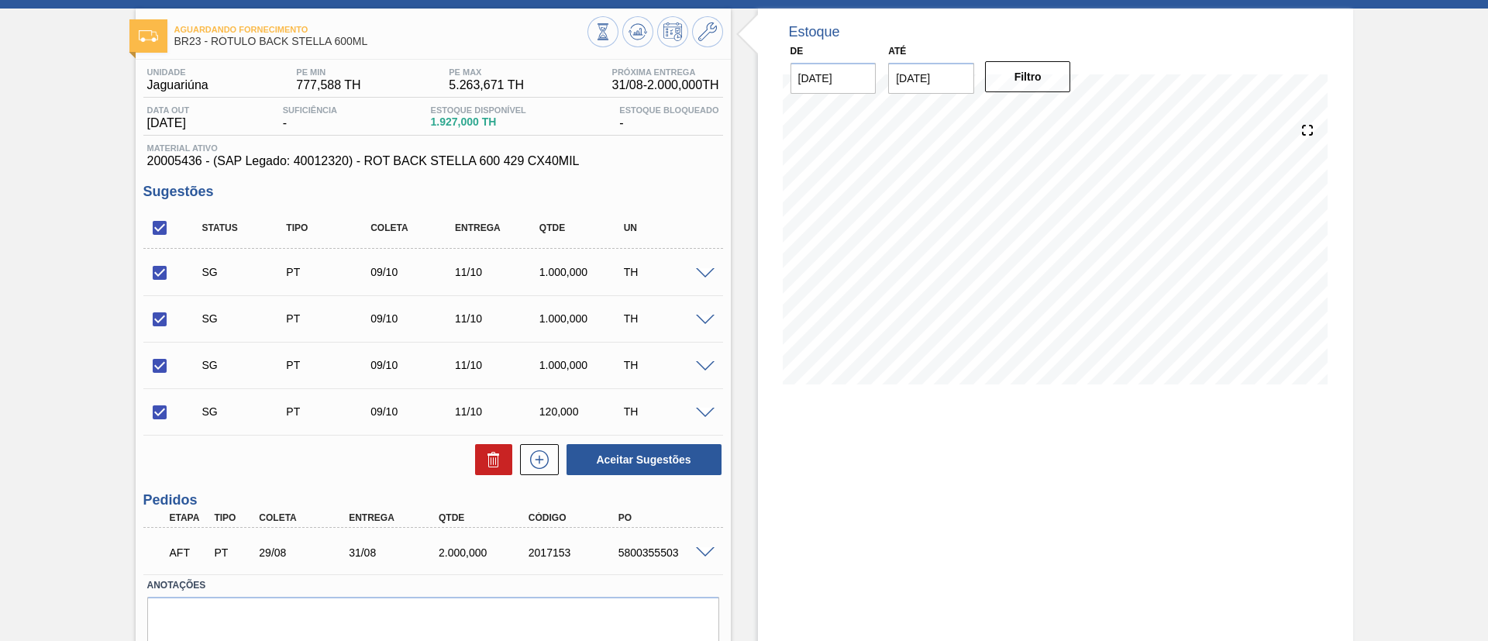
scroll to position [129, 0]
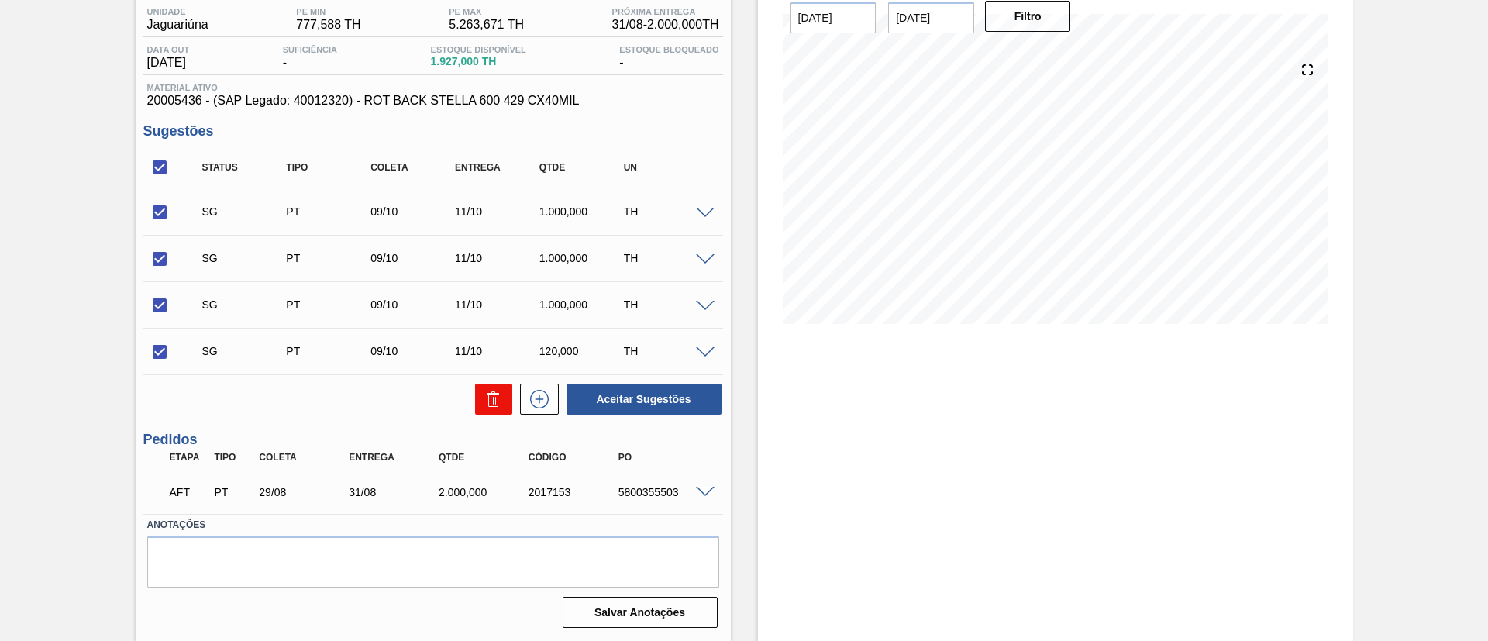
click at [480, 400] on button at bounding box center [493, 399] width 37 height 31
checkbox input "false"
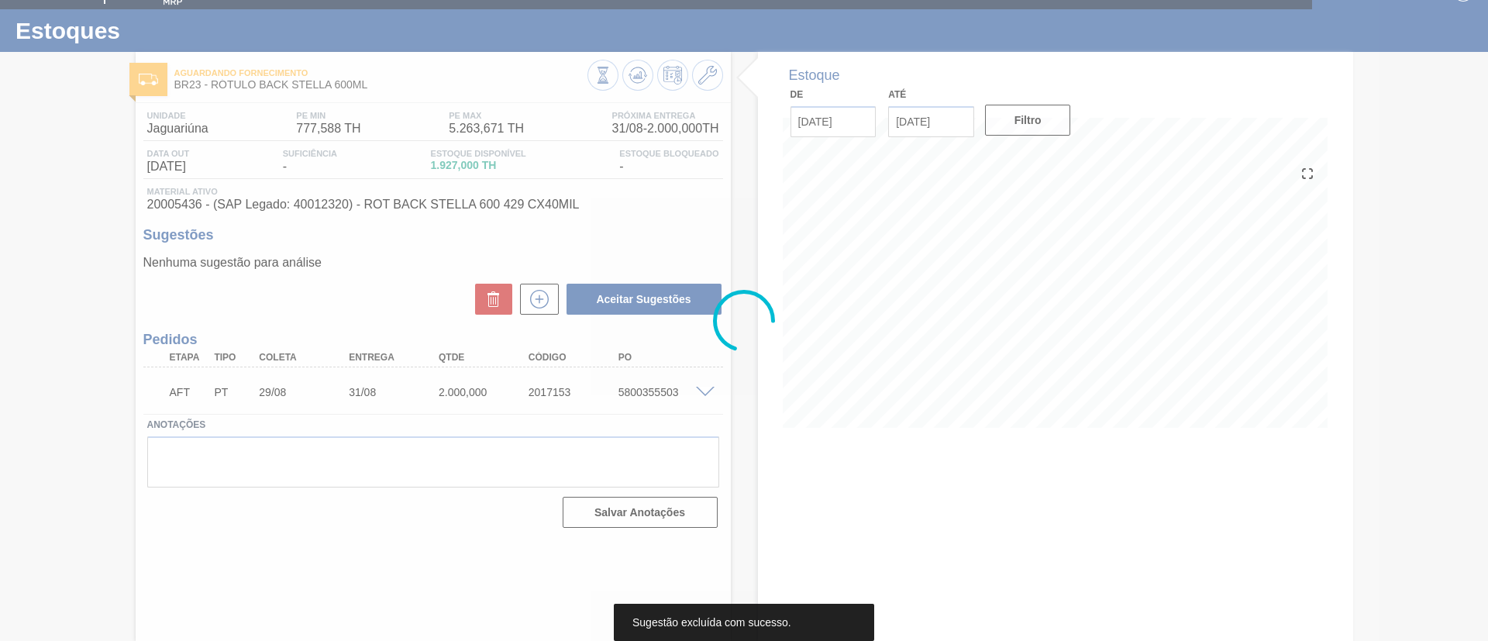
scroll to position [26, 0]
